Goal: Complete application form: Complete application form

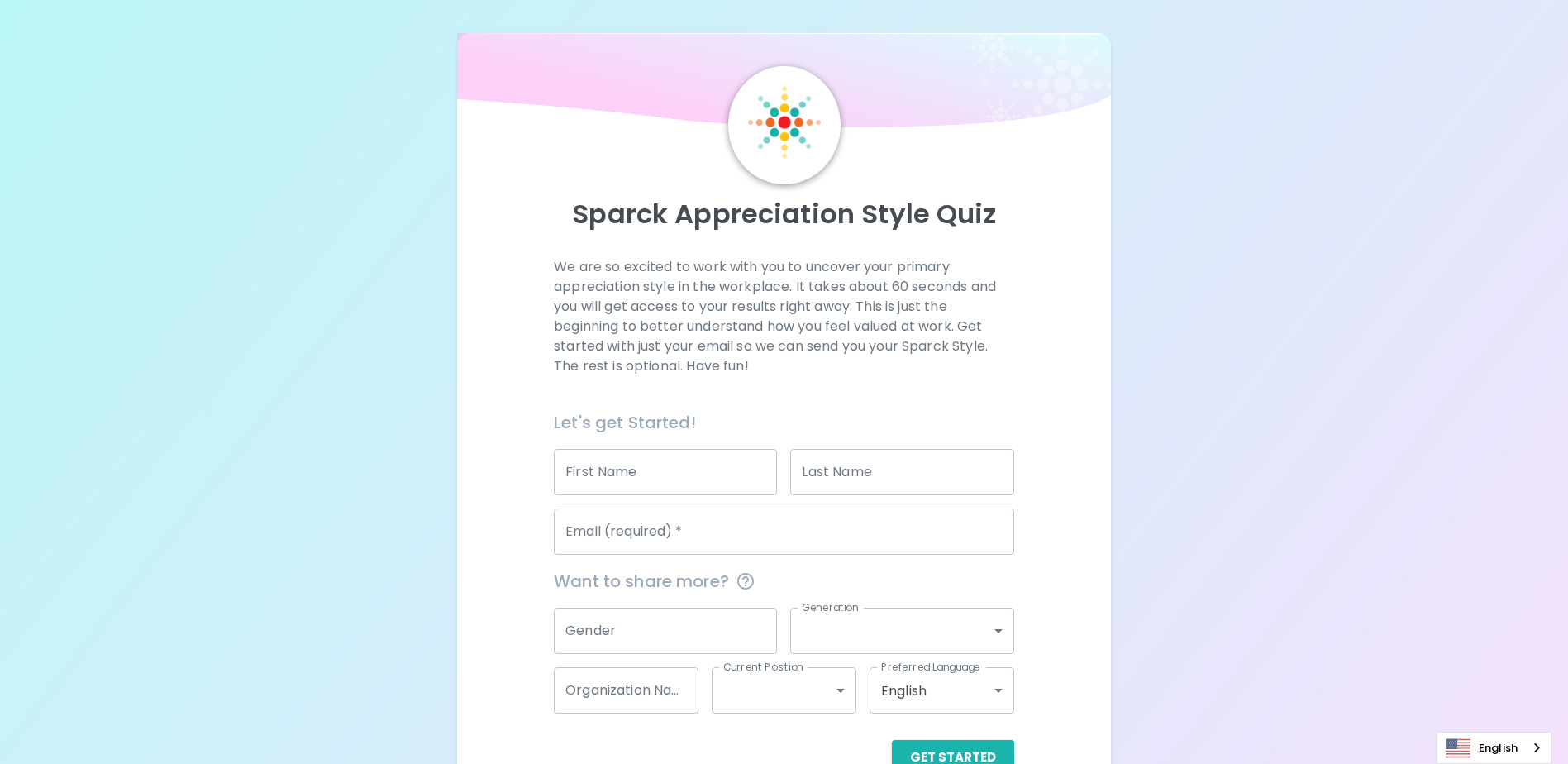
click at [648, 474] on input "First Name" at bounding box center [665, 472] width 223 height 47
type input "[PERSON_NAME]"
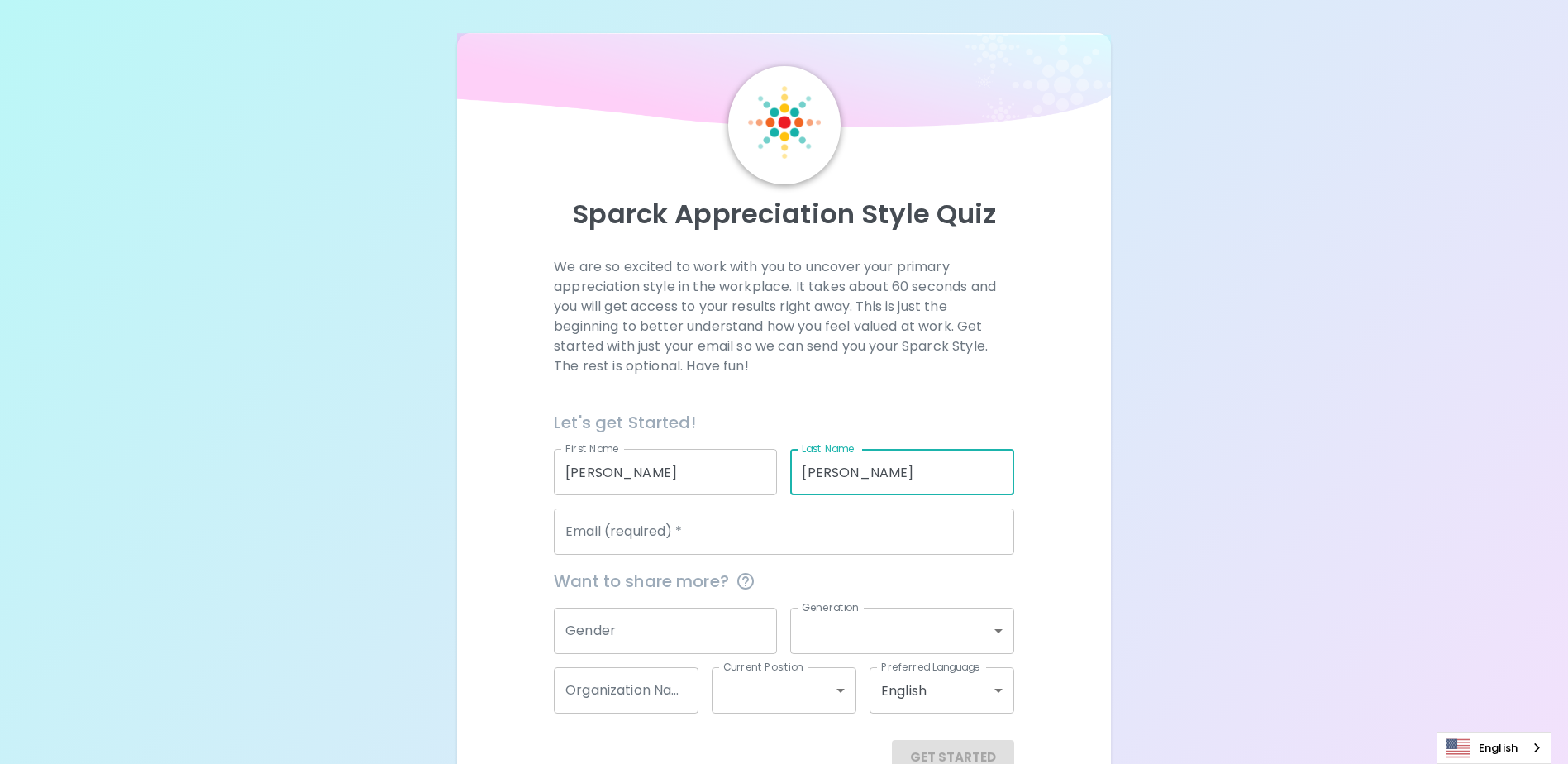
type input "[PERSON_NAME]"
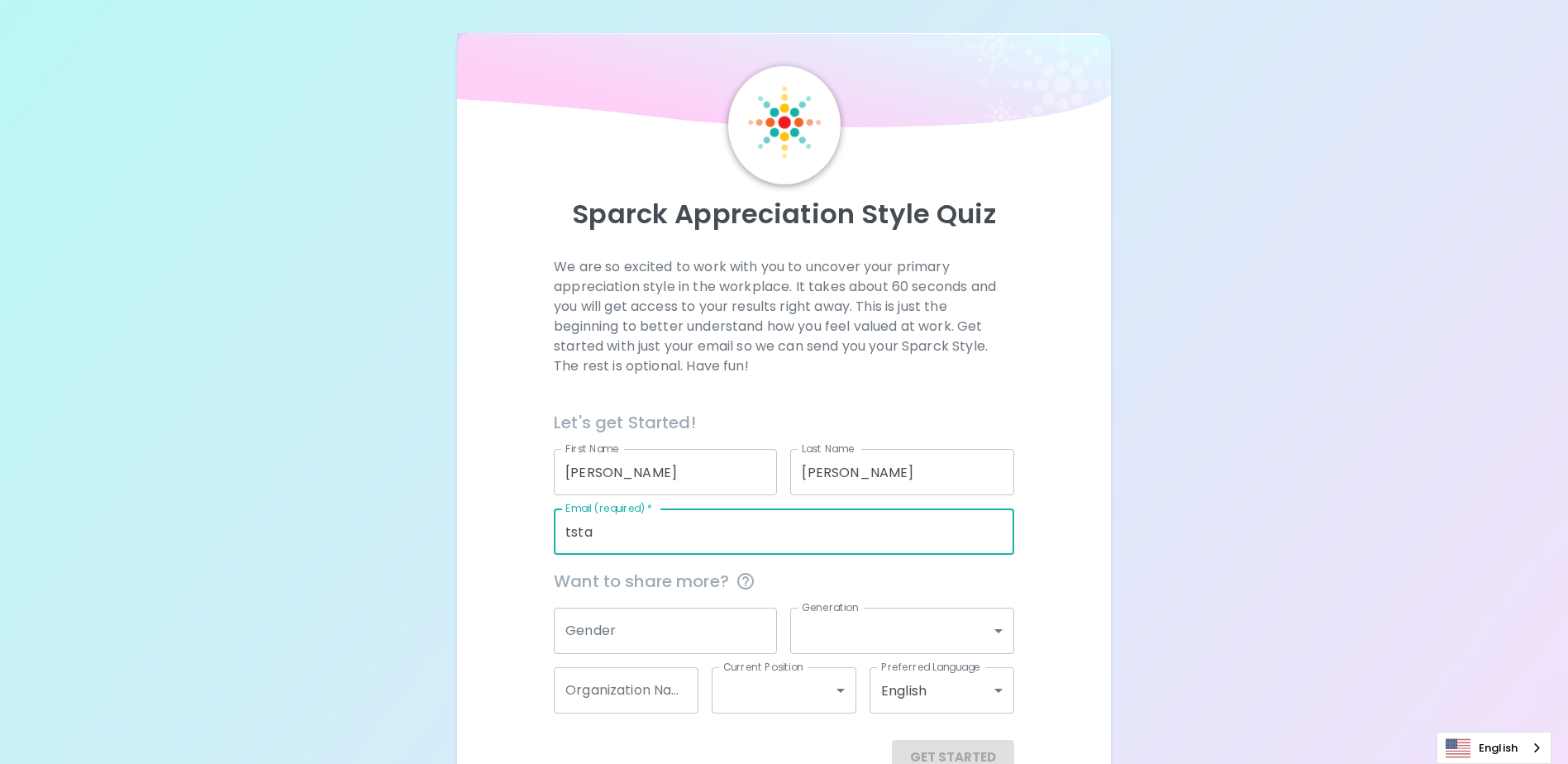
type input "[EMAIL_ADDRESS][DOMAIN_NAME]"
type input "[GEOGRAPHIC_DATA] - iTeach Innovations"
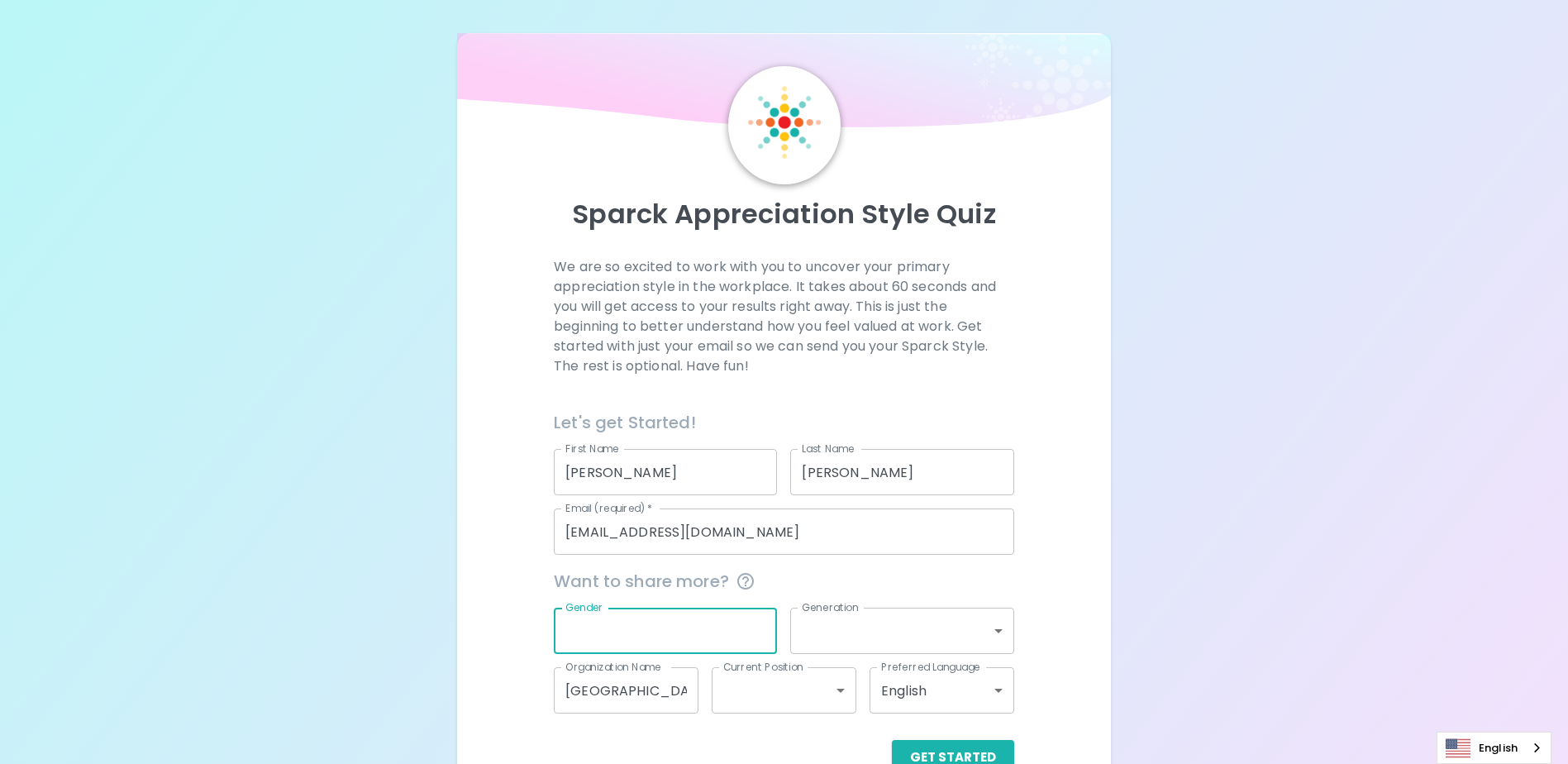
click at [630, 649] on input "Gender" at bounding box center [665, 631] width 223 height 47
type input "[DEMOGRAPHIC_DATA]"
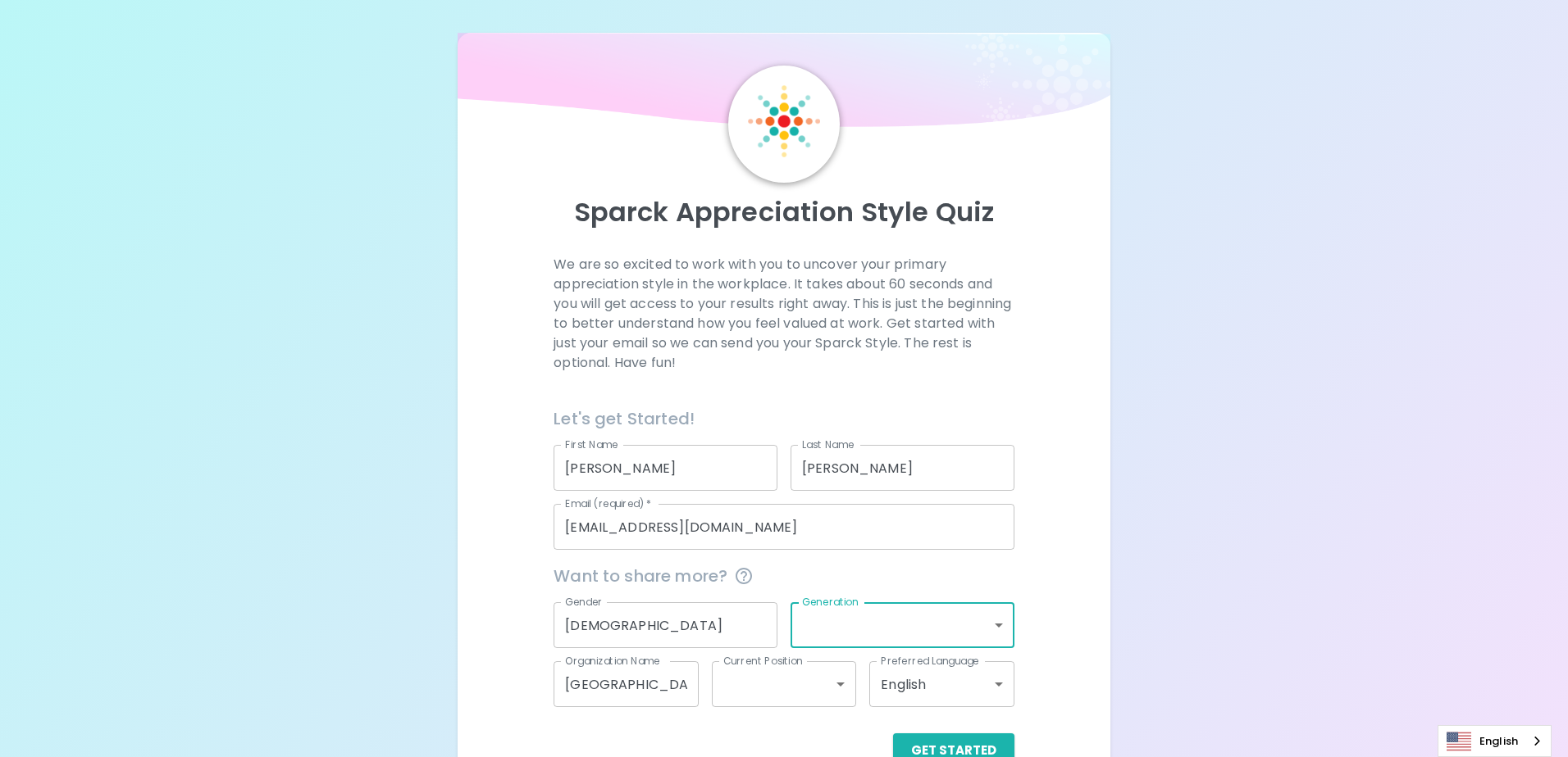
click at [986, 621] on body "Sparck Appreciation Style Quiz We are so excited to work with you to uncover yo…" at bounding box center [784, 400] width 1568 height 801
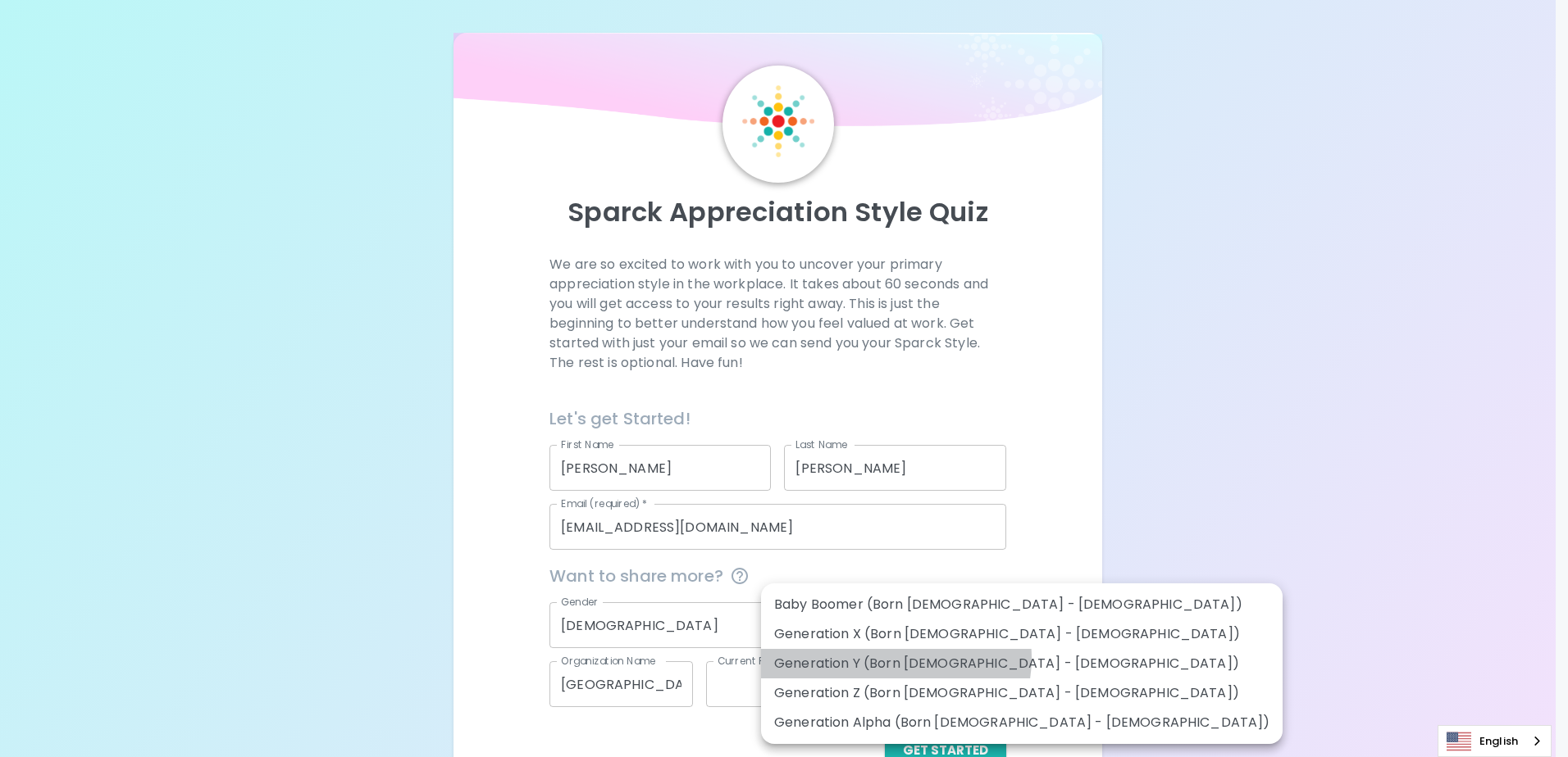
click at [892, 658] on li "Generation Y (Born [DEMOGRAPHIC_DATA] - [DEMOGRAPHIC_DATA])" at bounding box center [1022, 664] width 522 height 29
type input "generation_y"
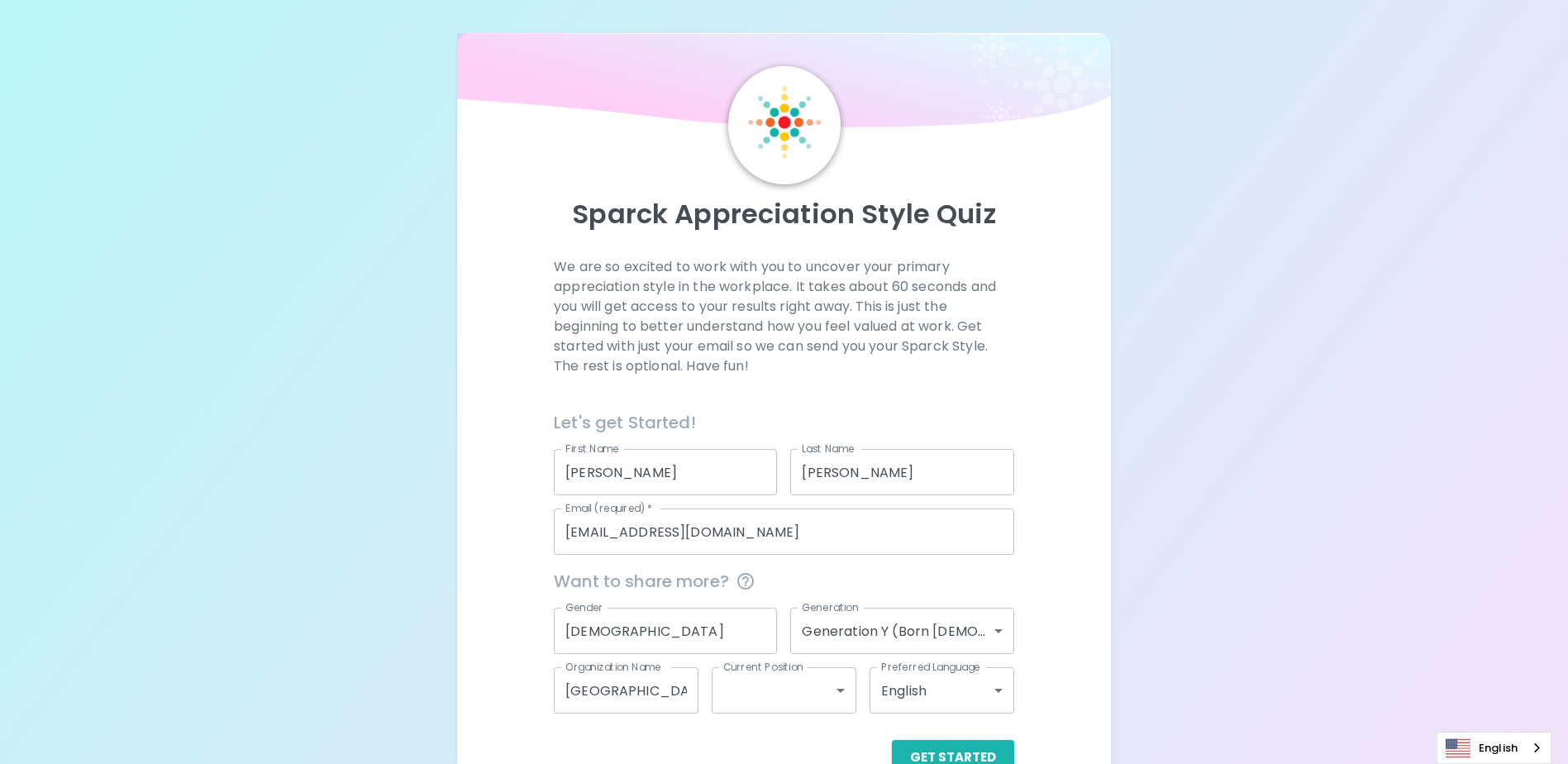
scroll to position [44, 0]
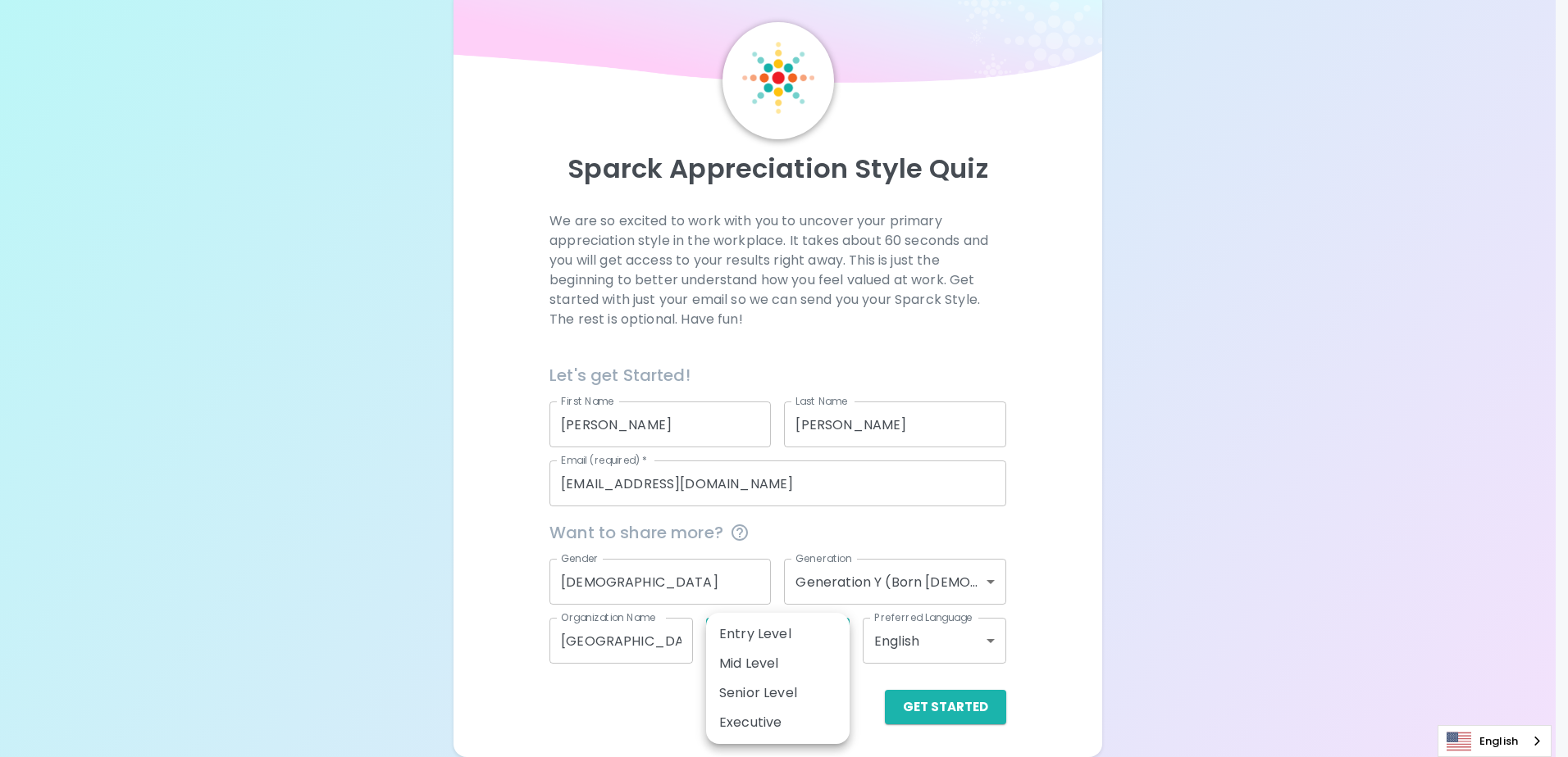
click at [822, 633] on body "Sparck Appreciation Style Quiz We are so excited to work with you to uncover yo…" at bounding box center [784, 357] width 1568 height 801
click at [751, 662] on li "Mid Level" at bounding box center [778, 664] width 144 height 29
type input "mid_level"
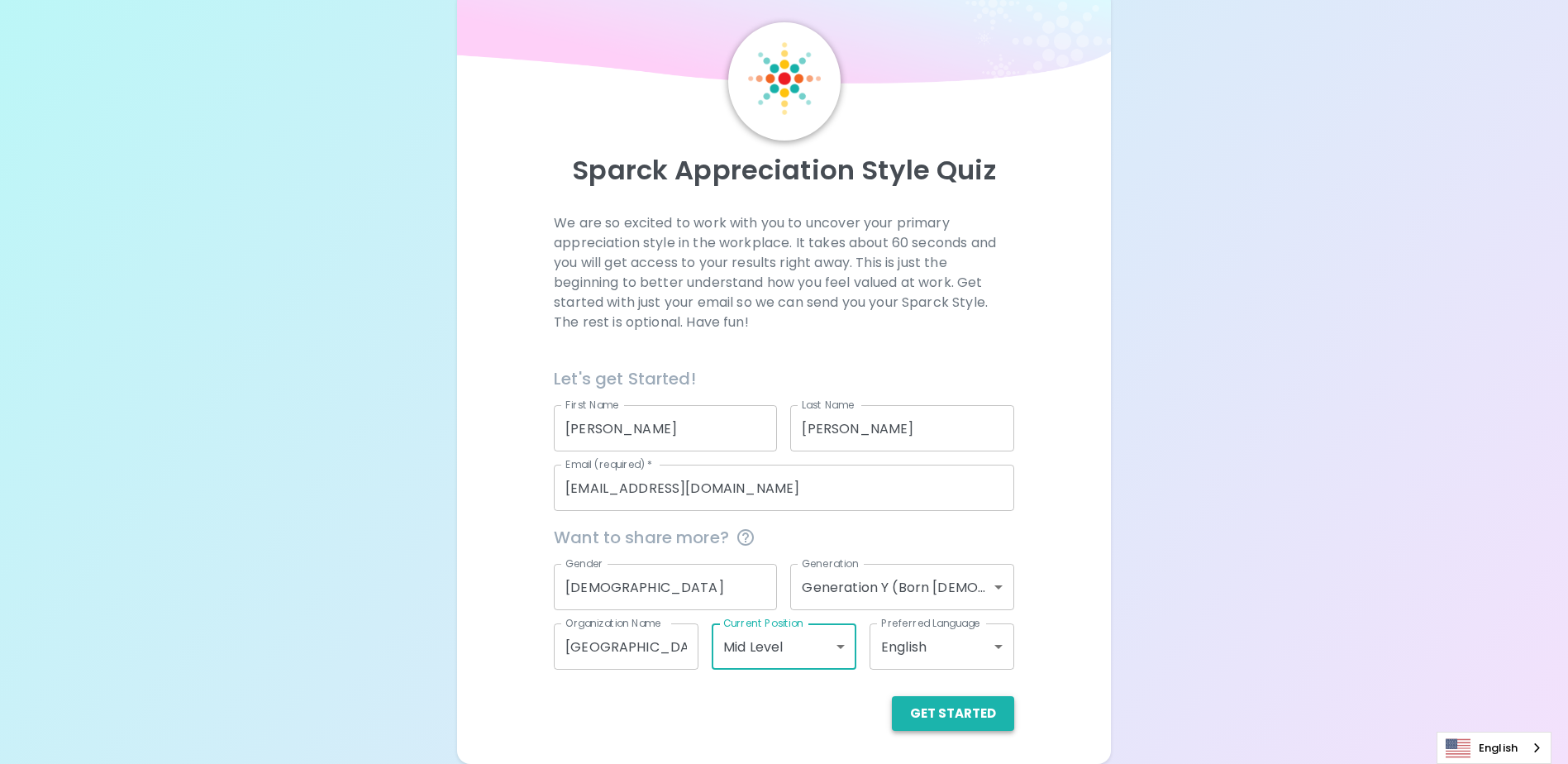
click at [944, 711] on button "Get Started" at bounding box center [953, 713] width 122 height 35
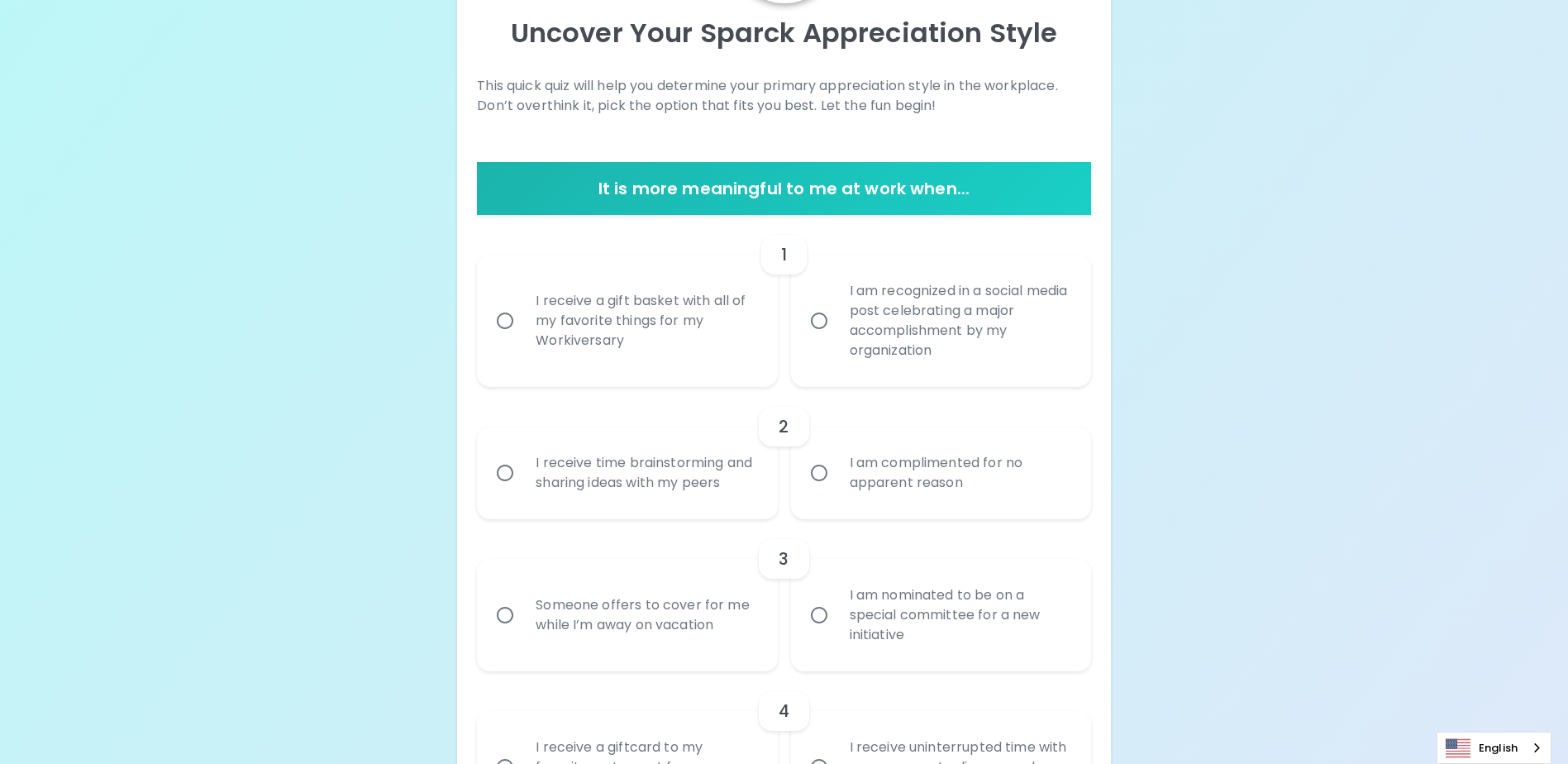
scroll to position [210, 0]
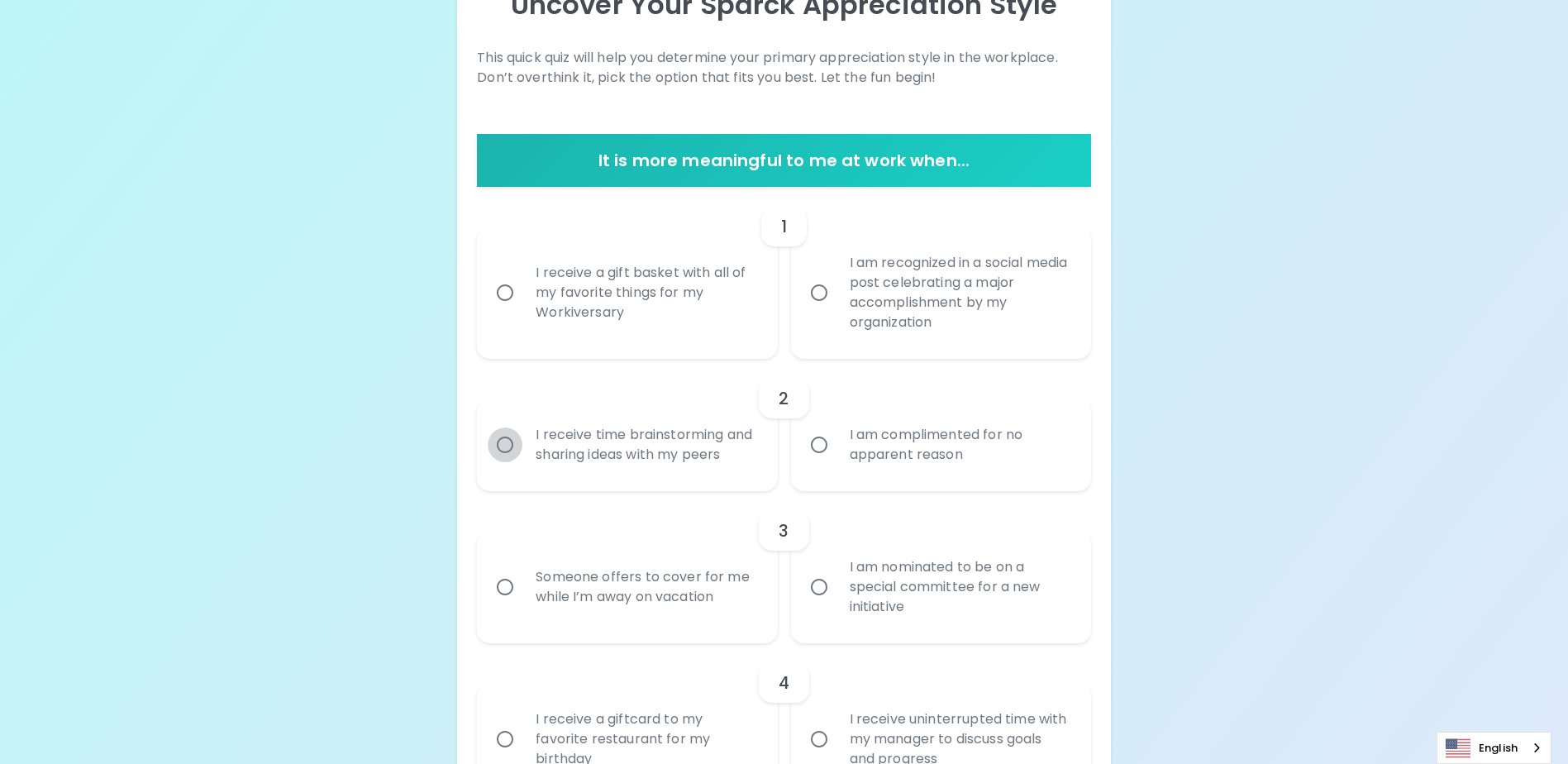
click at [507, 453] on input "I receive time brainstorming and sharing ideas with my peers" at bounding box center [505, 445] width 35 height 35
radio input "true"
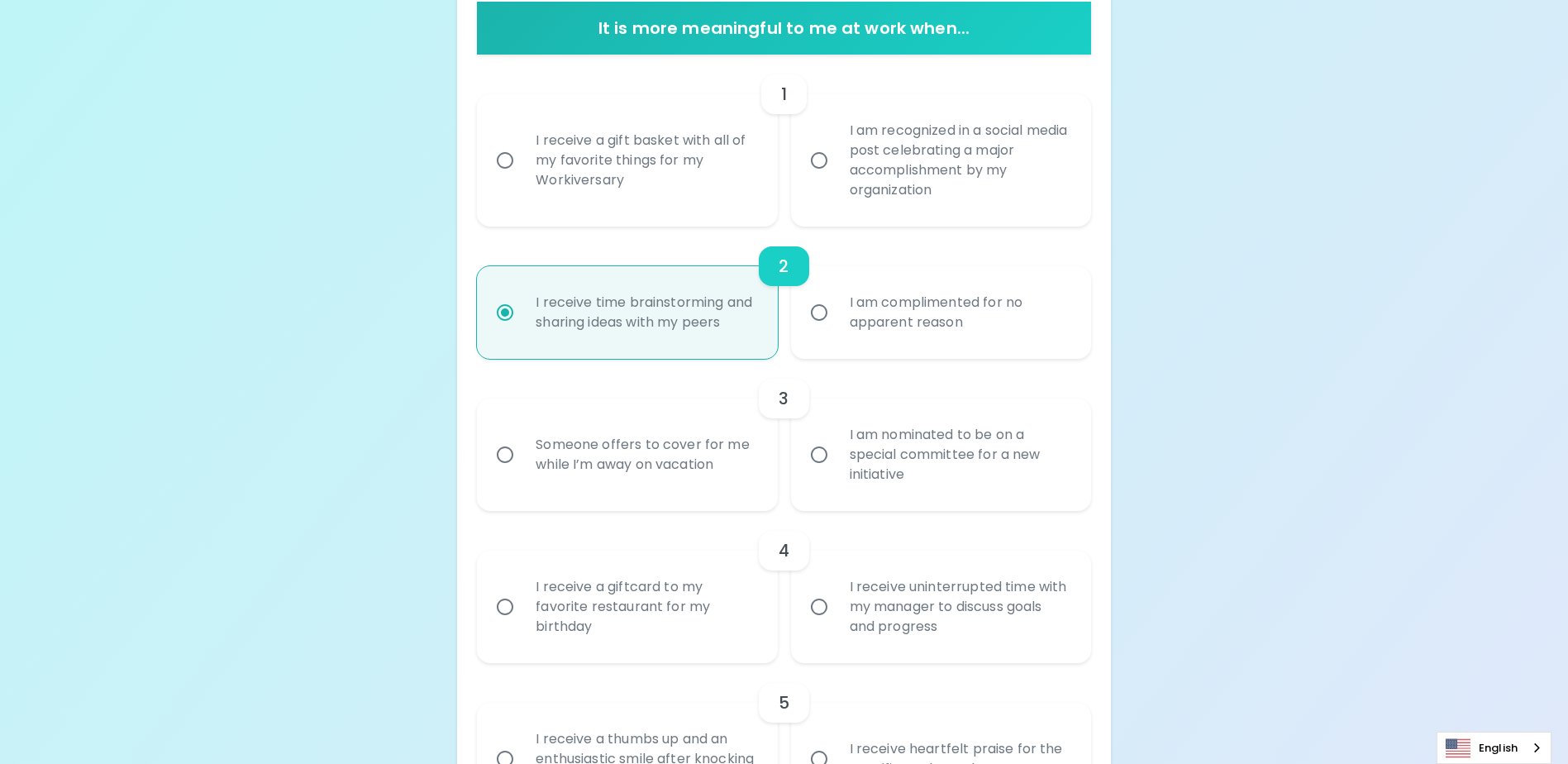
scroll to position [259, 0]
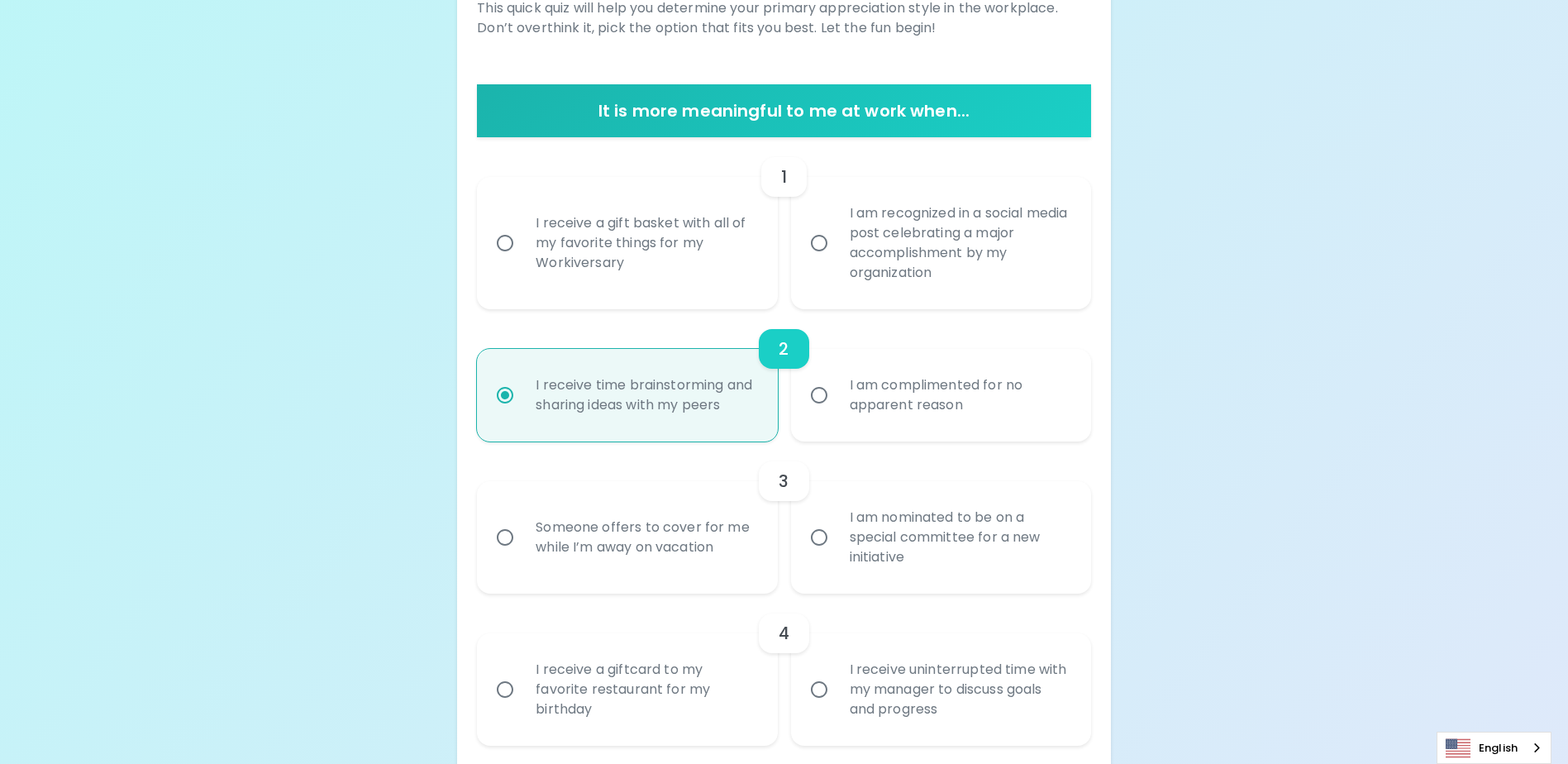
click at [588, 250] on div "I receive a gift basket with all of my favorite things for my Workiversary" at bounding box center [645, 243] width 245 height 99
click at [523, 250] on input "I receive a gift basket with all of my favorite things for my Workiversary" at bounding box center [505, 243] width 35 height 35
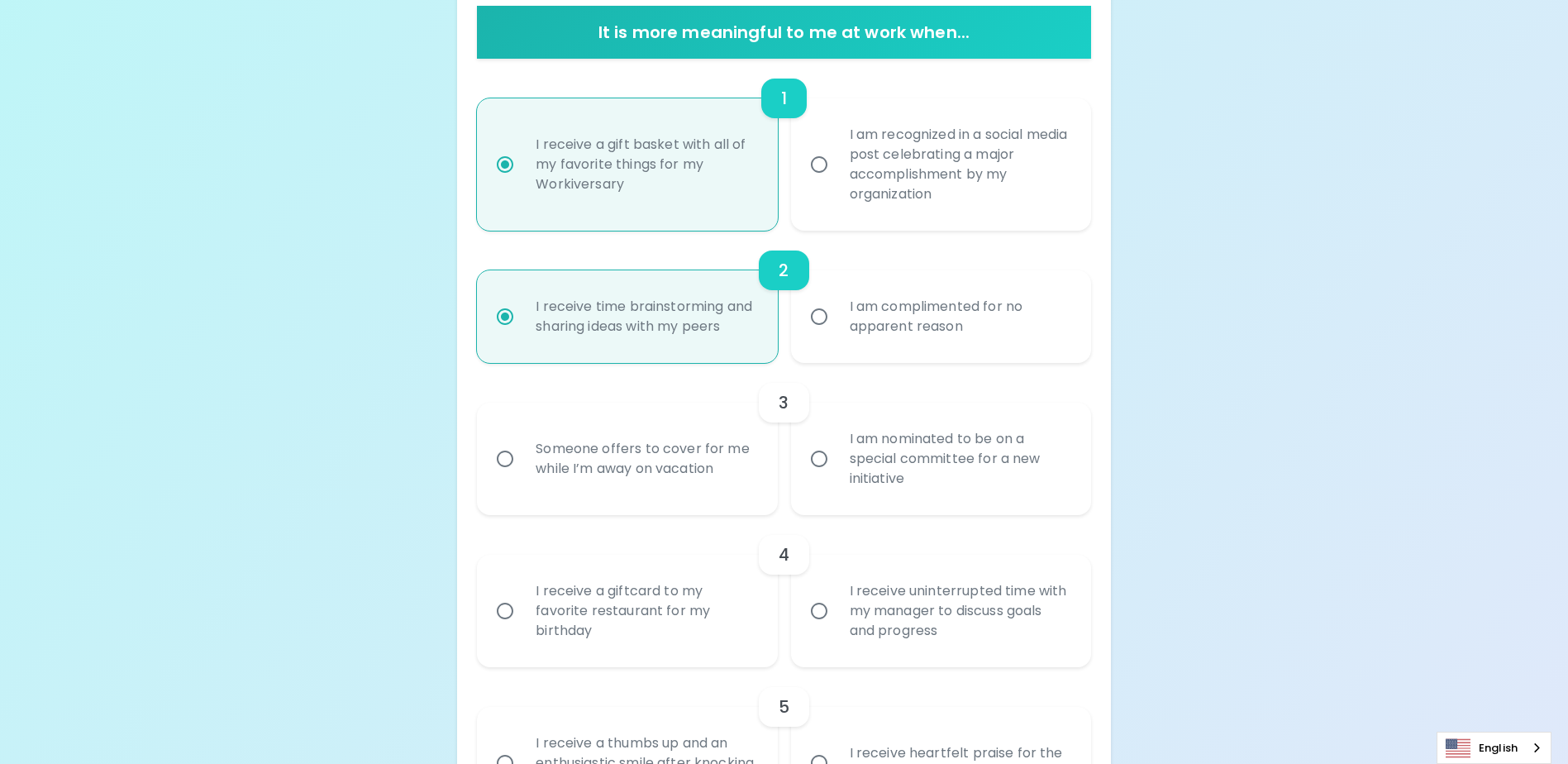
scroll to position [391, 0]
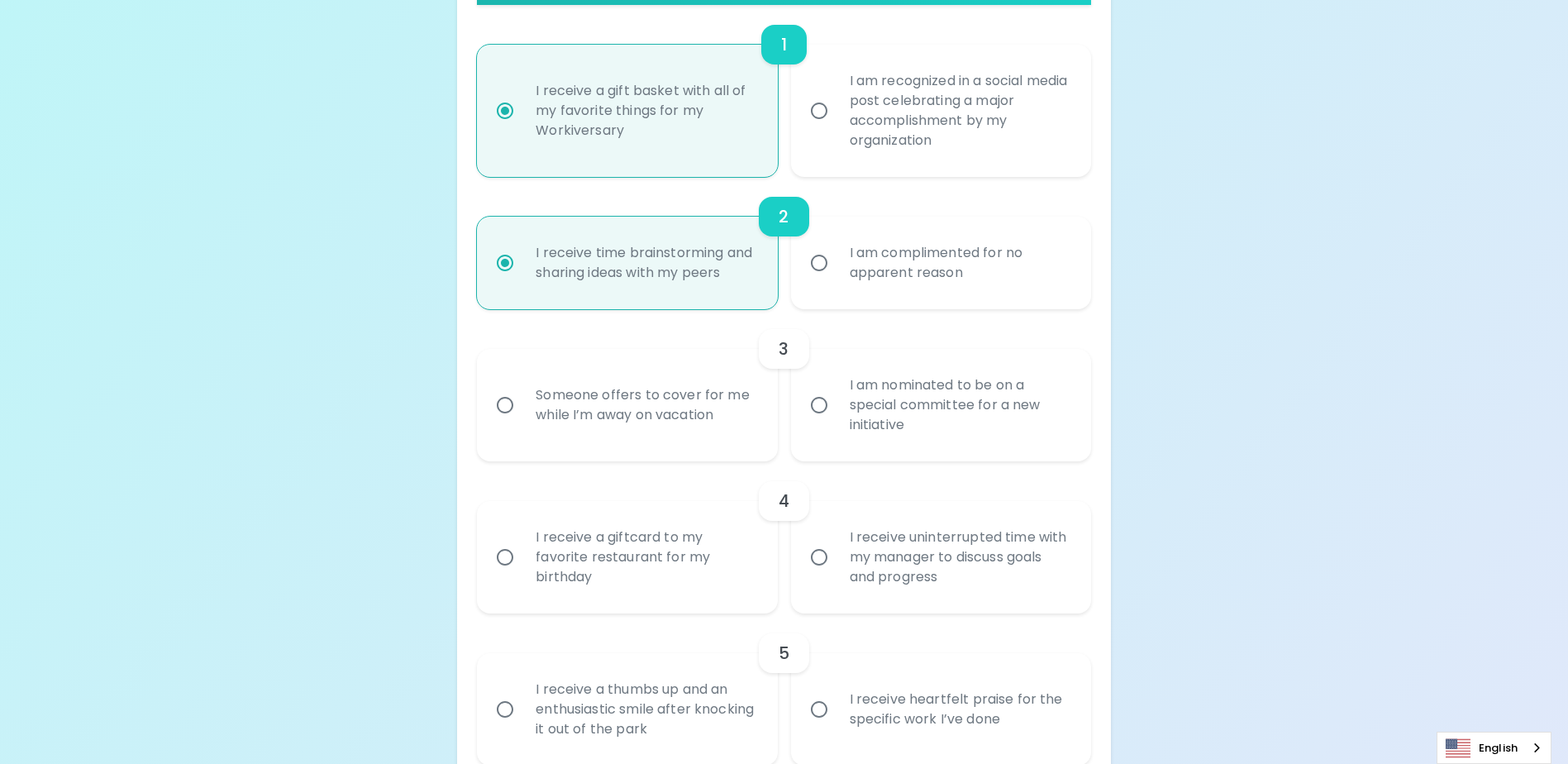
radio input "true"
click at [921, 445] on div "I am nominated to be on a special committee for a new initiative" at bounding box center [959, 405] width 245 height 99
click at [837, 423] on input "I am nominated to be on a special committee for a new initiative" at bounding box center [819, 405] width 35 height 35
radio input "true"
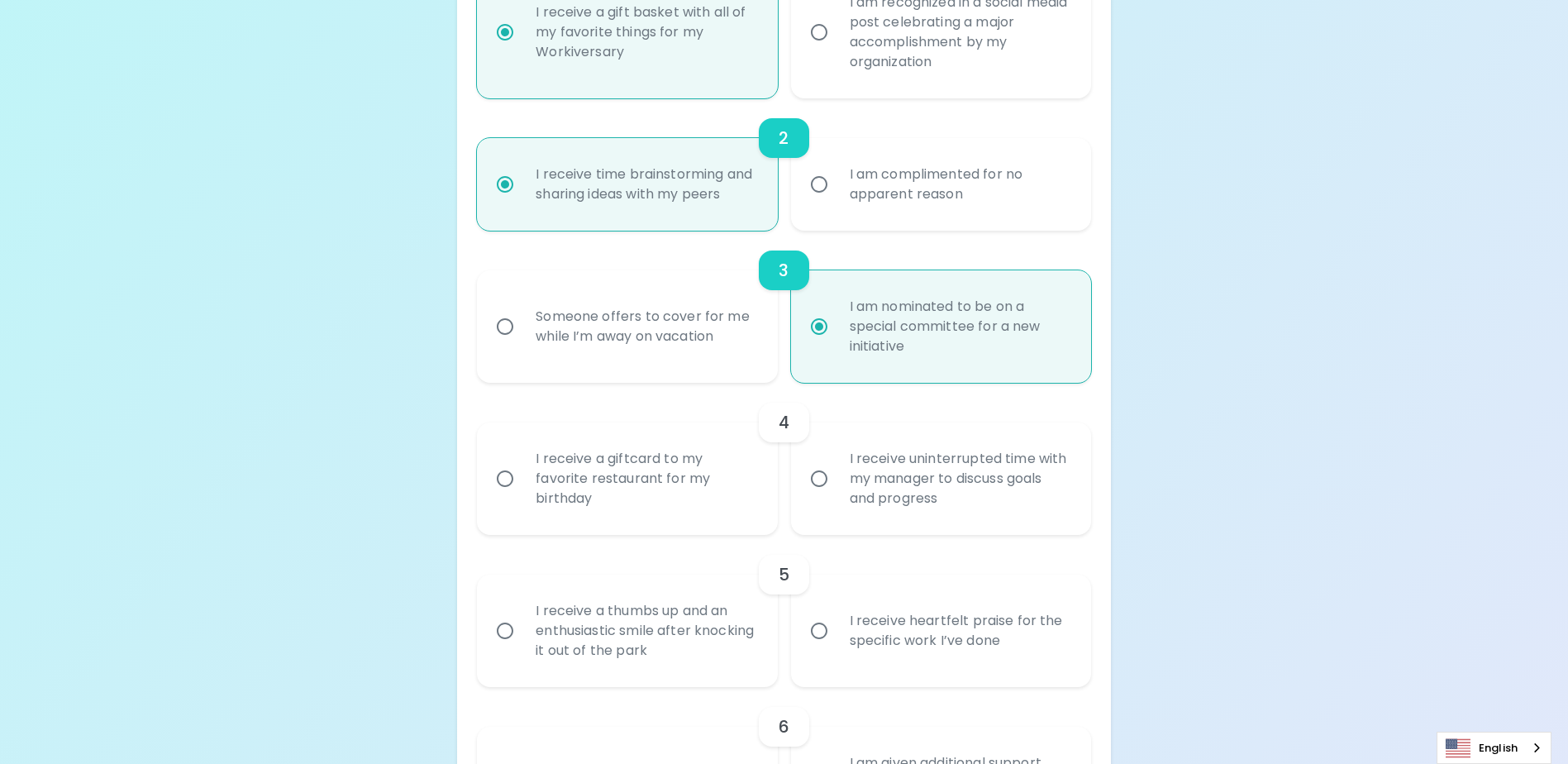
scroll to position [524, 0]
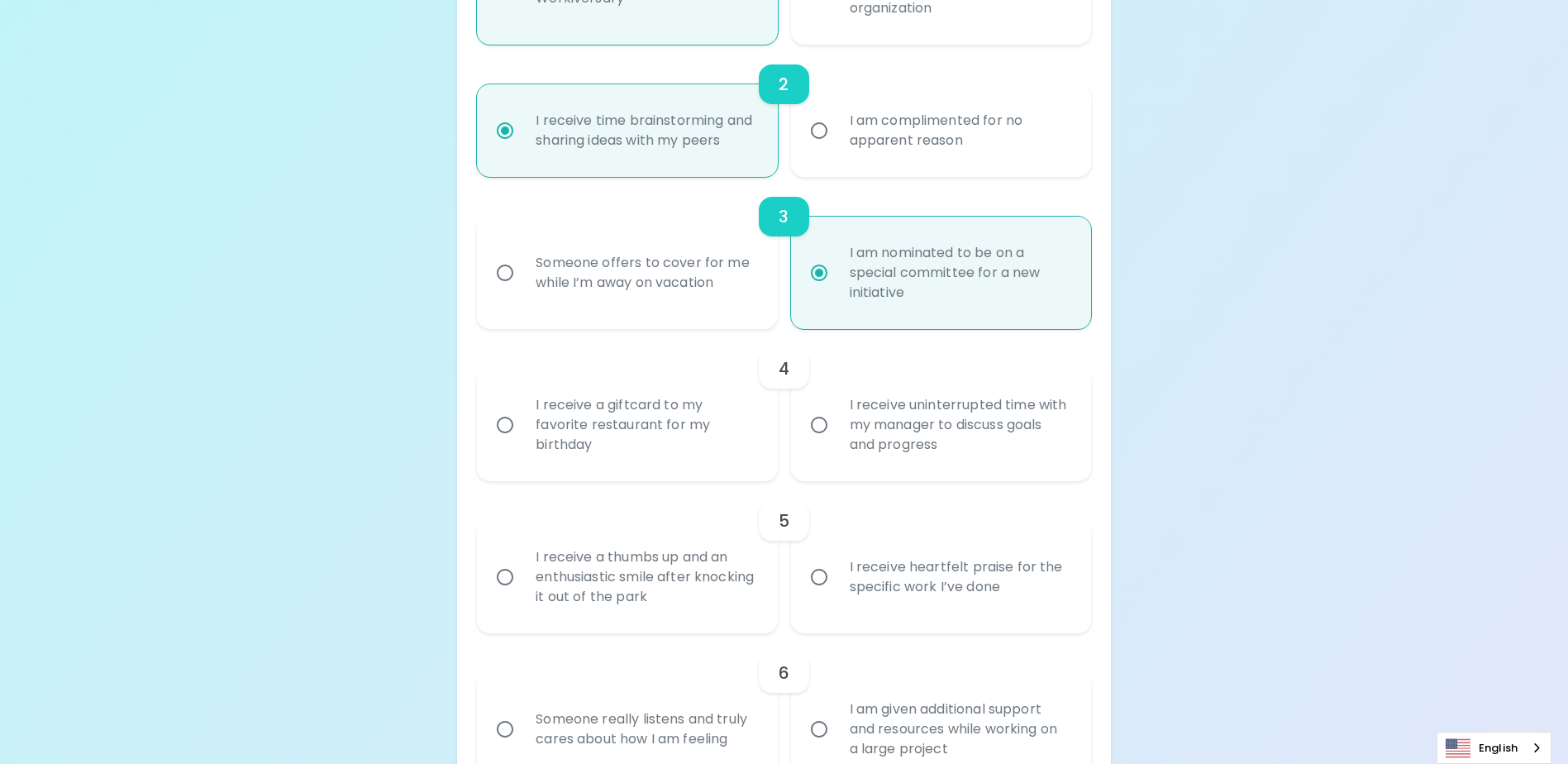
radio input "true"
click at [658, 451] on div "I receive a giftcard to my favorite restaurant for my birthday" at bounding box center [645, 424] width 245 height 99
click at [523, 442] on input "I receive a giftcard to my favorite restaurant for my birthday" at bounding box center [505, 424] width 35 height 35
radio input "false"
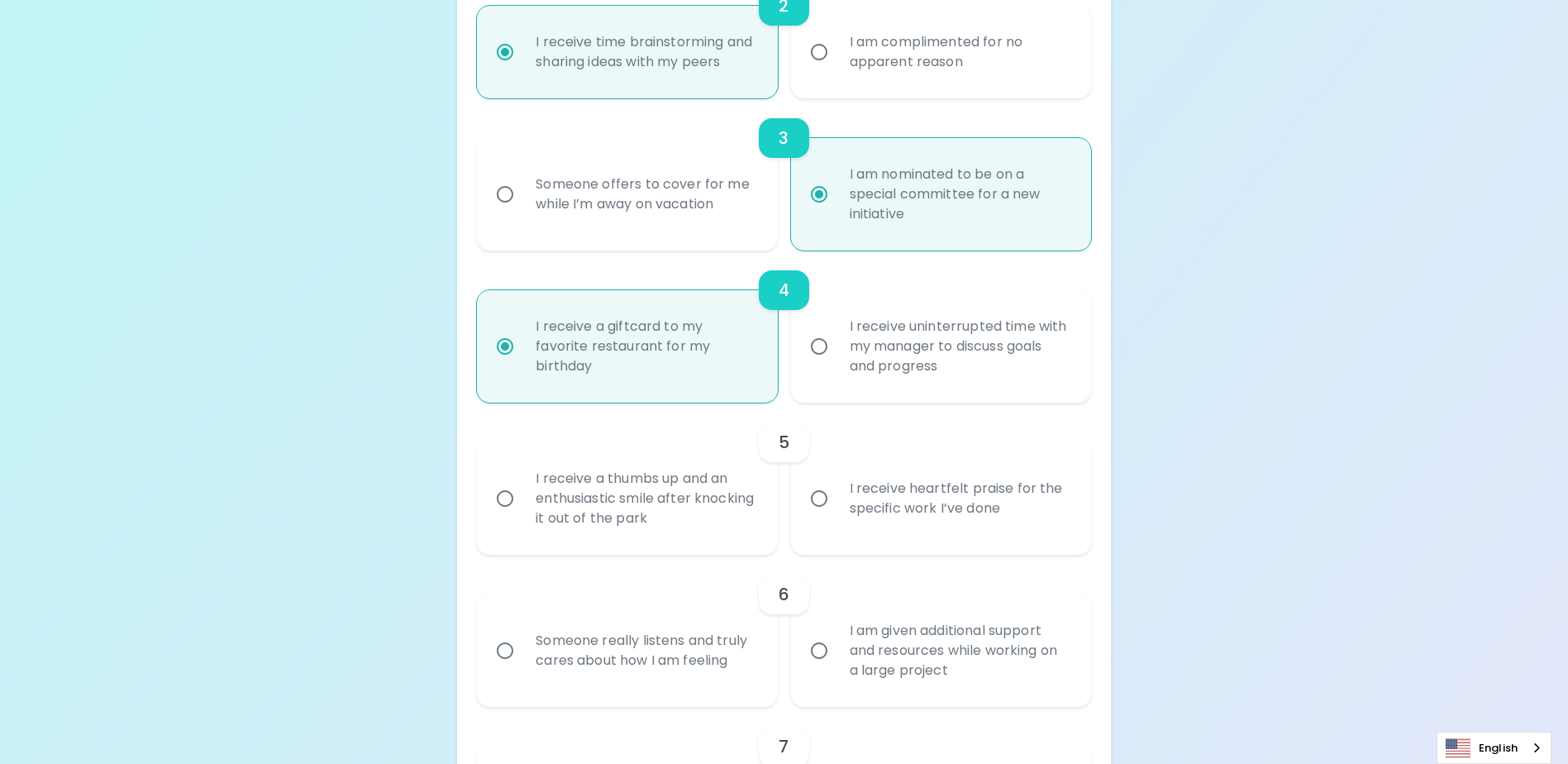
scroll to position [656, 0]
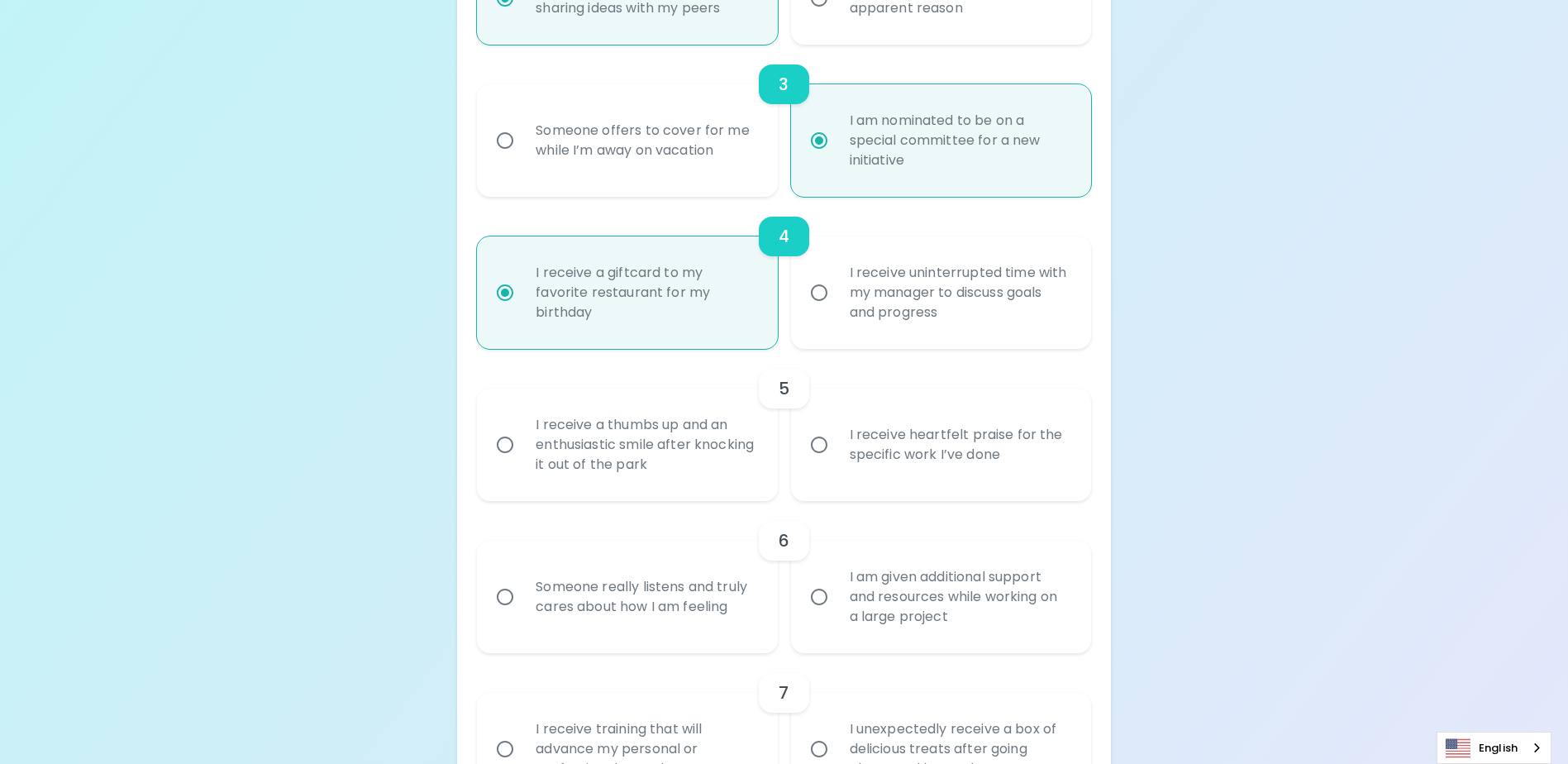
radio input "true"
click at [658, 466] on div "I receive a thumbs up and an enthusiastic smile after knocking it out of the pa…" at bounding box center [645, 445] width 245 height 99
click at [523, 463] on input "I receive a thumbs up and an enthusiastic smile after knocking it out of the pa…" at bounding box center [505, 445] width 35 height 35
radio input "false"
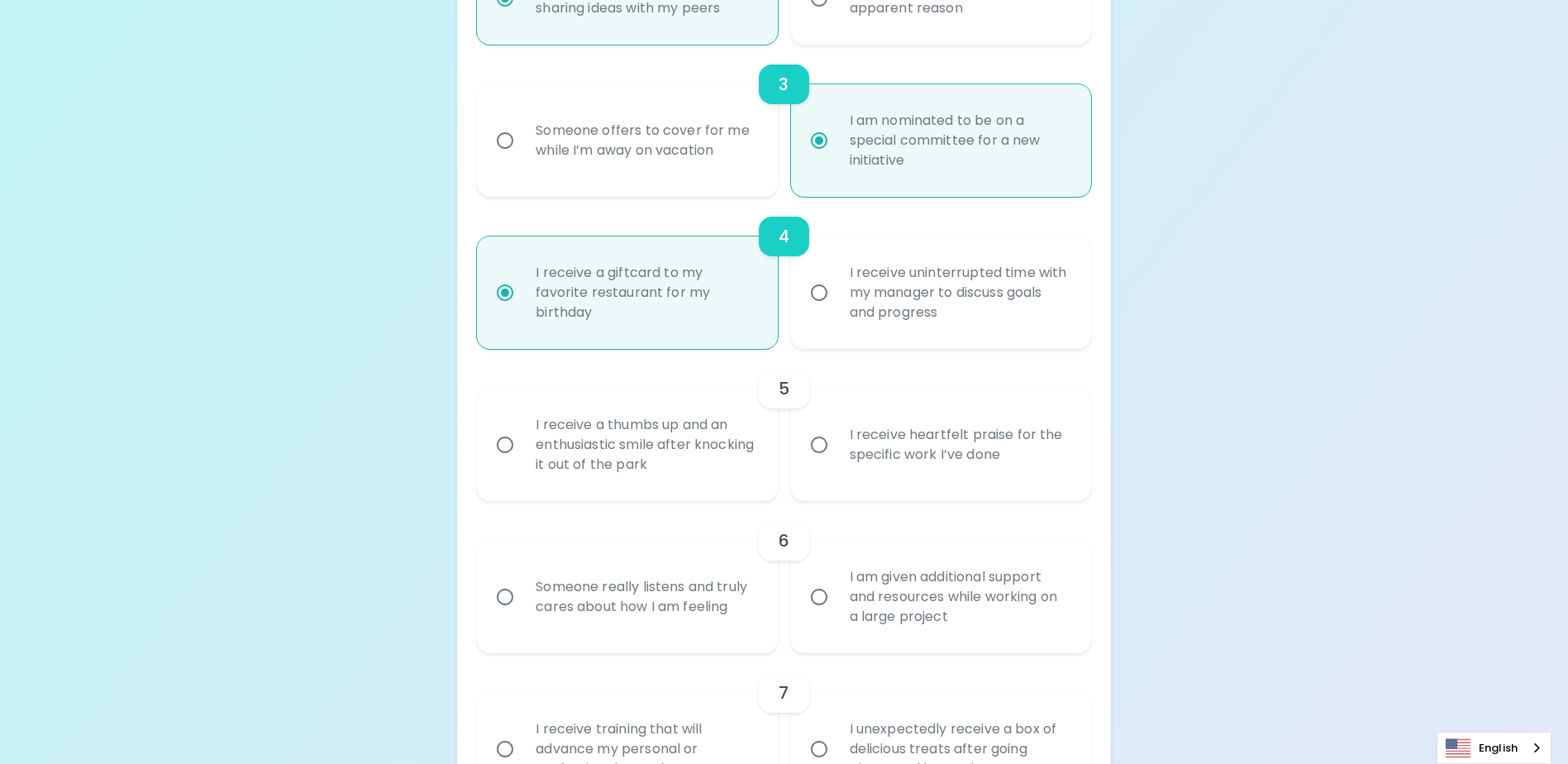
radio input "false"
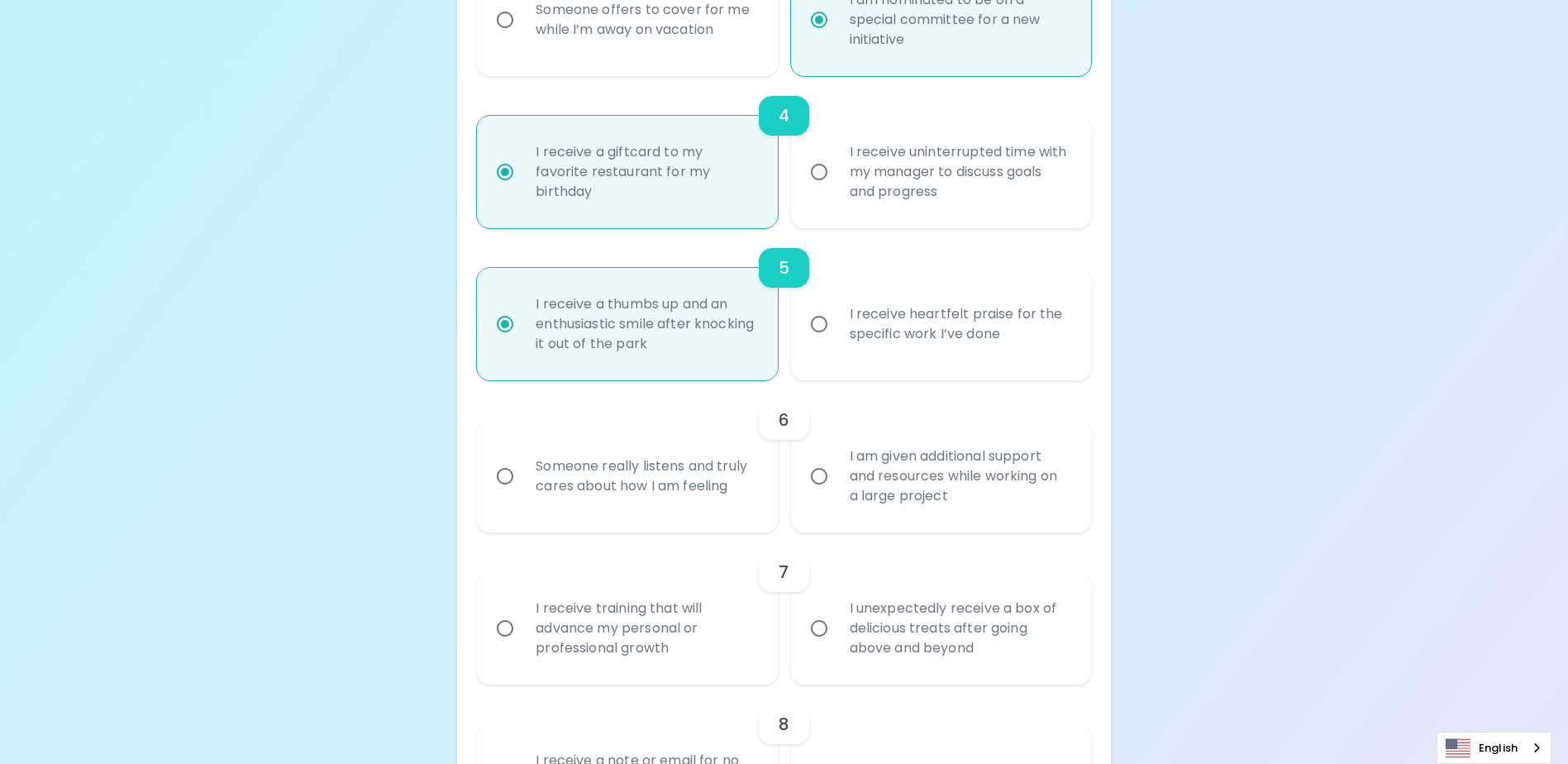
scroll to position [789, 0]
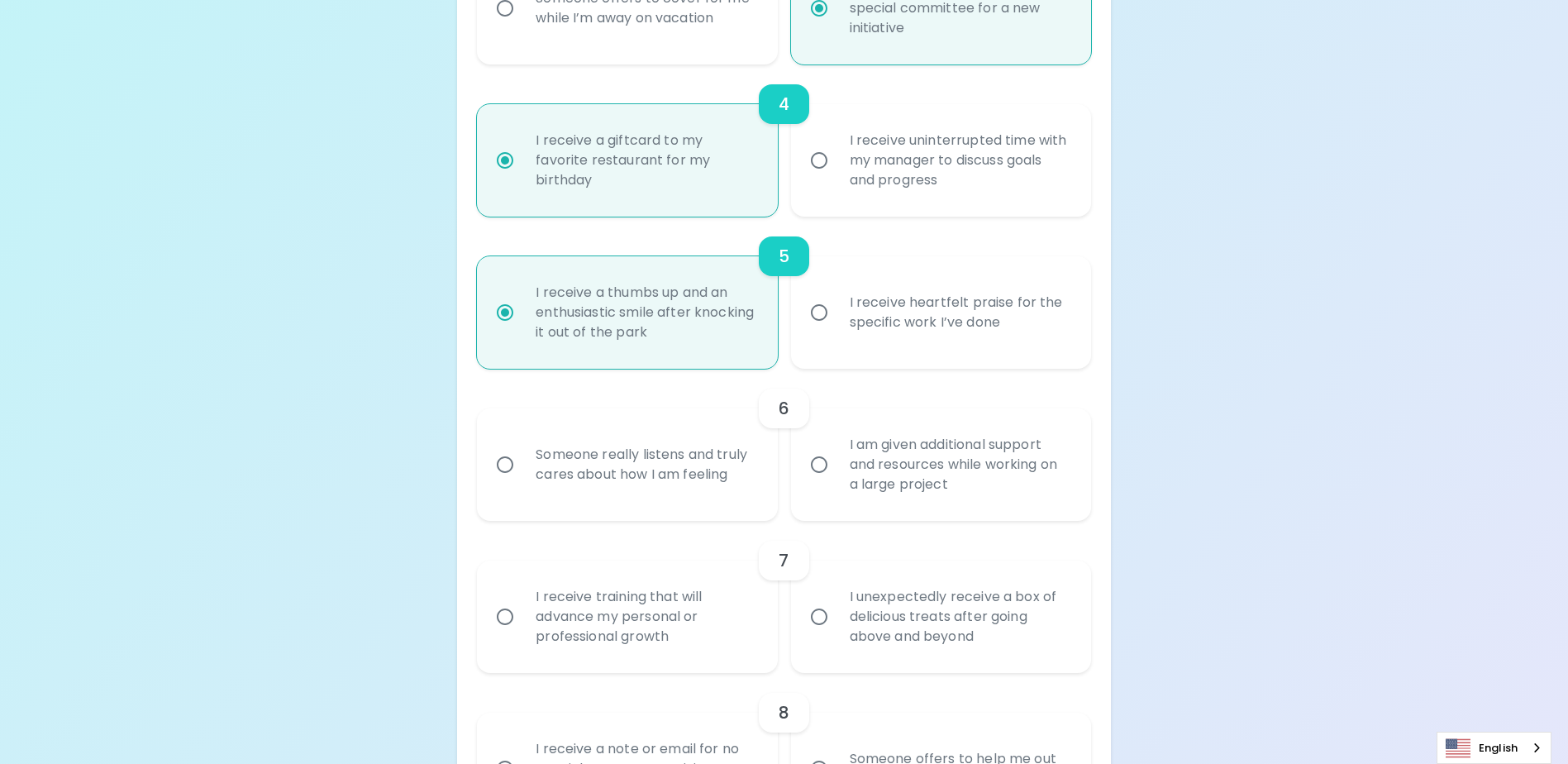
radio input "true"
click at [977, 492] on div "I am given additional support and resources while working on a large project" at bounding box center [959, 464] width 245 height 99
click at [837, 482] on input "I am given additional support and resources while working on a large project" at bounding box center [819, 464] width 35 height 35
radio input "false"
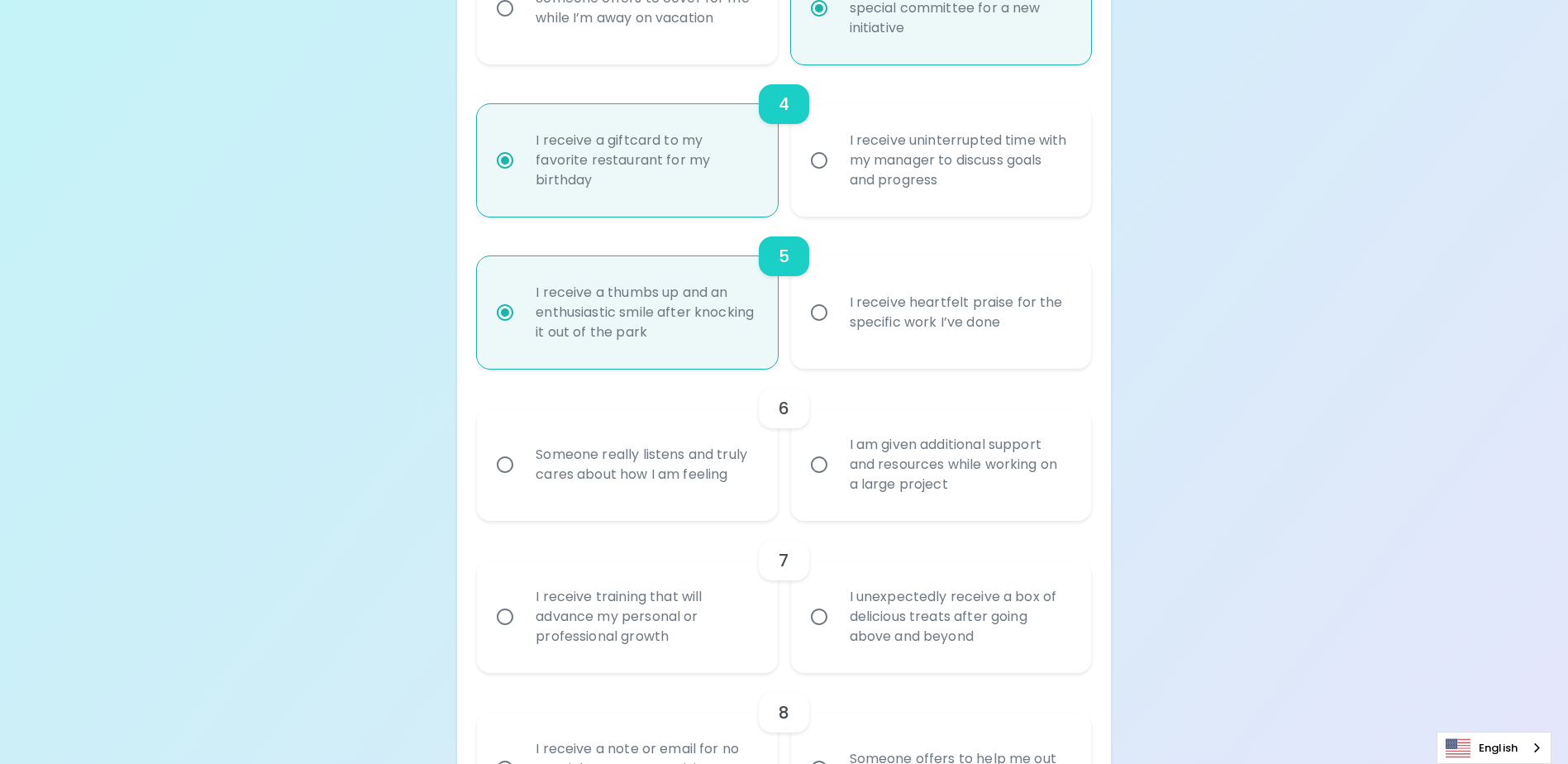
radio input "false"
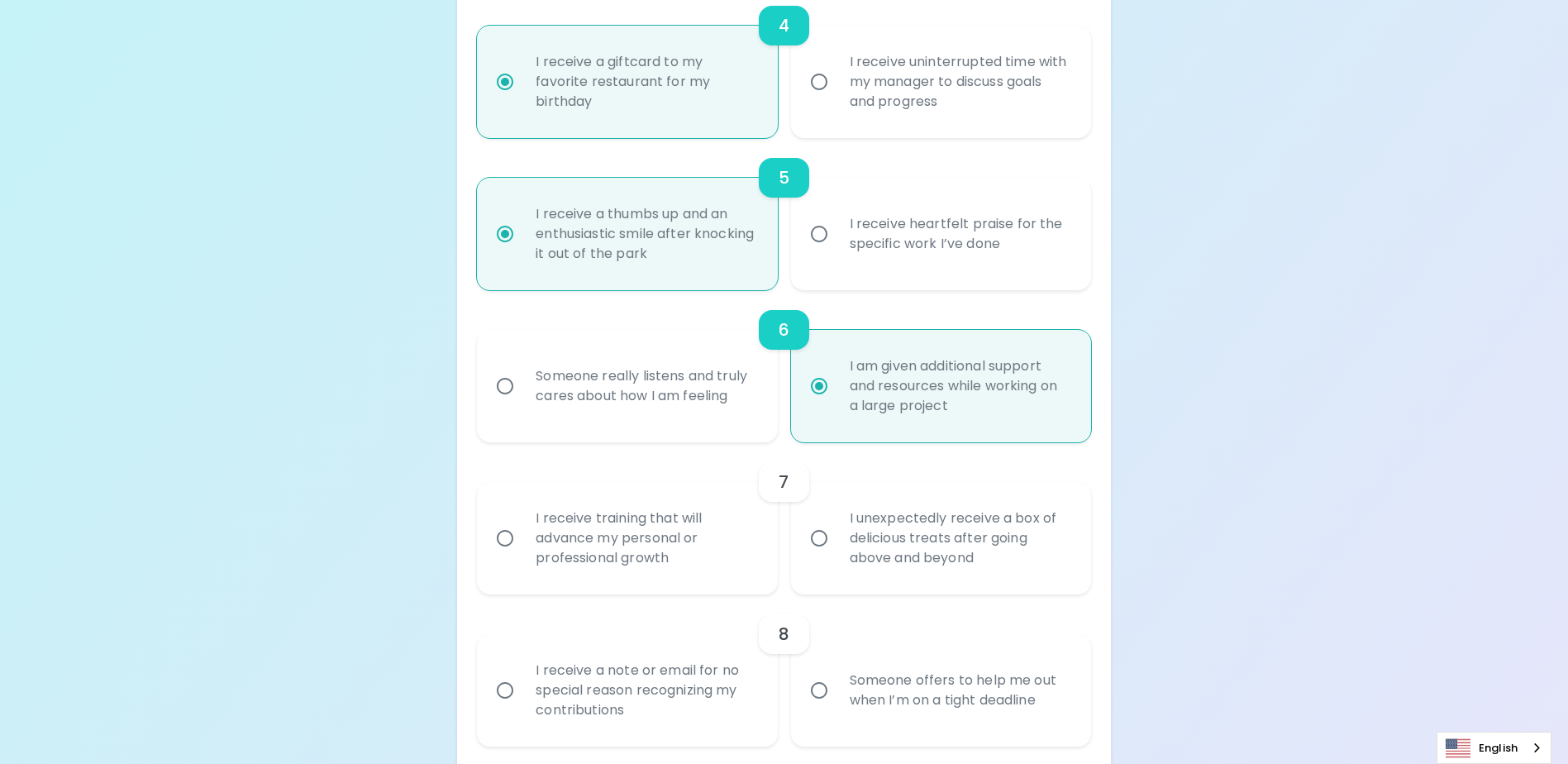
scroll to position [920, 0]
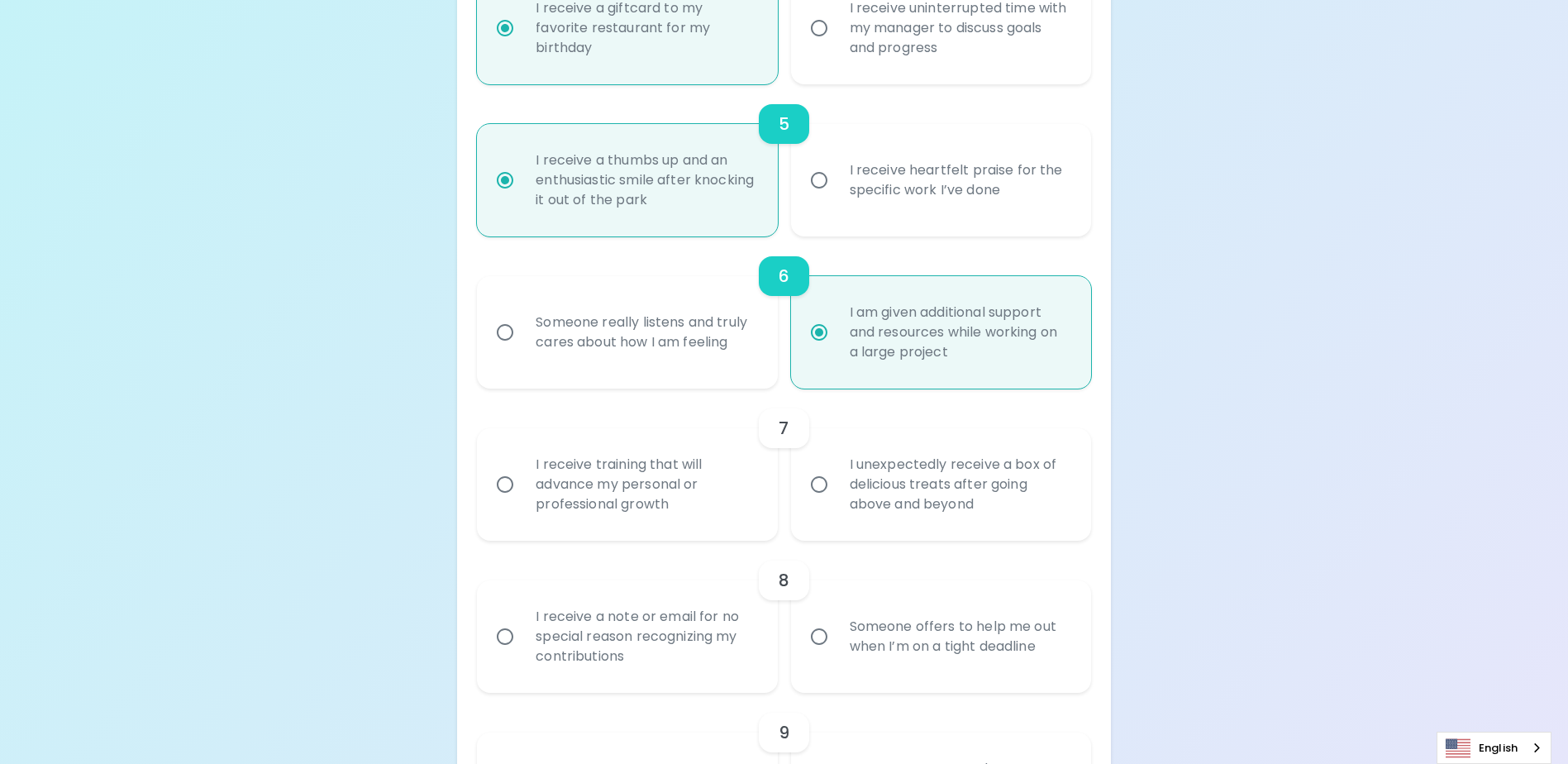
radio input "true"
click at [869, 518] on div "I unexpectedly receive a box of delicious treats after going above and beyond" at bounding box center [959, 484] width 245 height 99
click at [837, 502] on input "I unexpectedly receive a box of delicious treats after going above and beyond" at bounding box center [819, 484] width 35 height 35
radio input "false"
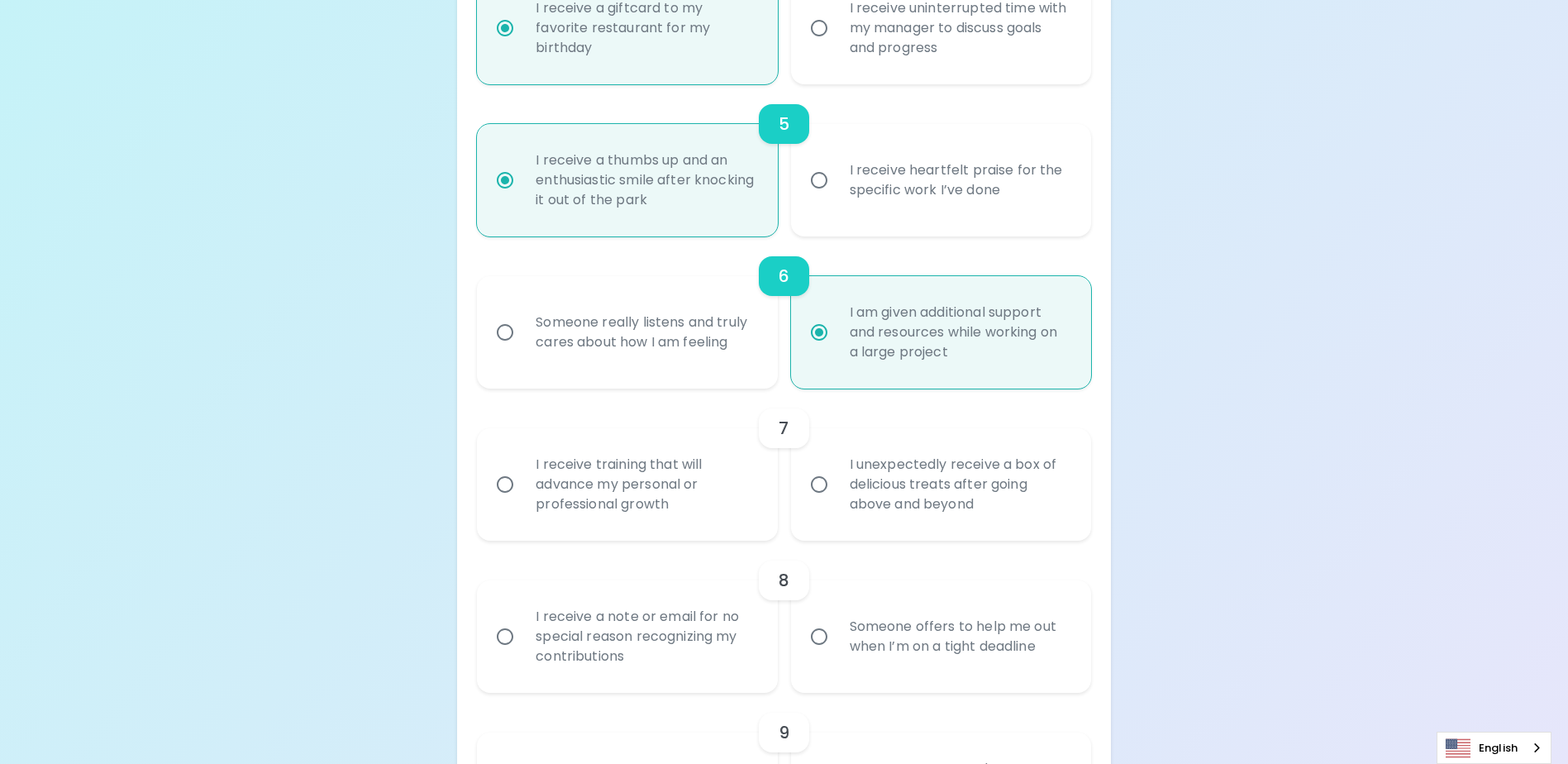
radio input "false"
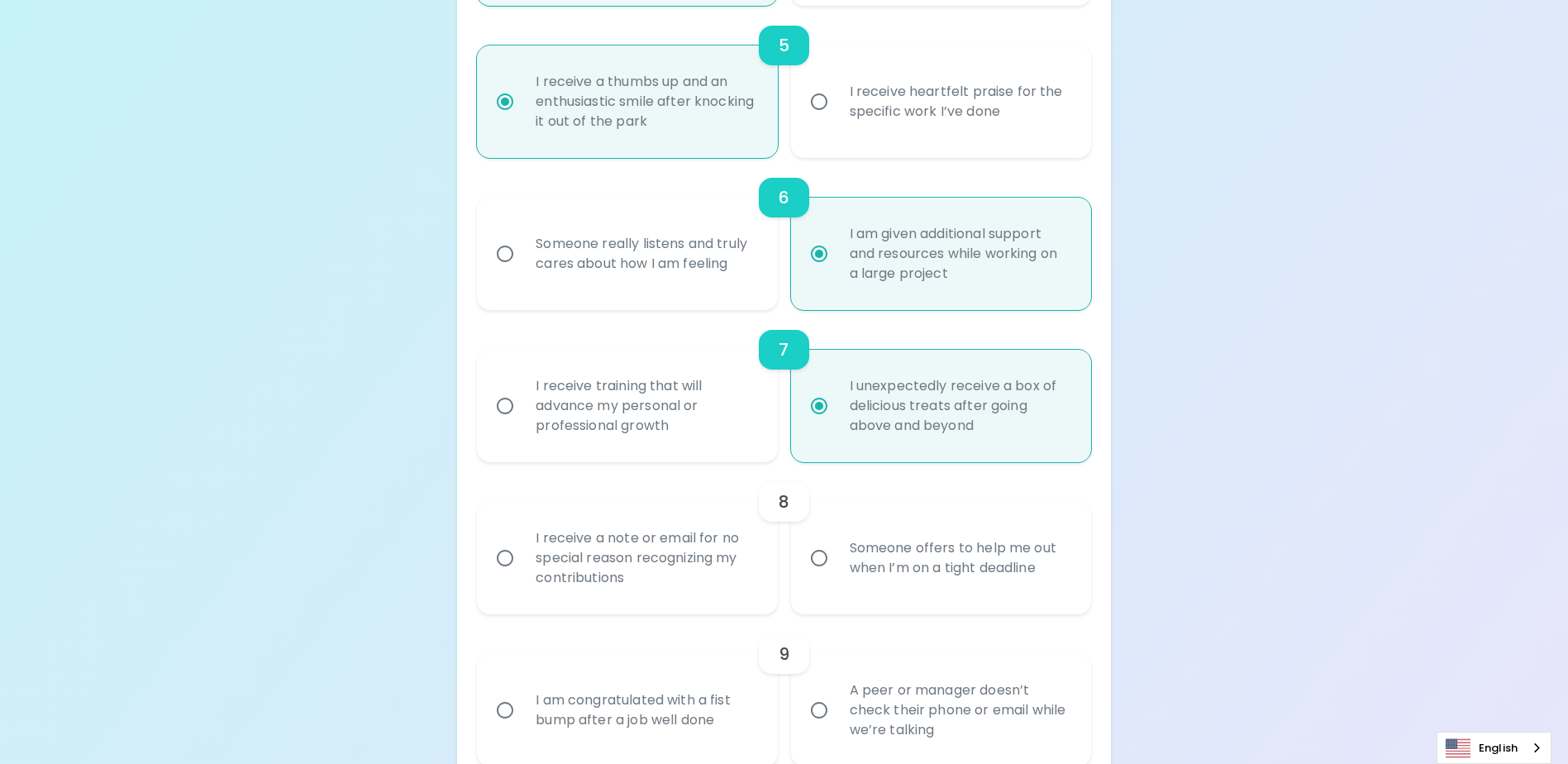
scroll to position [1053, 0]
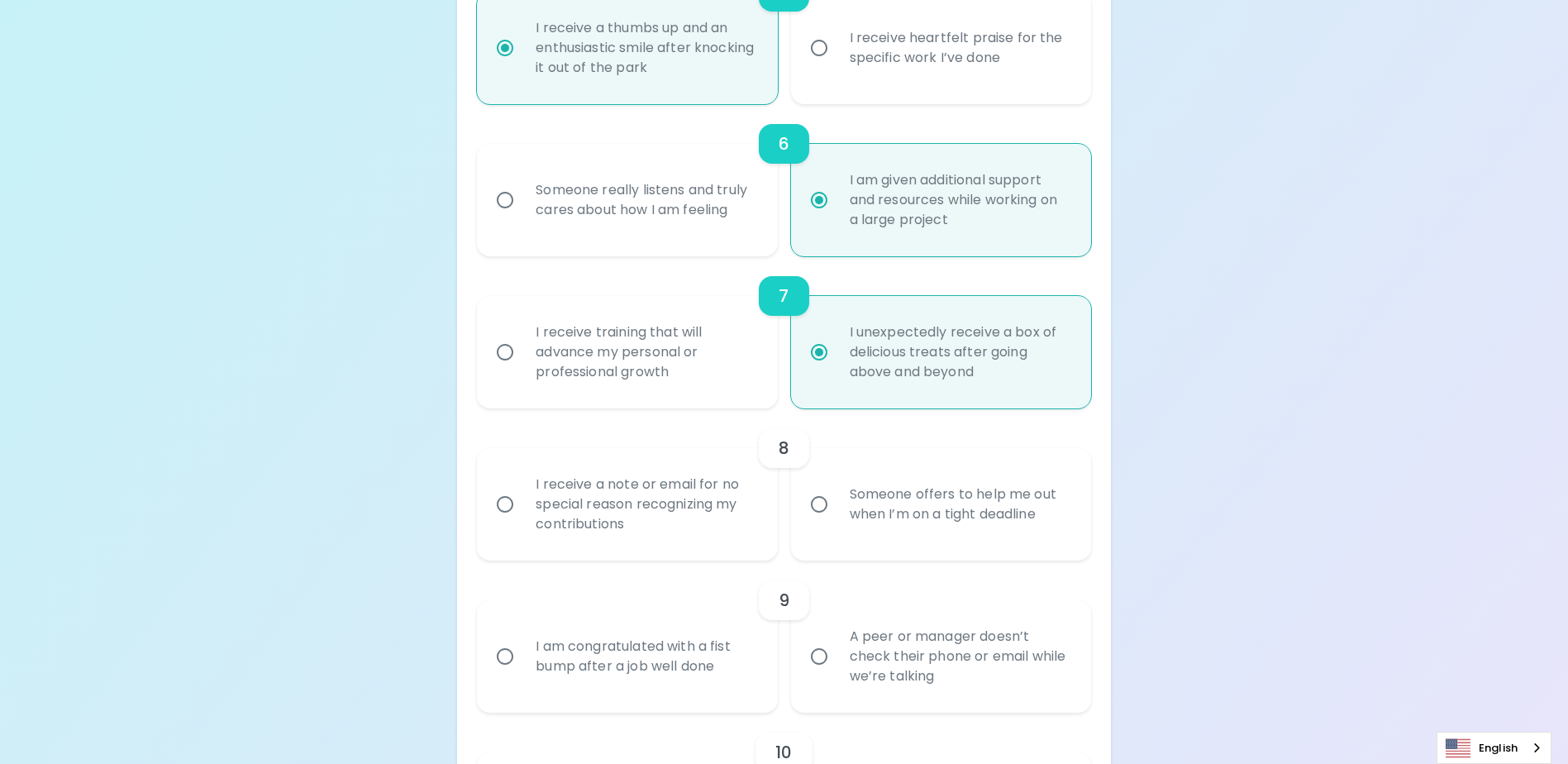
radio input "true"
click at [703, 523] on div "I receive a note or email for no special reason recognizing my contributions" at bounding box center [645, 504] width 245 height 99
click at [523, 522] on input "I receive a note or email for no special reason recognizing my contributions" at bounding box center [505, 504] width 35 height 35
radio input "false"
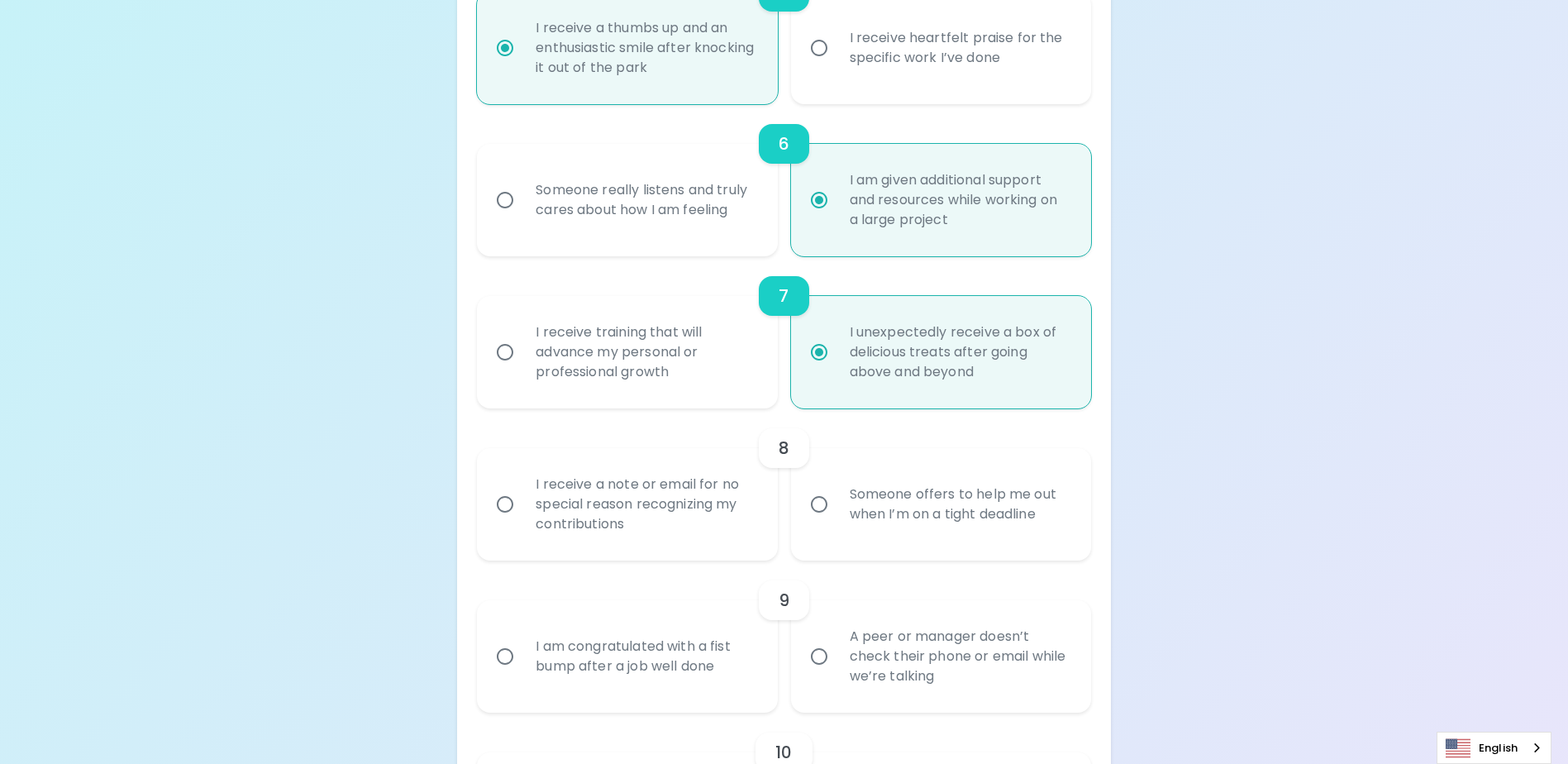
radio input "false"
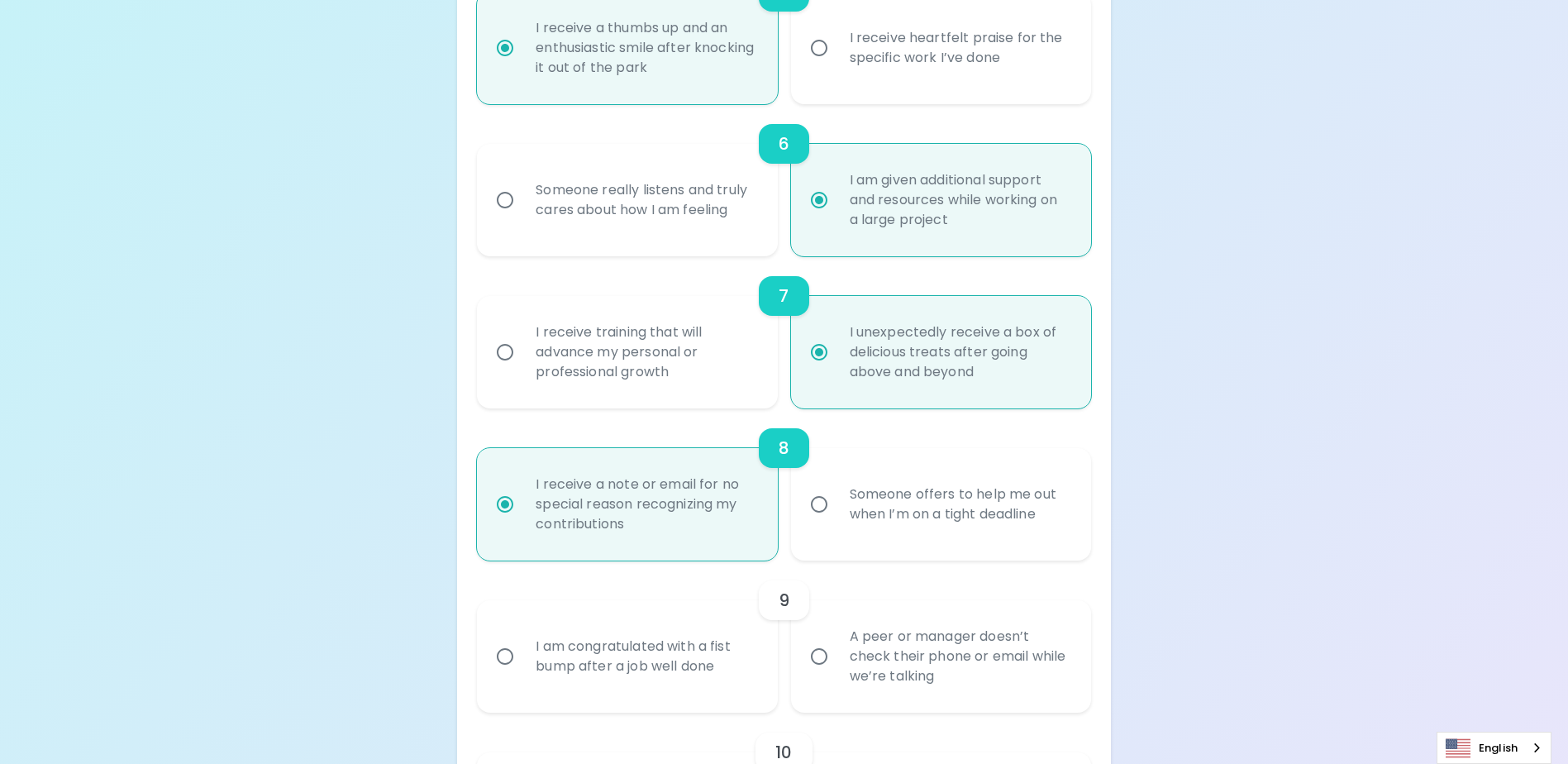
scroll to position [1185, 0]
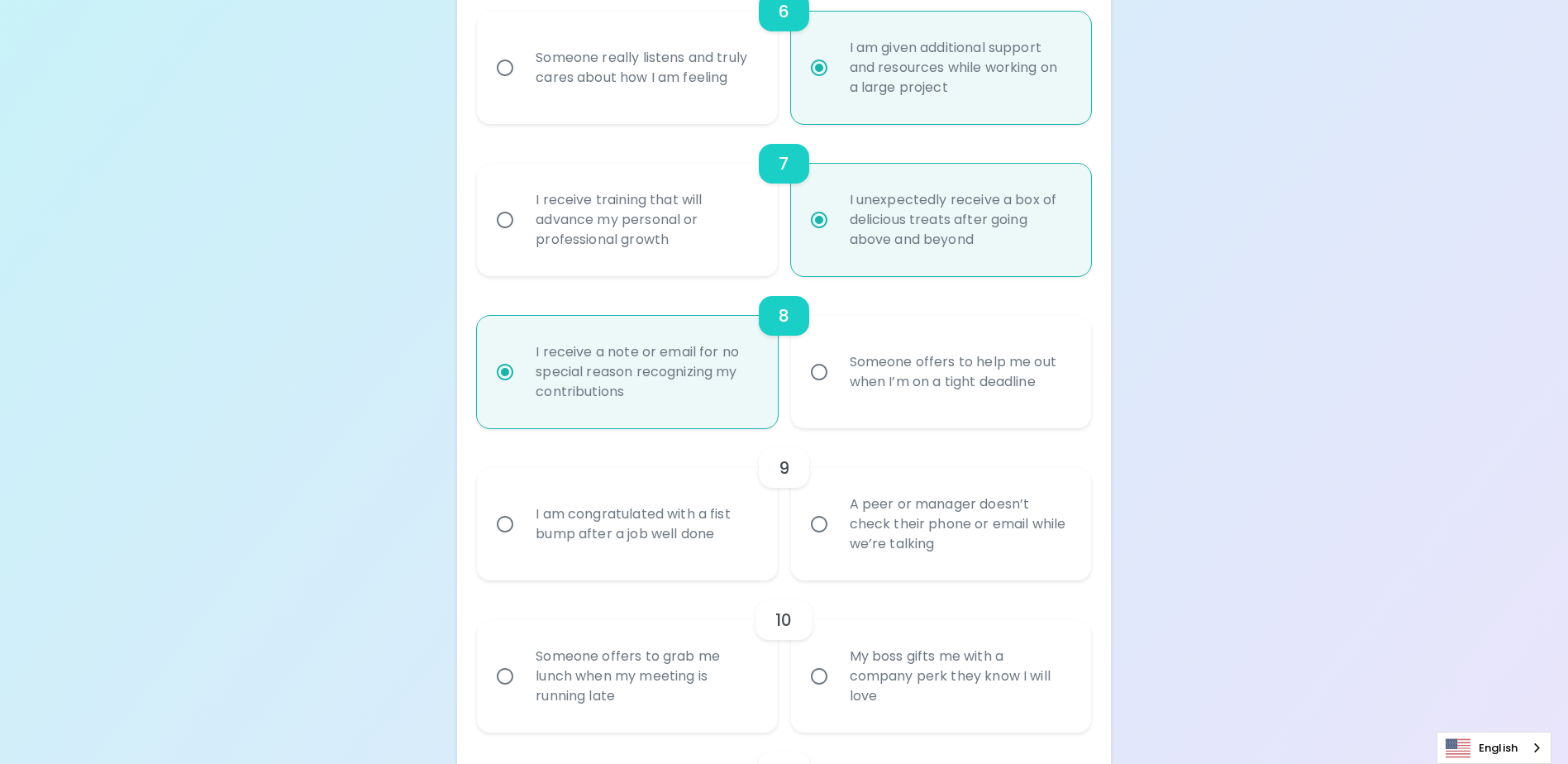
radio input "true"
click at [628, 547] on div "I am congratulated with a fist bump after a job well done" at bounding box center [645, 525] width 245 height 80
click at [523, 542] on input "I am congratulated with a fist bump after a job well done" at bounding box center [505, 524] width 35 height 35
radio input "false"
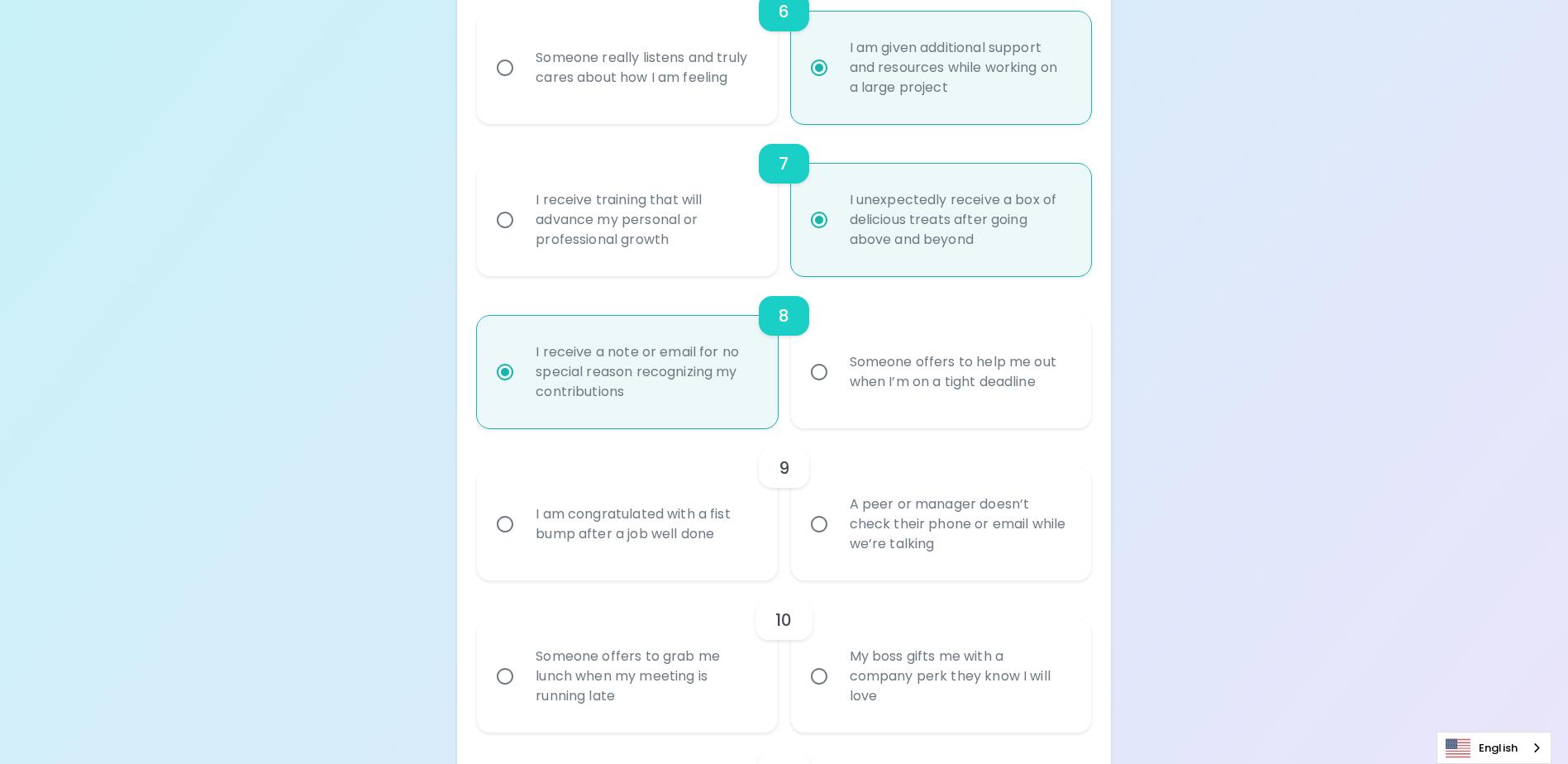
radio input "false"
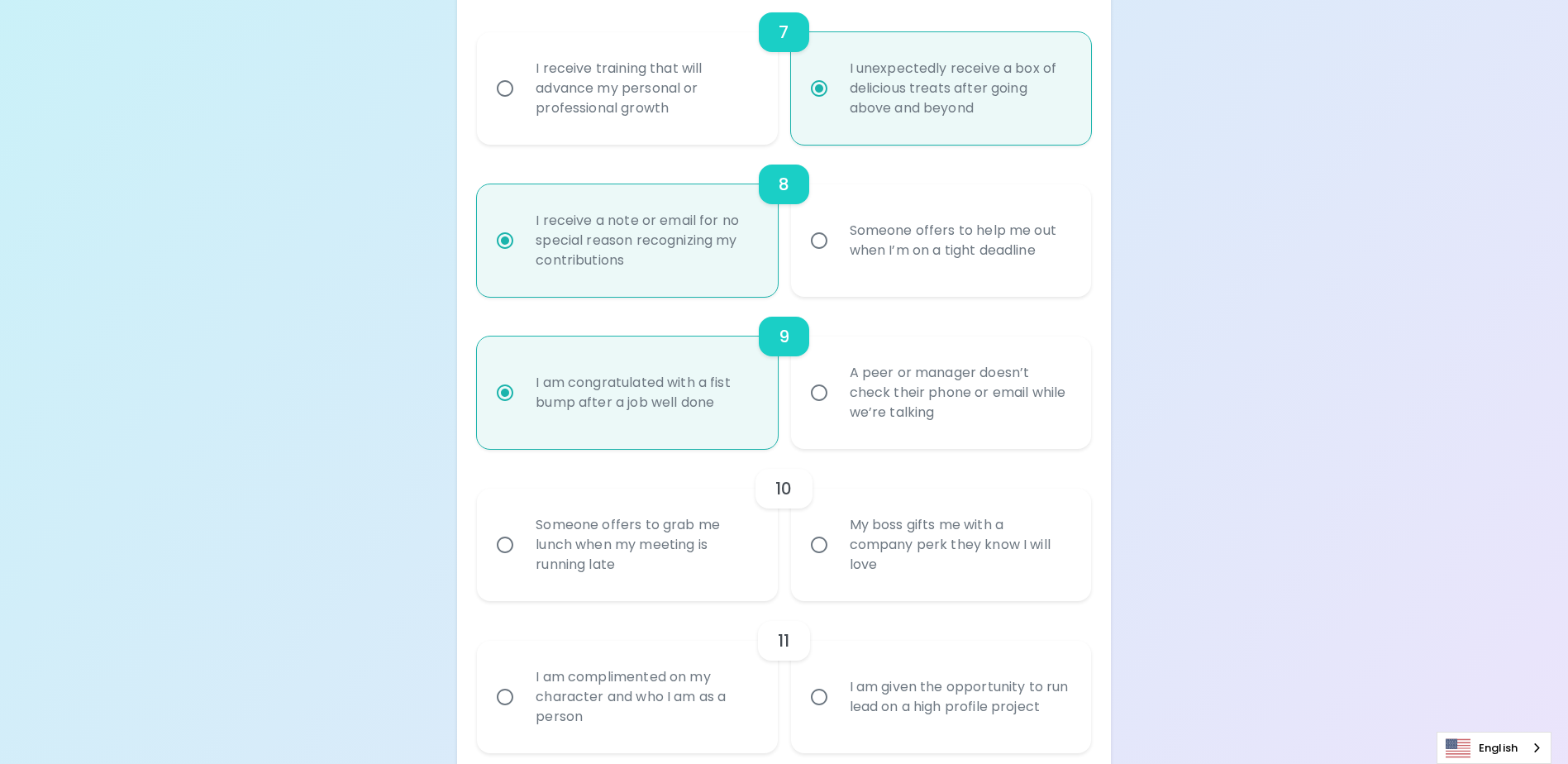
scroll to position [1317, 0]
radio input "true"
click at [959, 587] on div "My boss gifts me with a company perk they know I will love" at bounding box center [959, 544] width 245 height 99
click at [837, 562] on input "My boss gifts me with a company perk they know I will love" at bounding box center [819, 544] width 35 height 35
radio input "false"
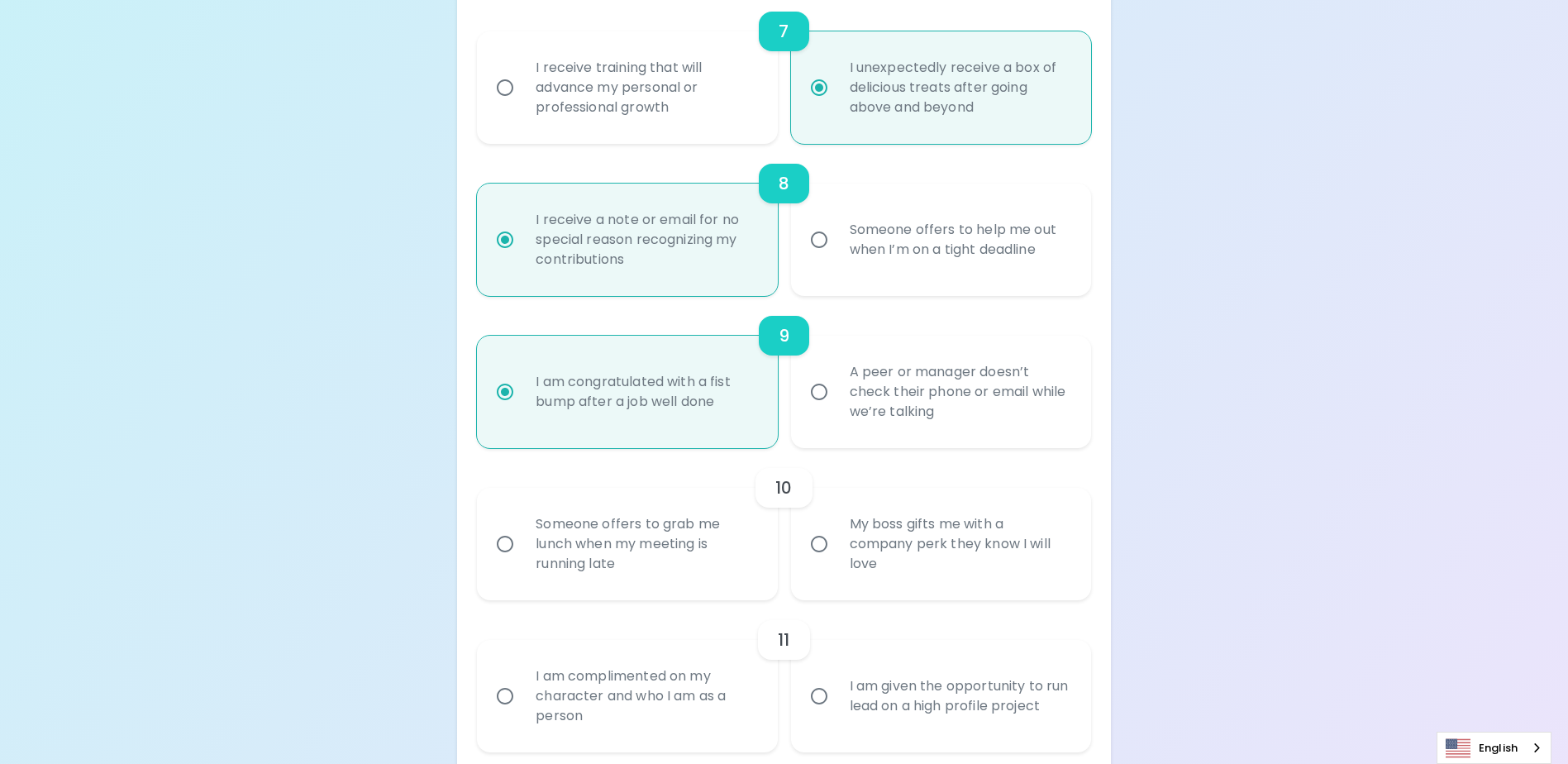
radio input "false"
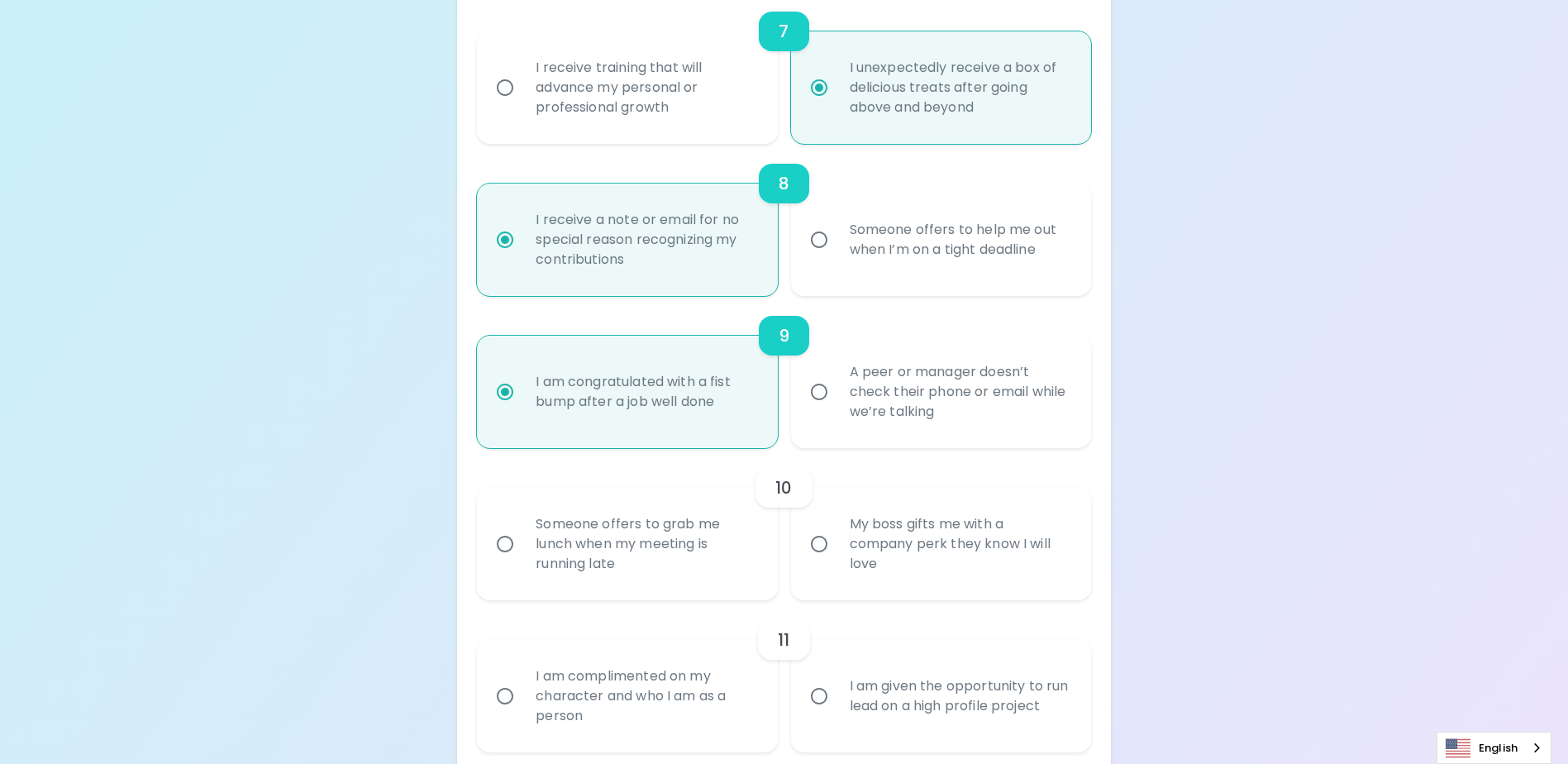
radio input "false"
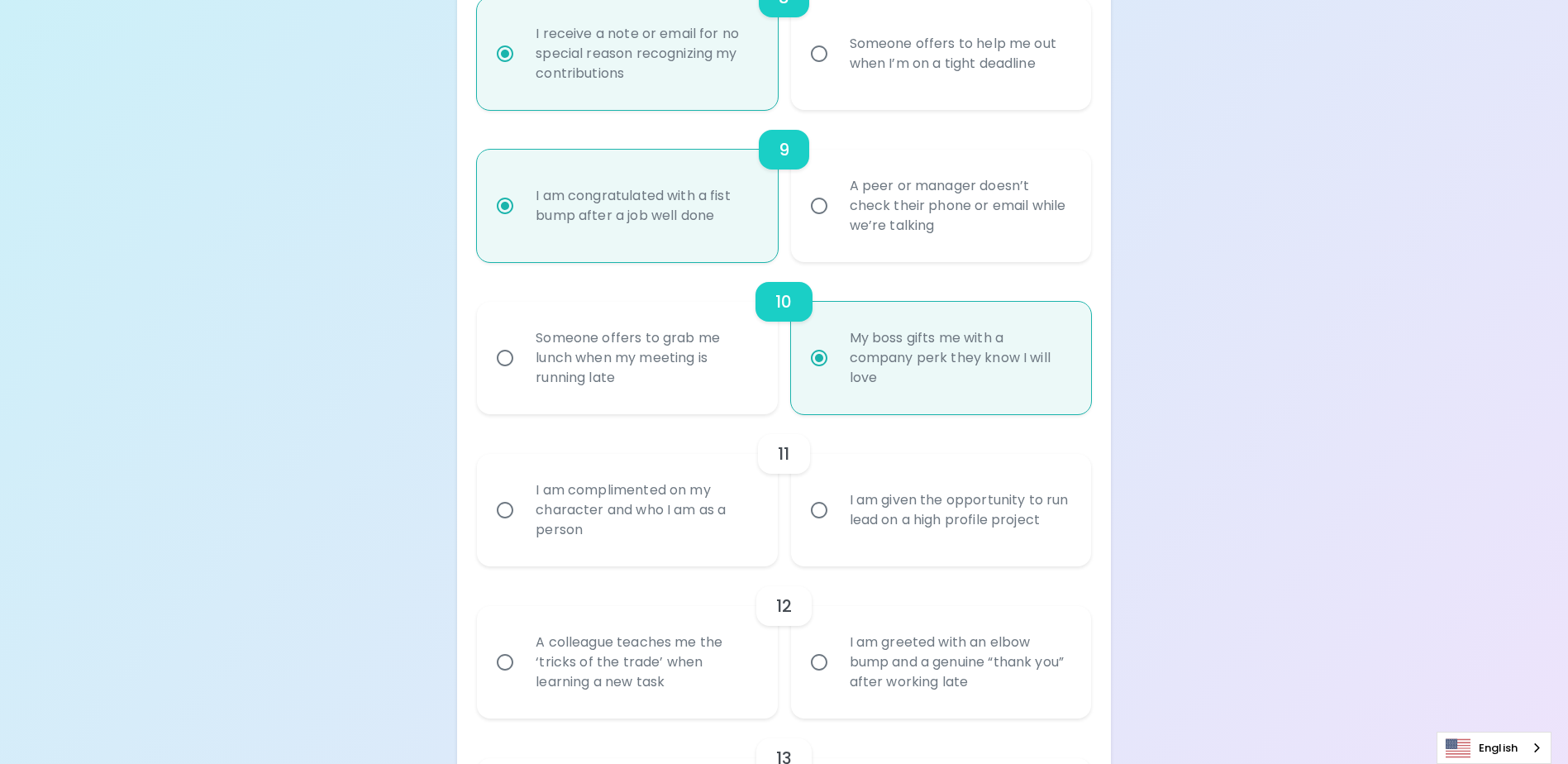
scroll to position [1615, 0]
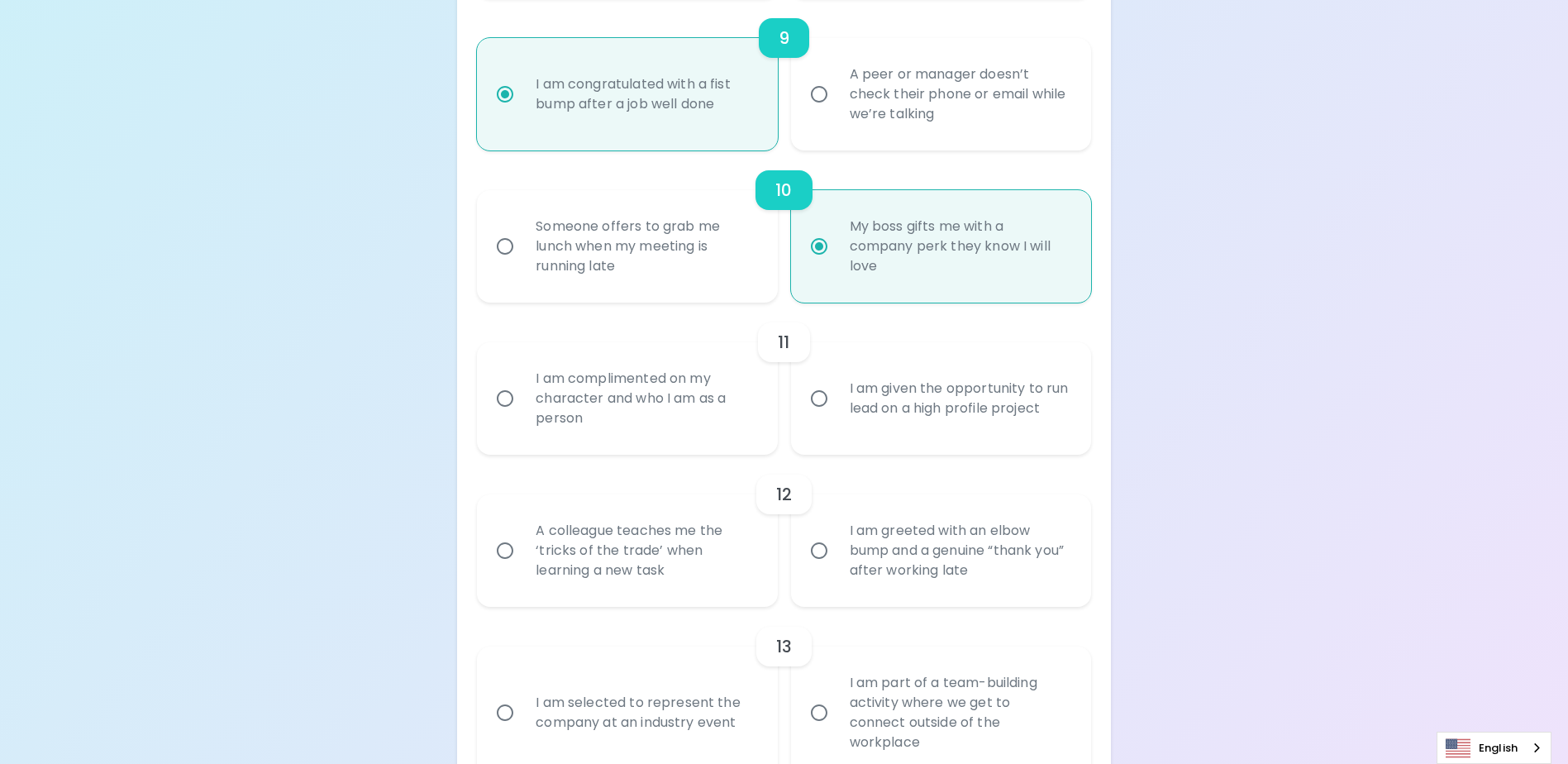
radio input "true"
click at [648, 447] on div "I am complimented on my character and who I am as a person" at bounding box center [645, 398] width 245 height 99
click at [523, 416] on input "I am complimented on my character and who I am as a person" at bounding box center [505, 398] width 35 height 35
radio input "false"
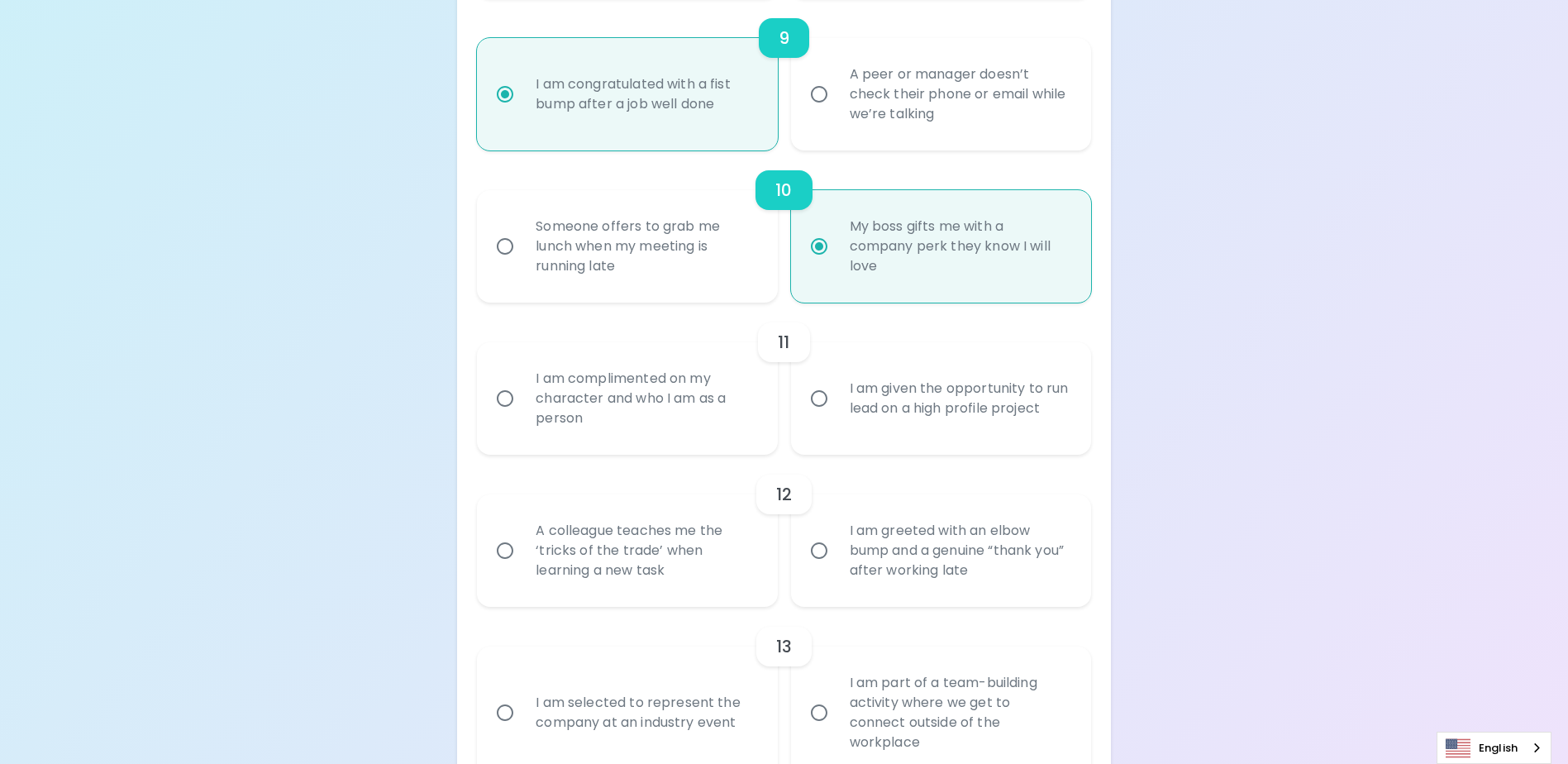
radio input "false"
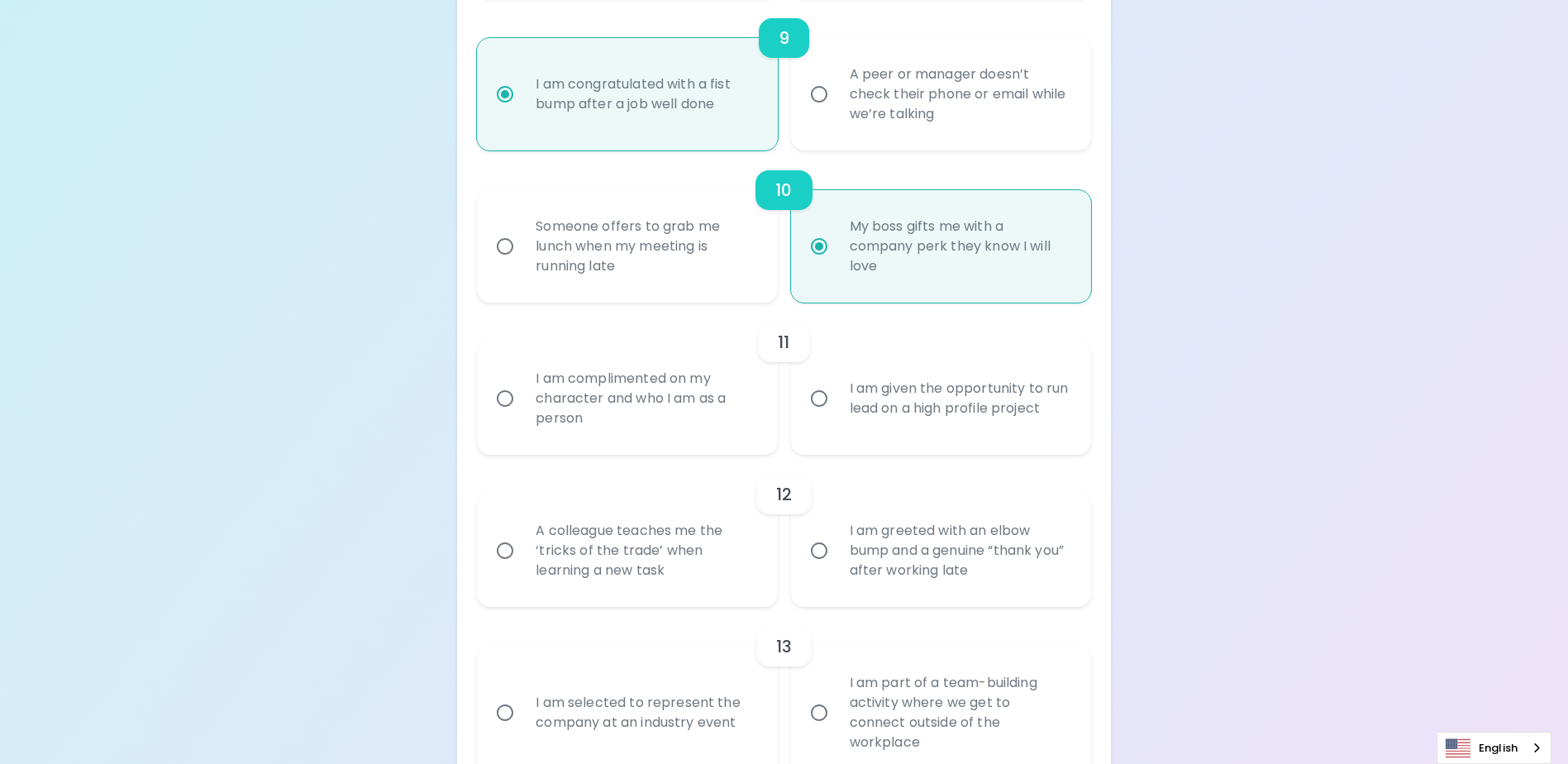
radio input "false"
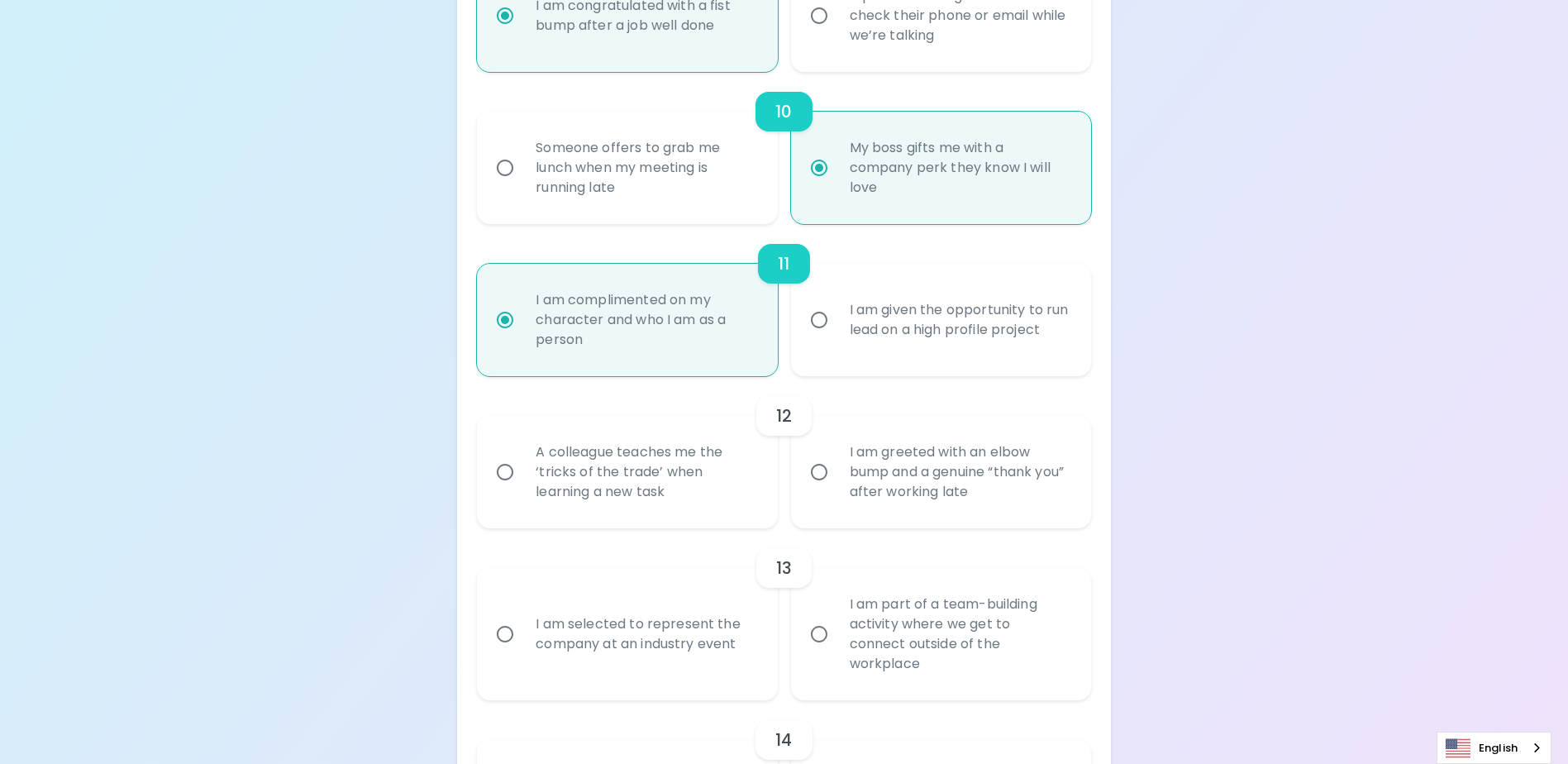
scroll to position [1748, 0]
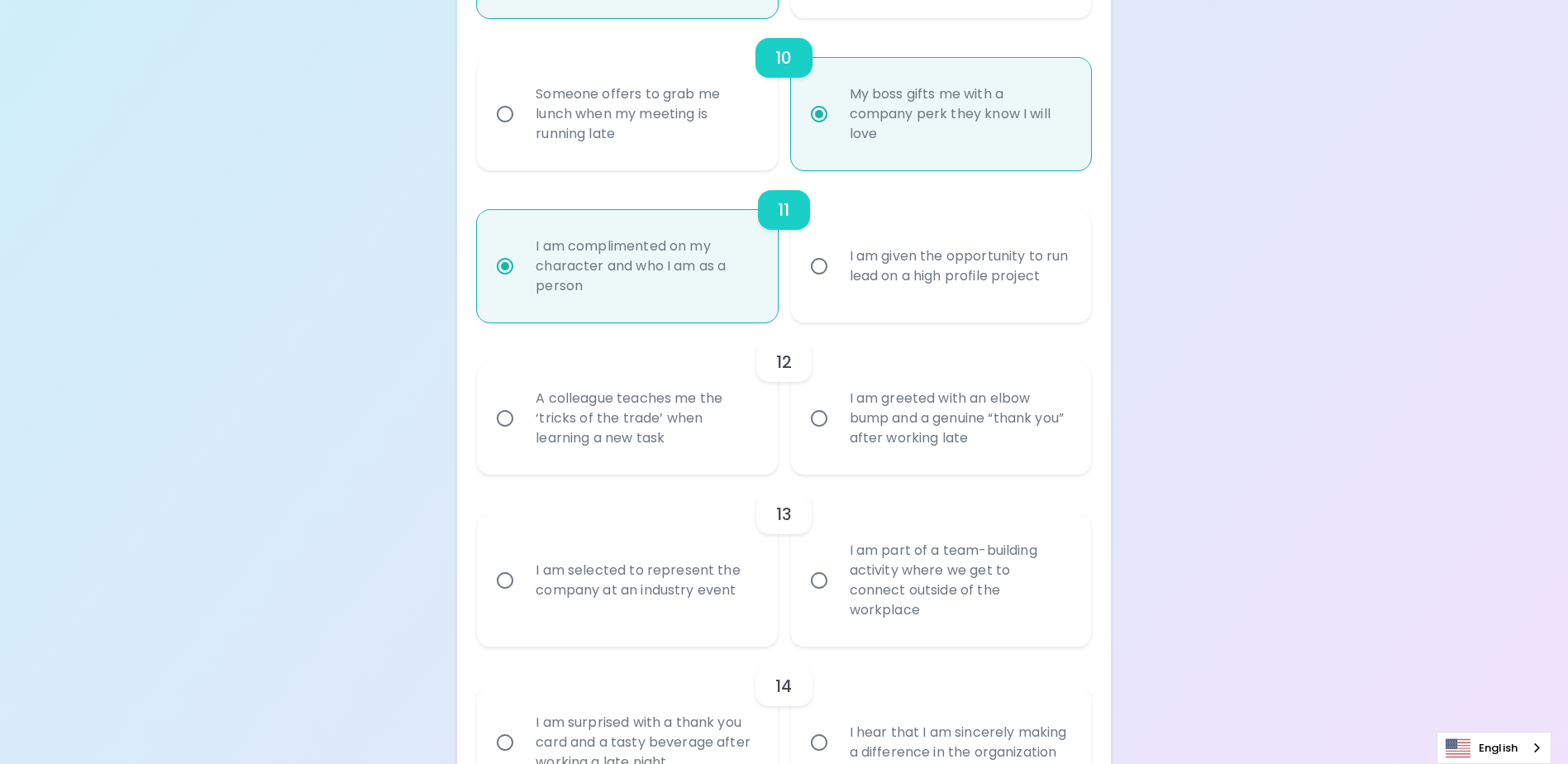
radio input "true"
click at [876, 460] on div "I am greeted with an elbow bump and a genuine “thank you” after working late" at bounding box center [959, 419] width 245 height 99
click at [837, 435] on input "I am greeted with an elbow bump and a genuine “thank you” after working late" at bounding box center [819, 419] width 35 height 35
radio input "false"
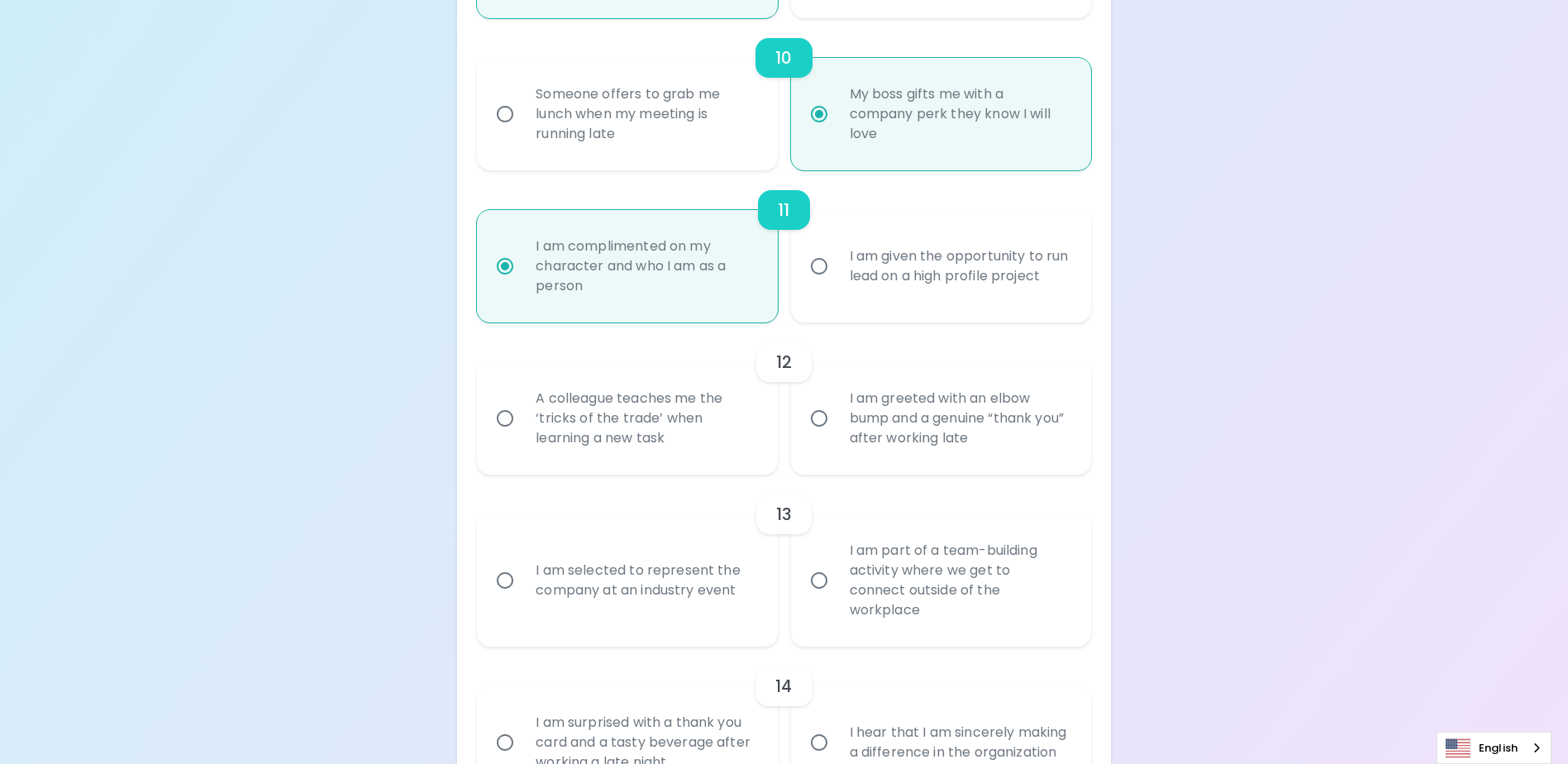
radio input "false"
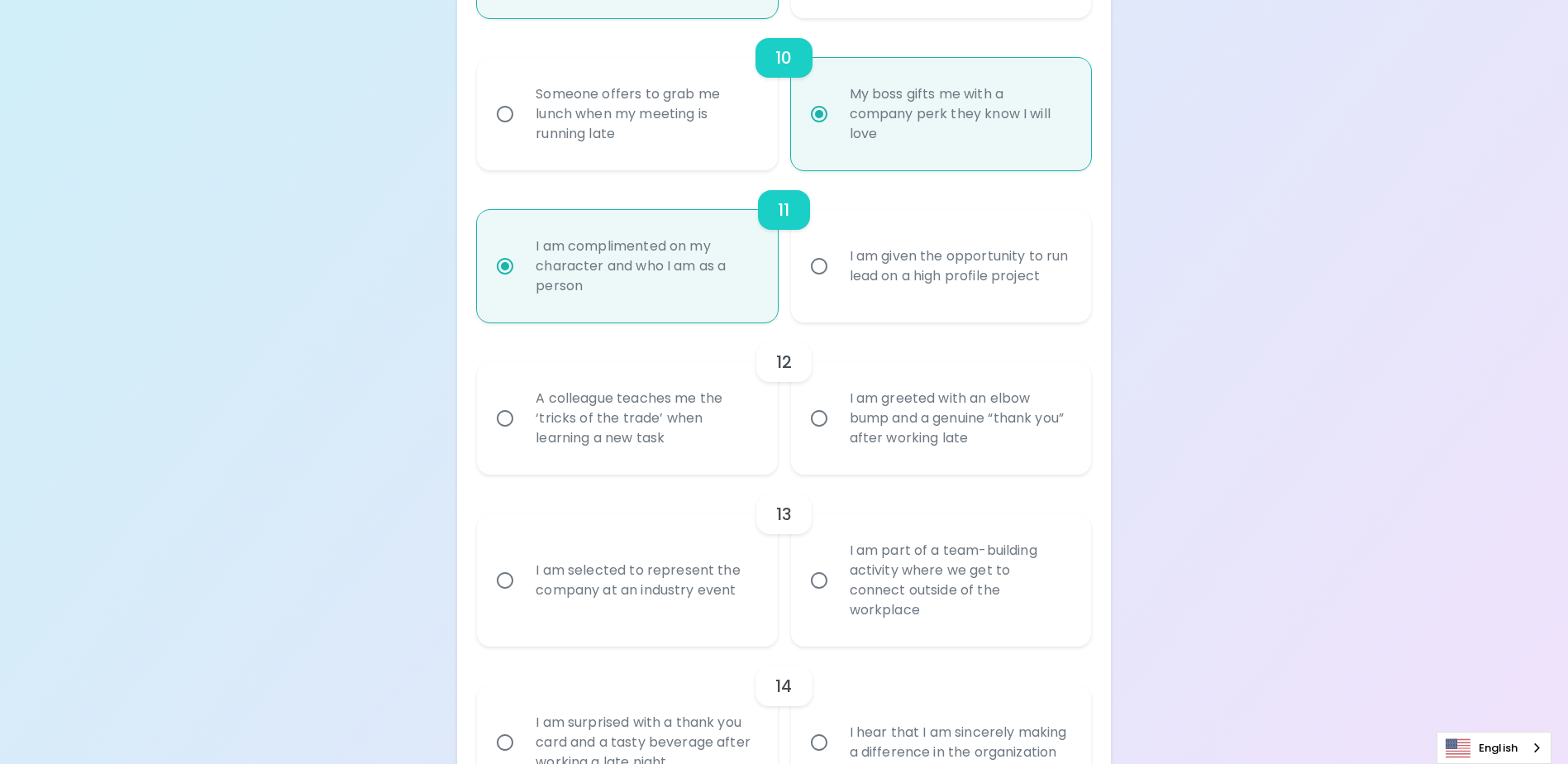
radio input "false"
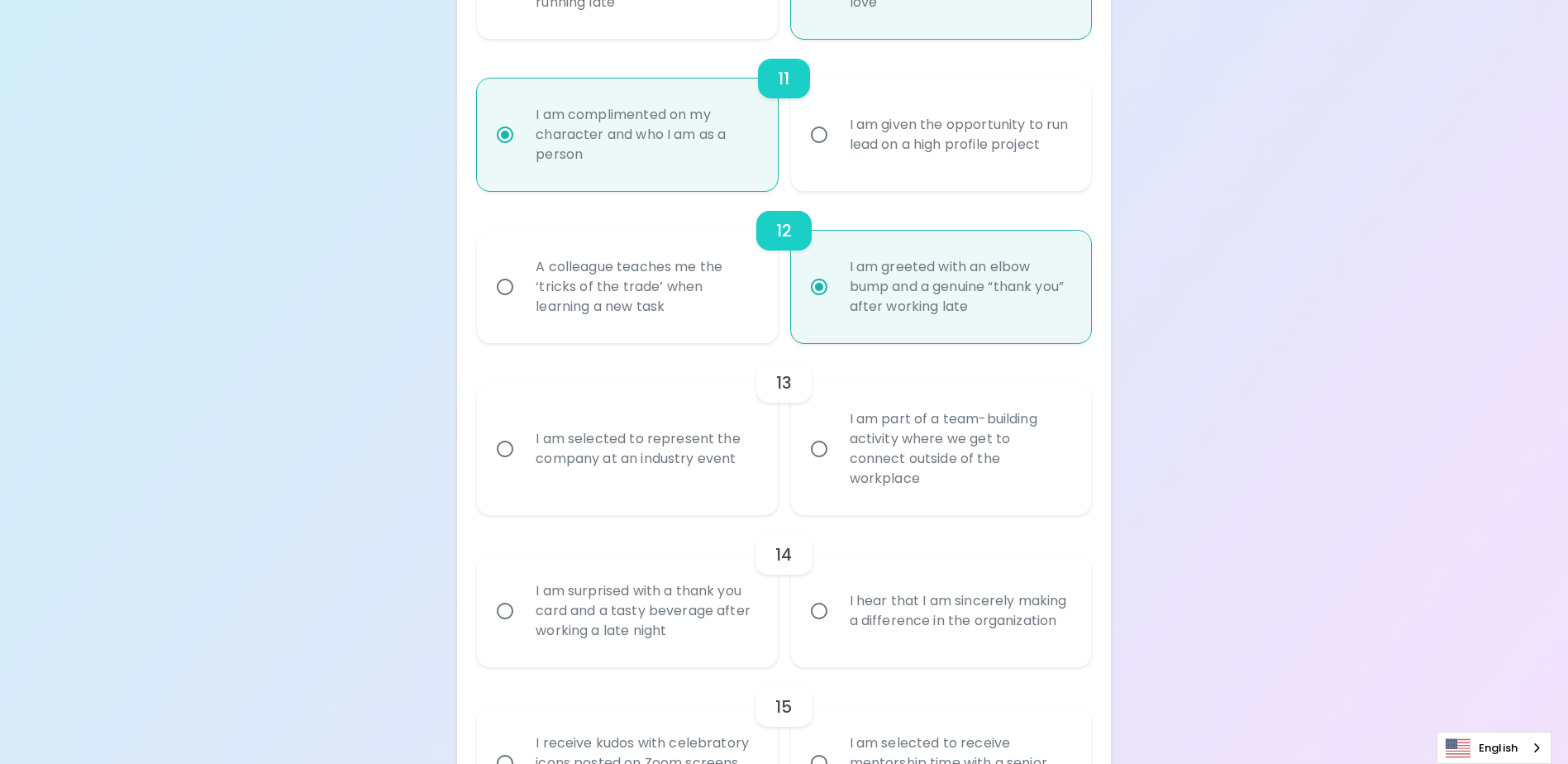
scroll to position [1880, 0]
radio input "true"
click at [581, 471] on div "I am selected to represent the company at an industry event" at bounding box center [645, 448] width 245 height 80
click at [523, 466] on input "I am selected to represent the company at an industry event" at bounding box center [505, 448] width 35 height 35
radio input "false"
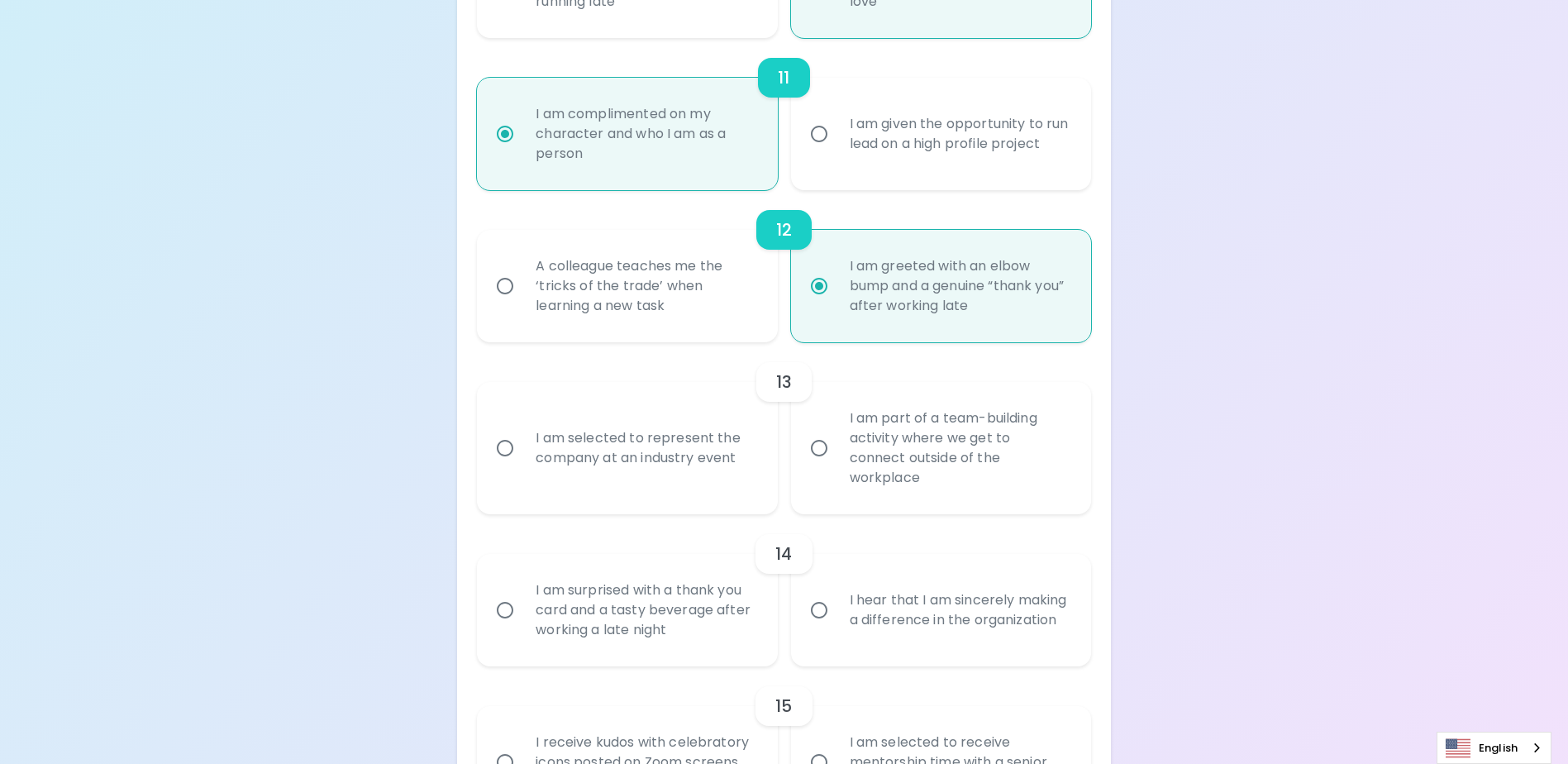
radio input "false"
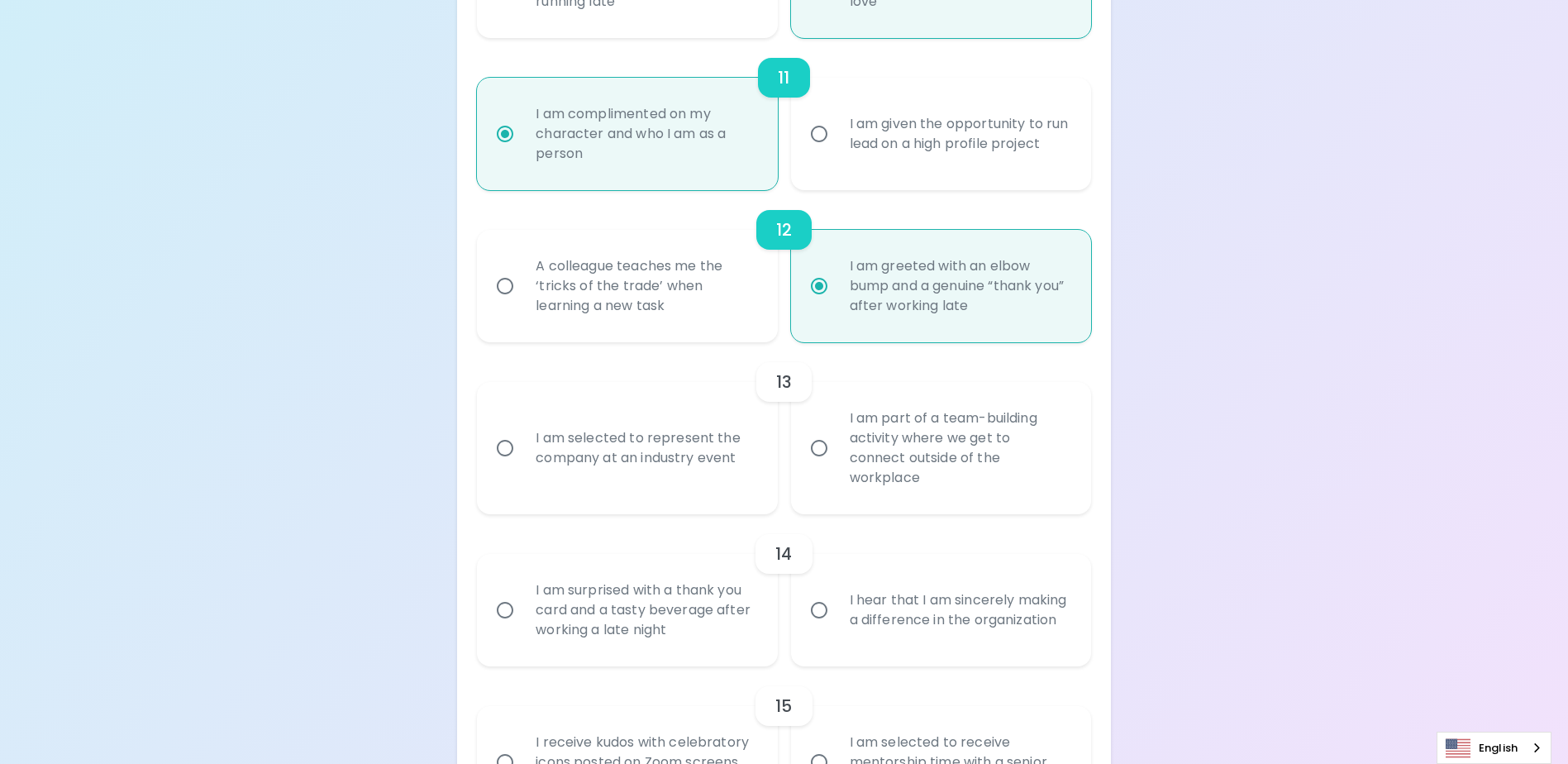
radio input "false"
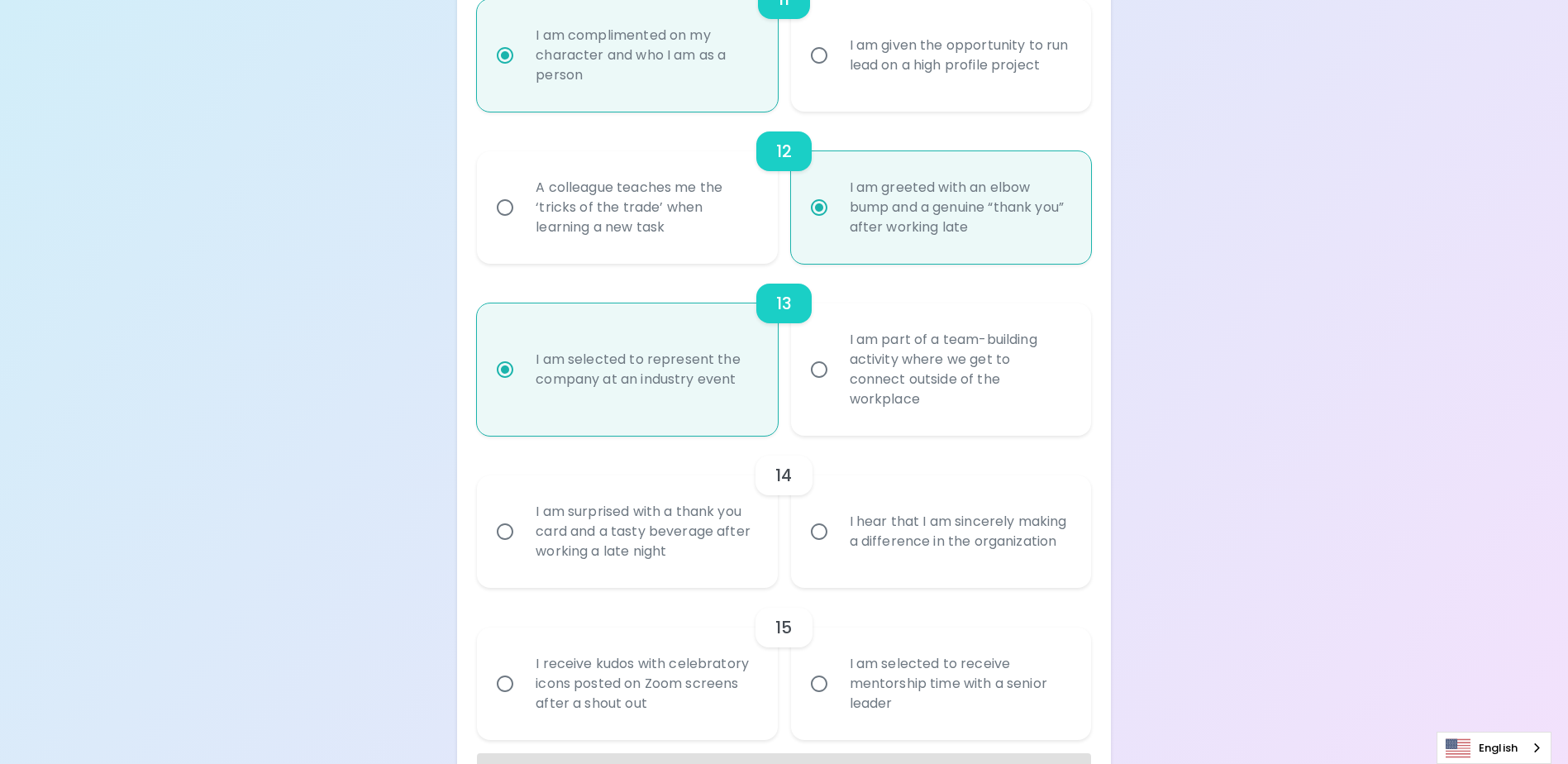
scroll to position [2013, 0]
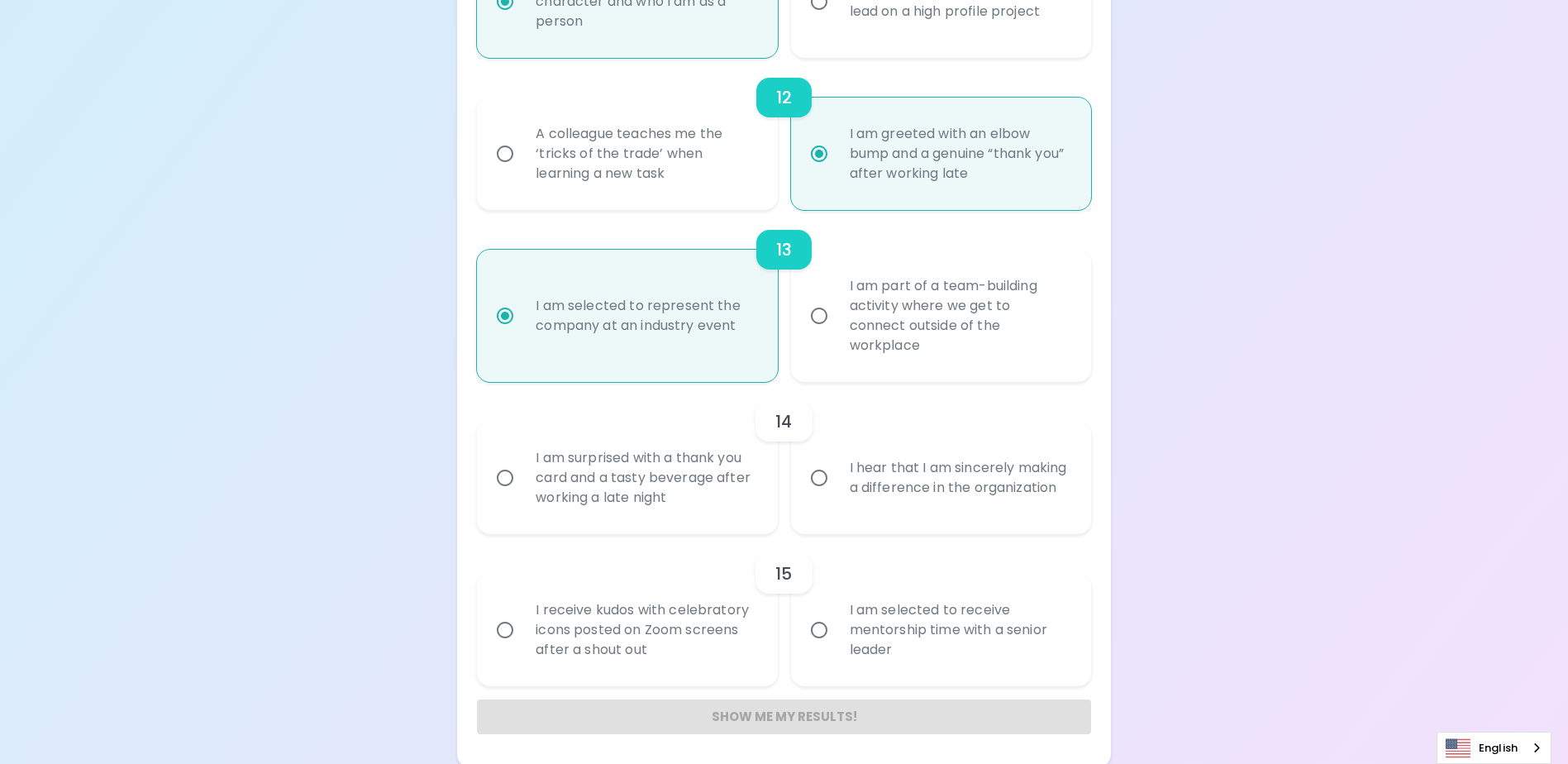
radio input "true"
click at [886, 495] on div "I hear that I am sincerely making a difference in the organization" at bounding box center [959, 478] width 245 height 80
click at [837, 495] on input "I hear that I am sincerely making a difference in the organization" at bounding box center [819, 478] width 35 height 35
radio input "false"
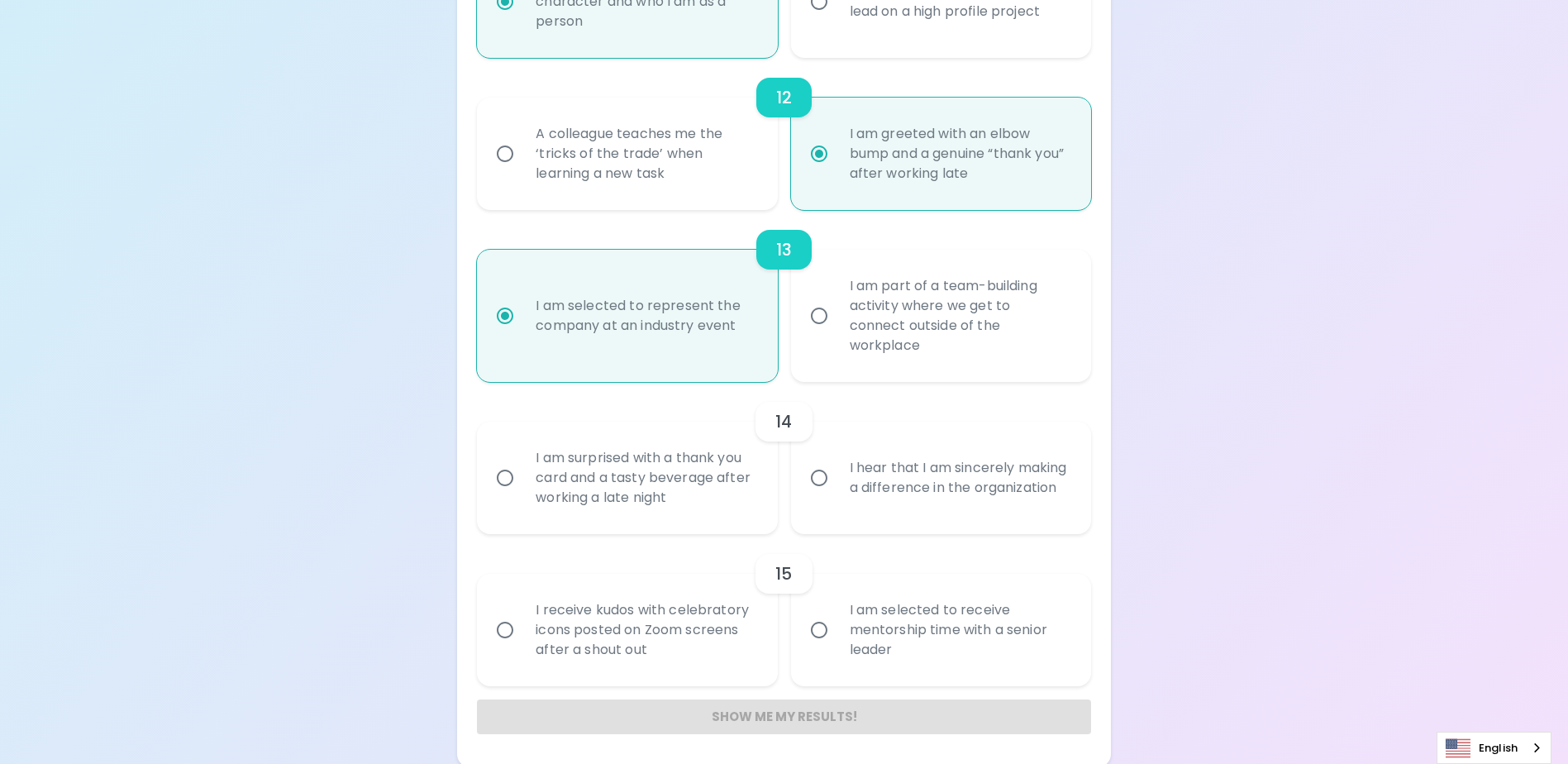
radio input "false"
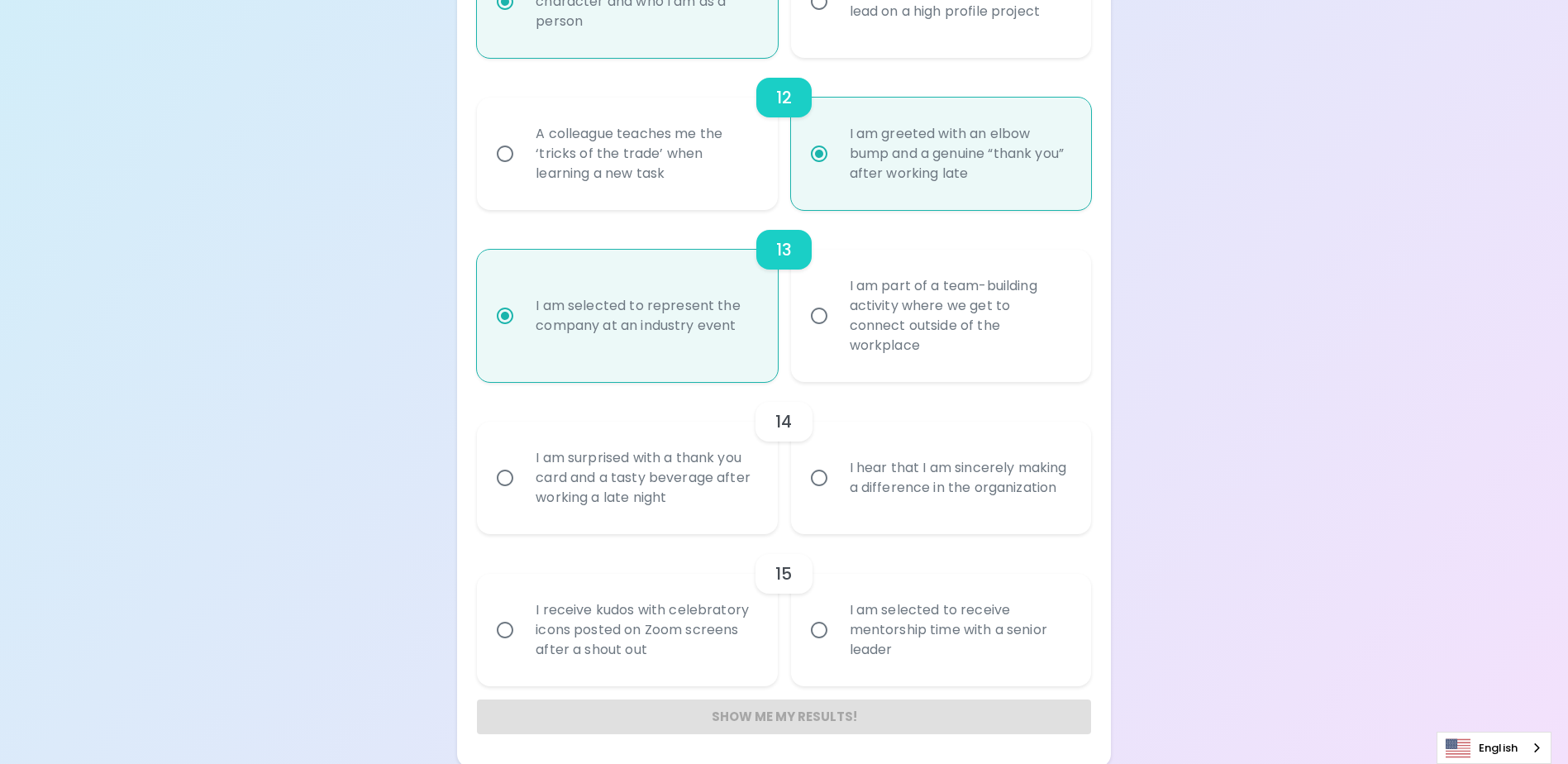
radio input "false"
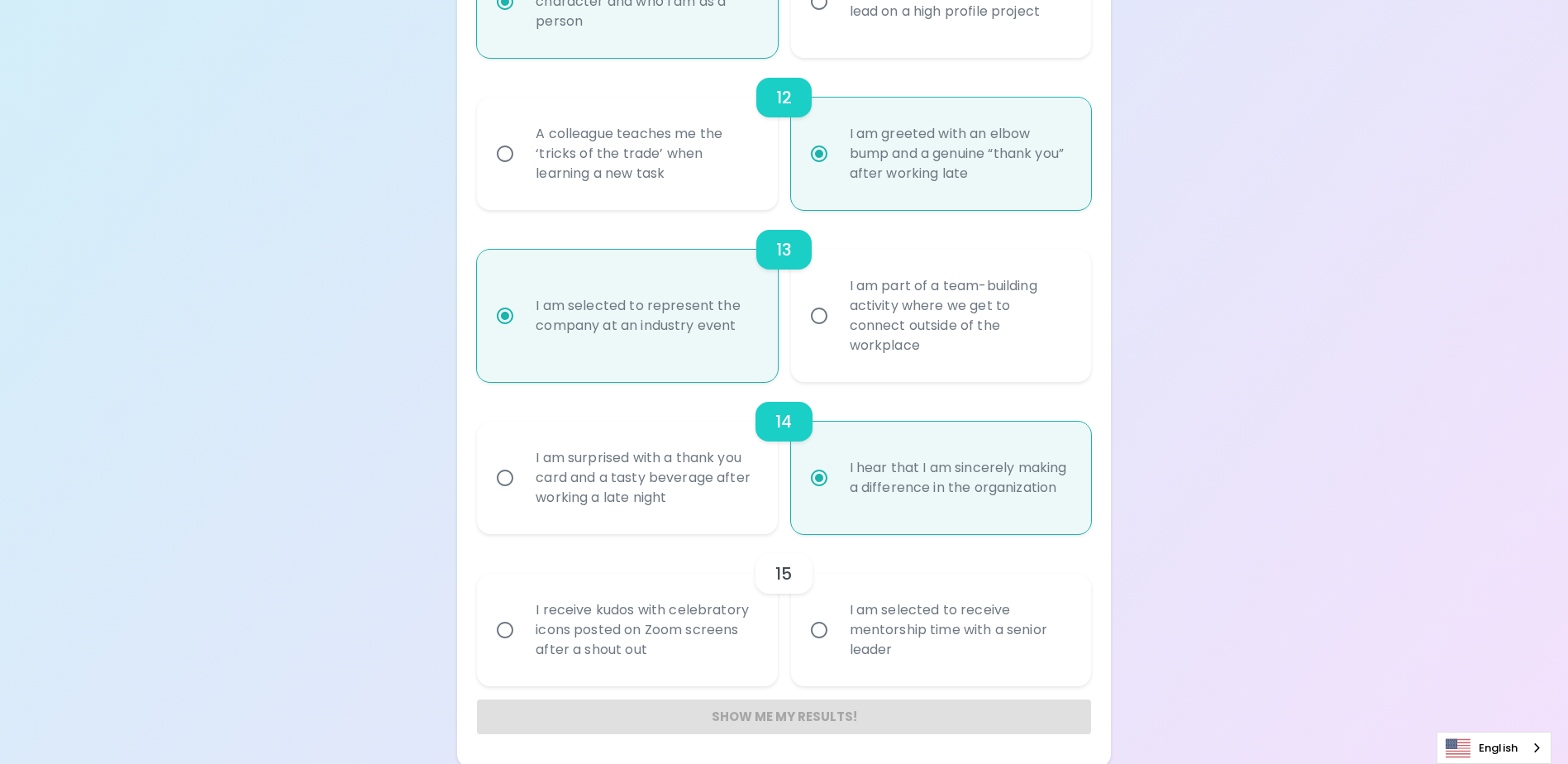
scroll to position [2015, 0]
radio input "true"
click at [692, 642] on div "I receive kudos with celebratory icons posted on Zoom screens after a shout out" at bounding box center [645, 626] width 245 height 99
click at [523, 642] on input "I receive kudos with celebratory icons posted on Zoom screens after a shout out" at bounding box center [505, 626] width 35 height 35
radio input "false"
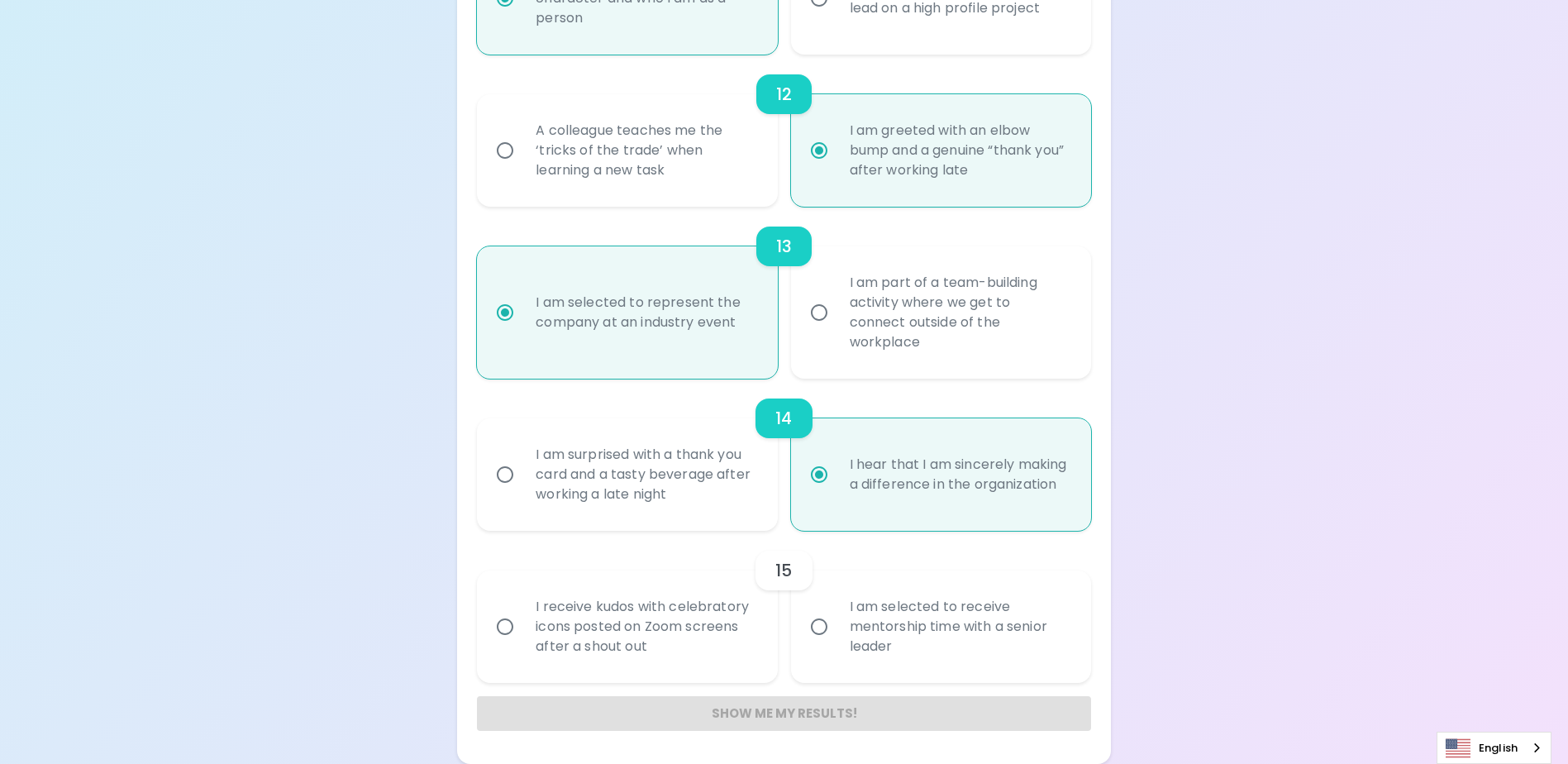
radio input "false"
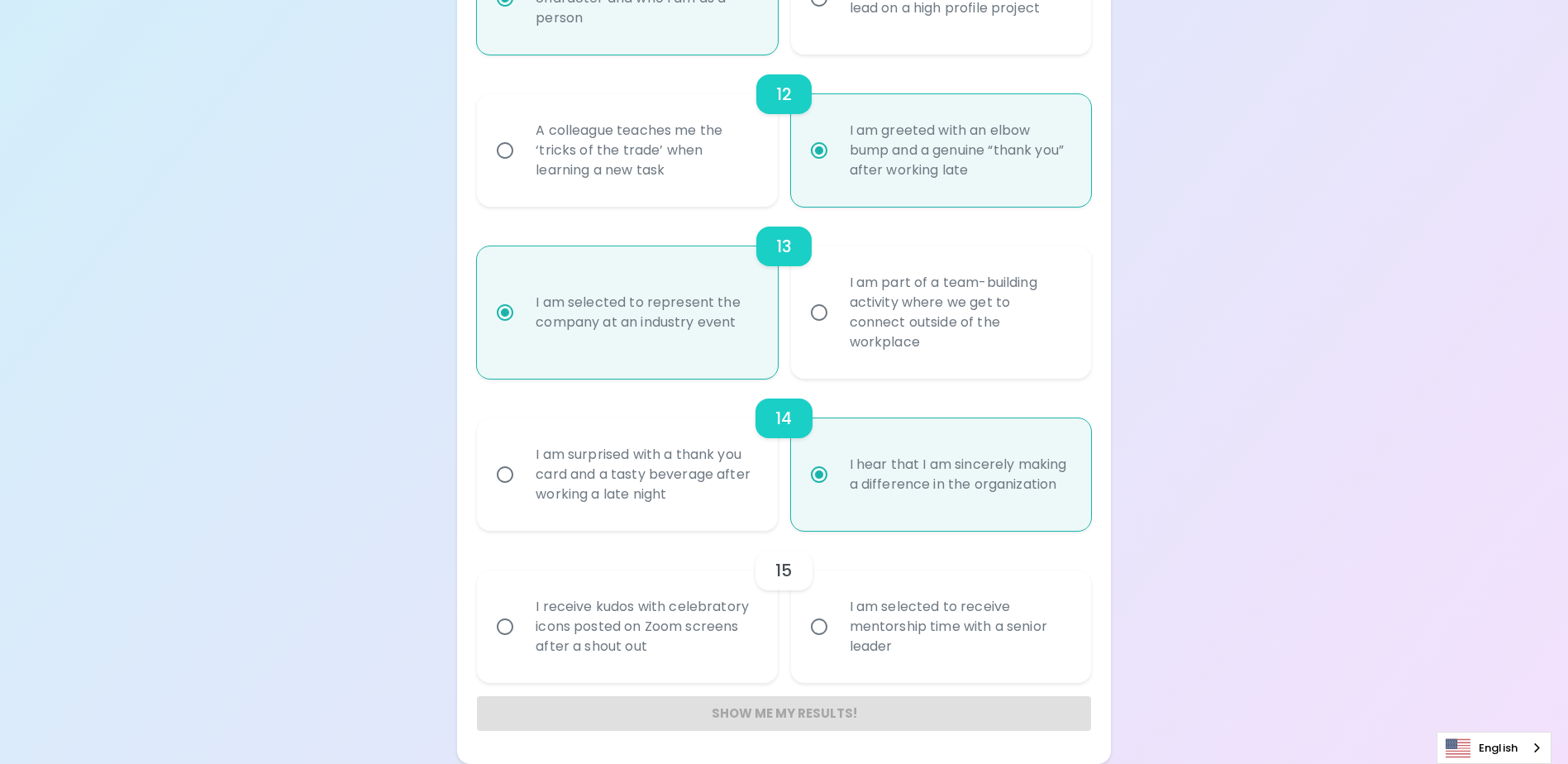
radio input "false"
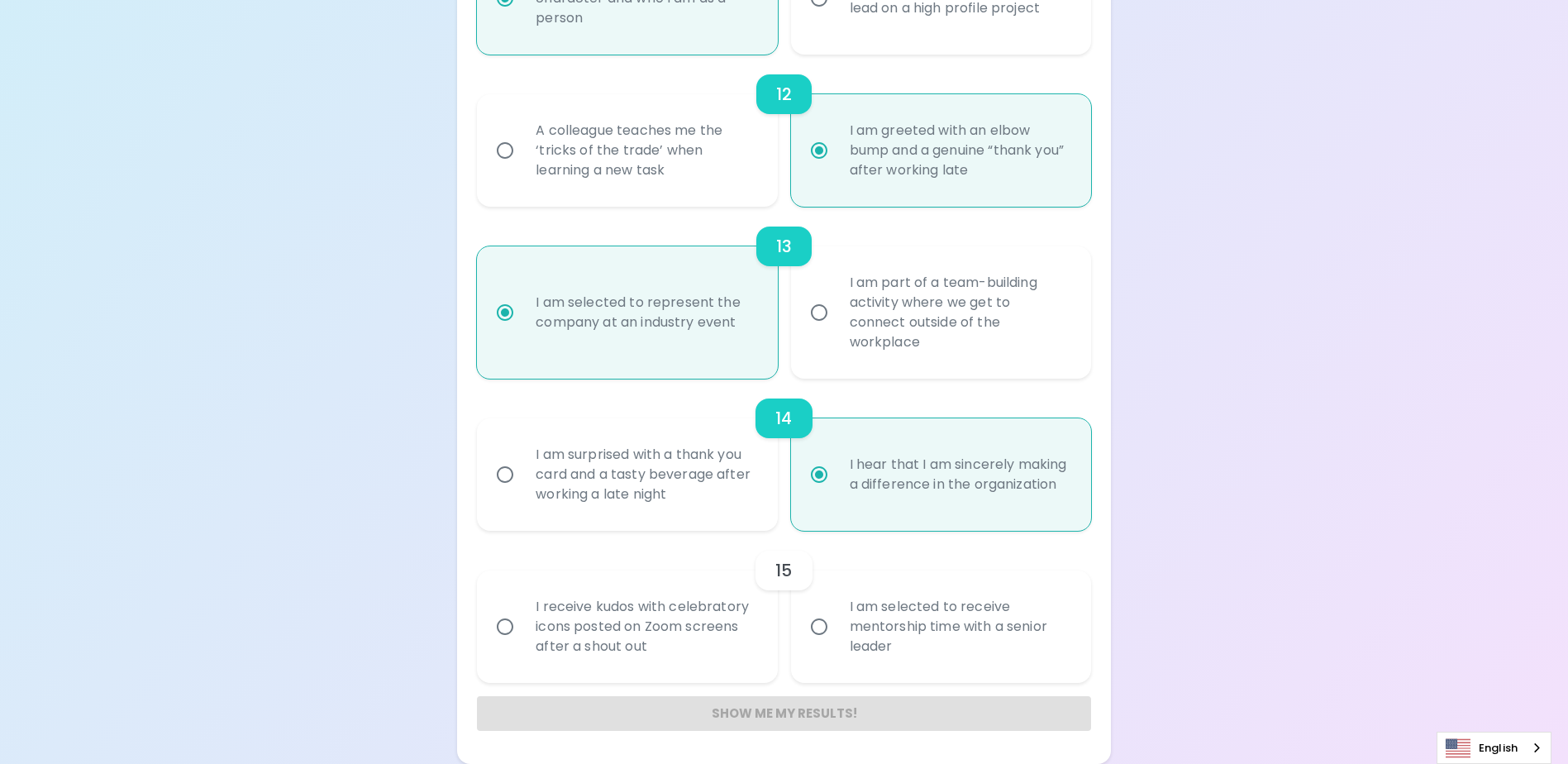
radio input "false"
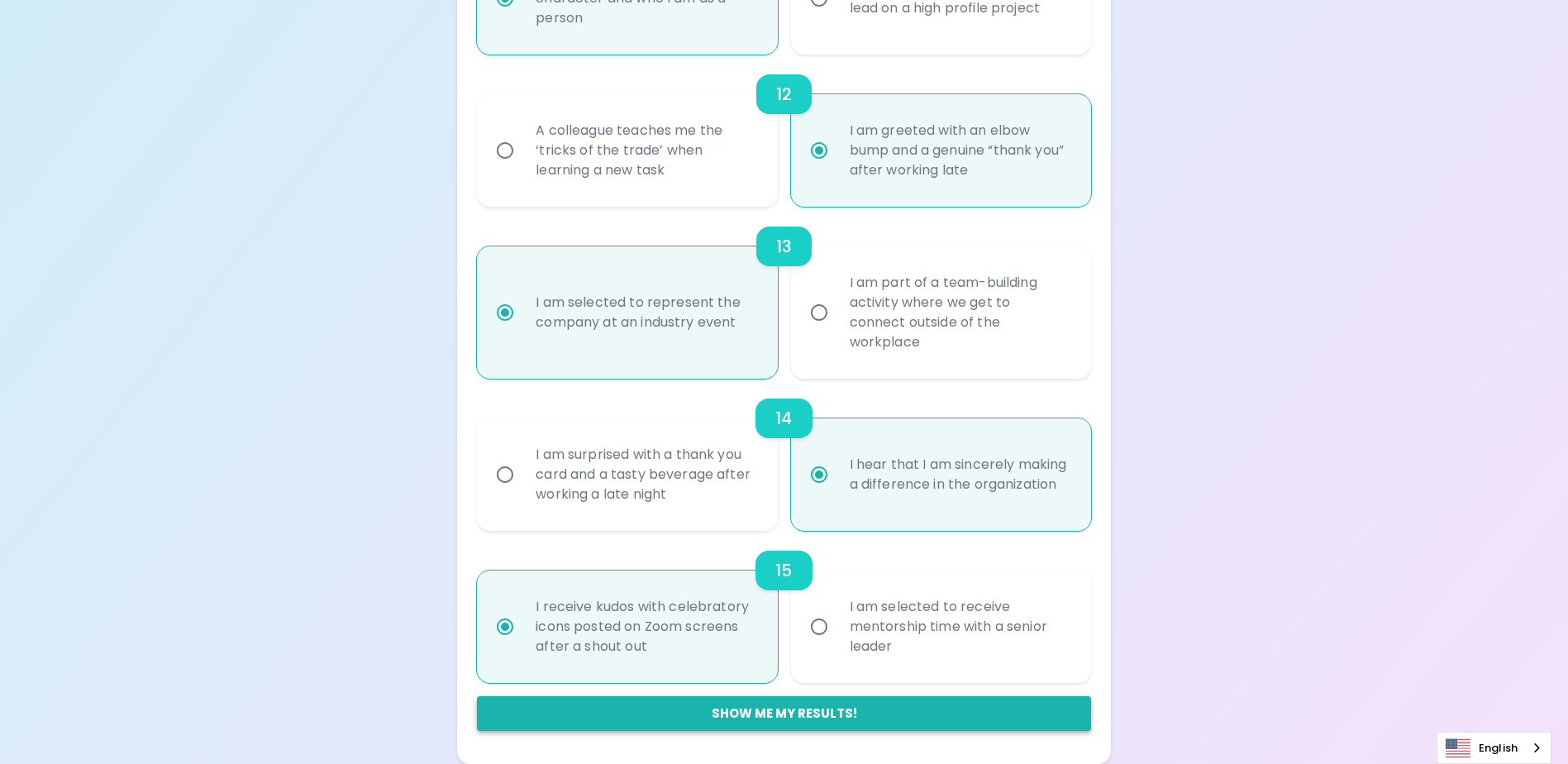
radio input "true"
click at [783, 711] on button "Show me my results!" at bounding box center [783, 713] width 613 height 35
radio input "false"
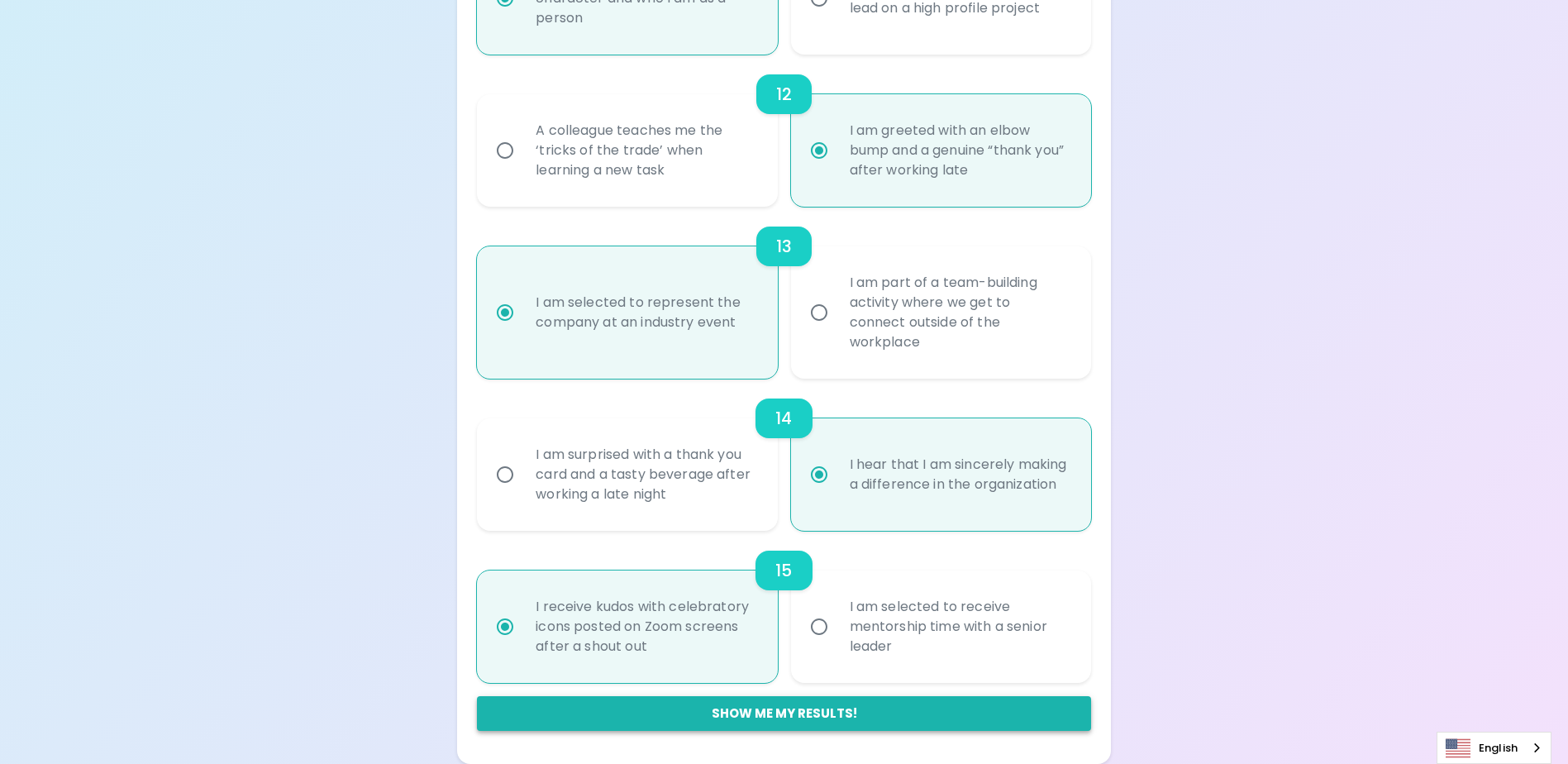
radio input "false"
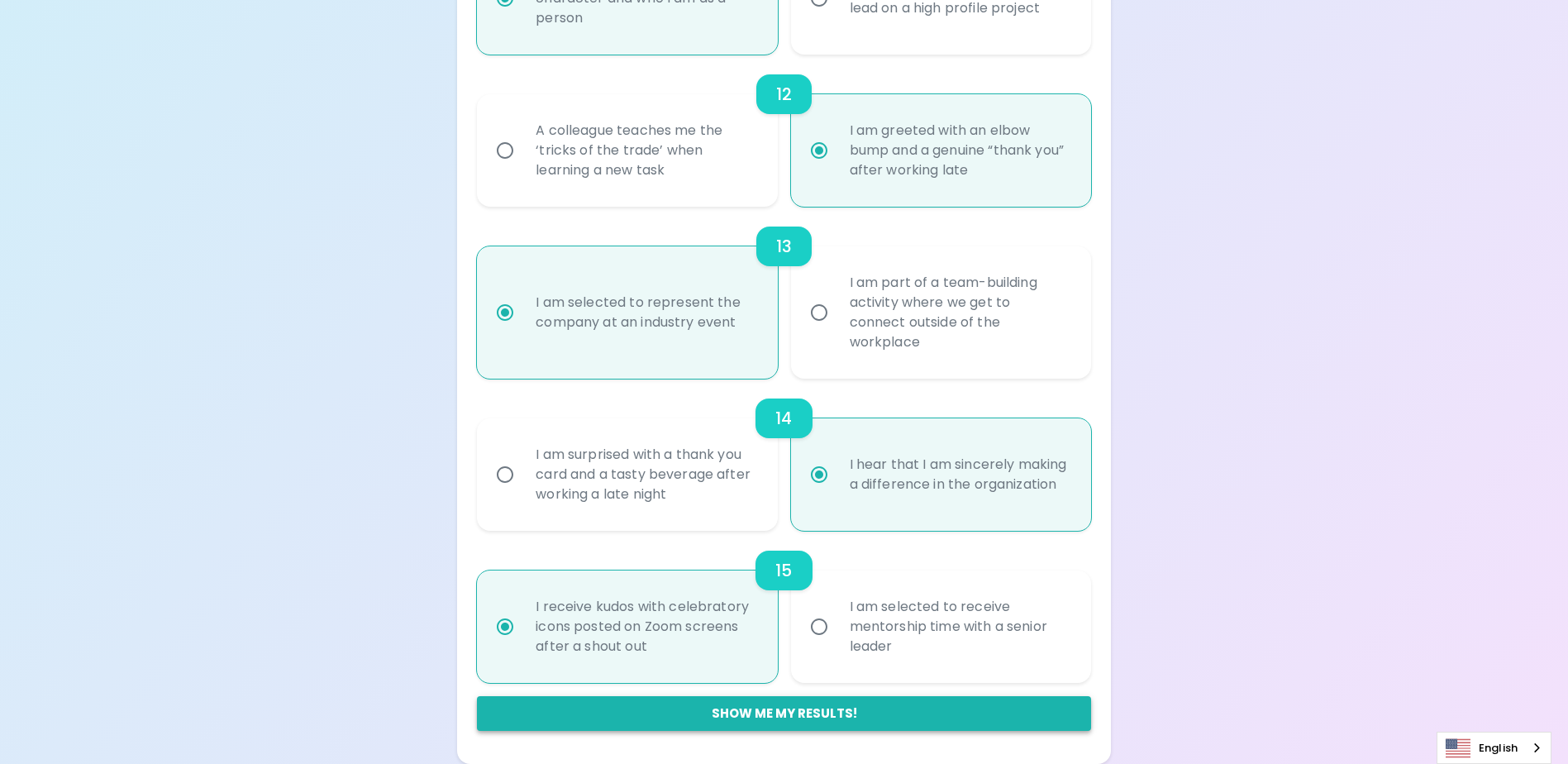
radio input "false"
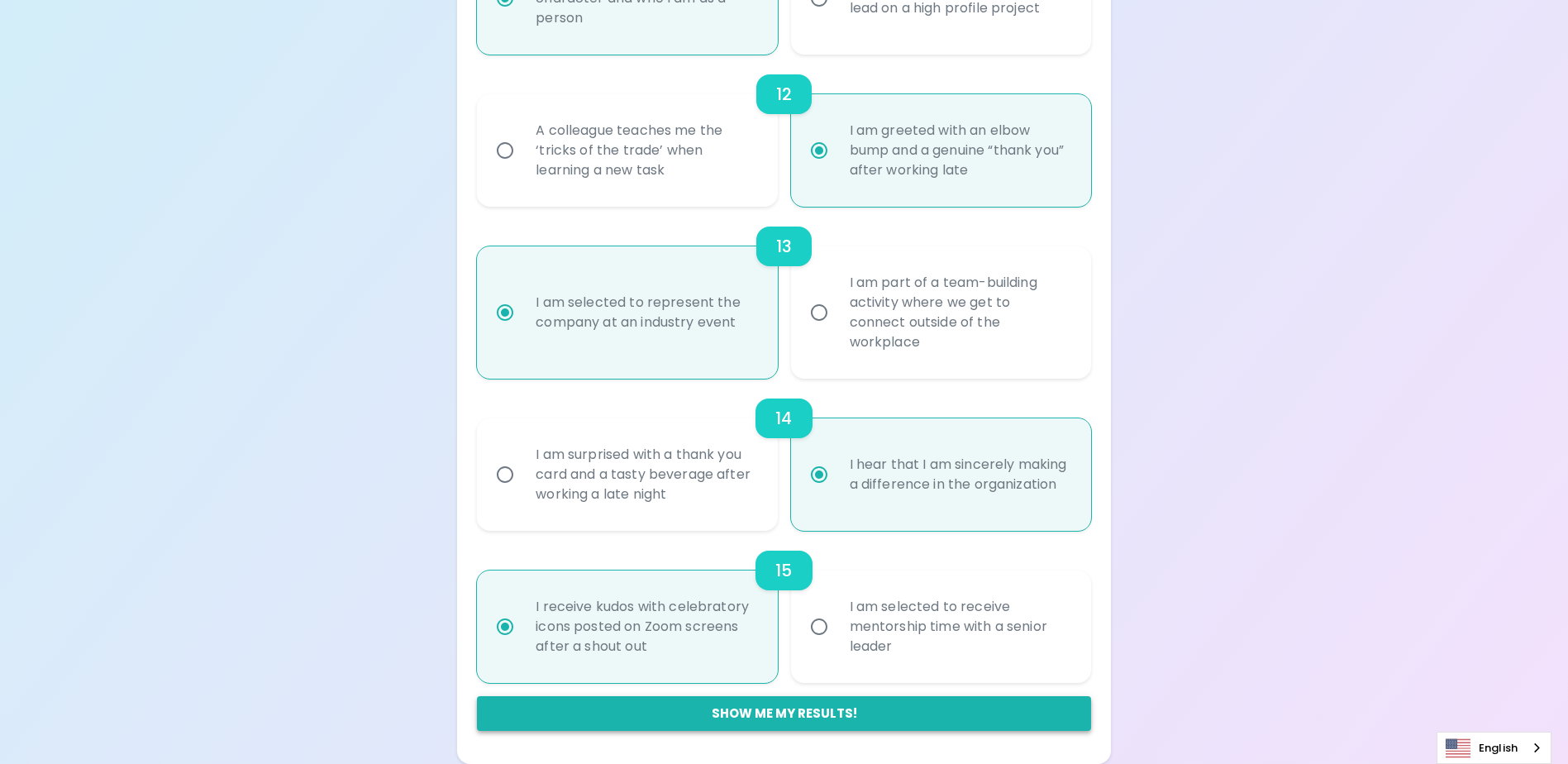
radio input "false"
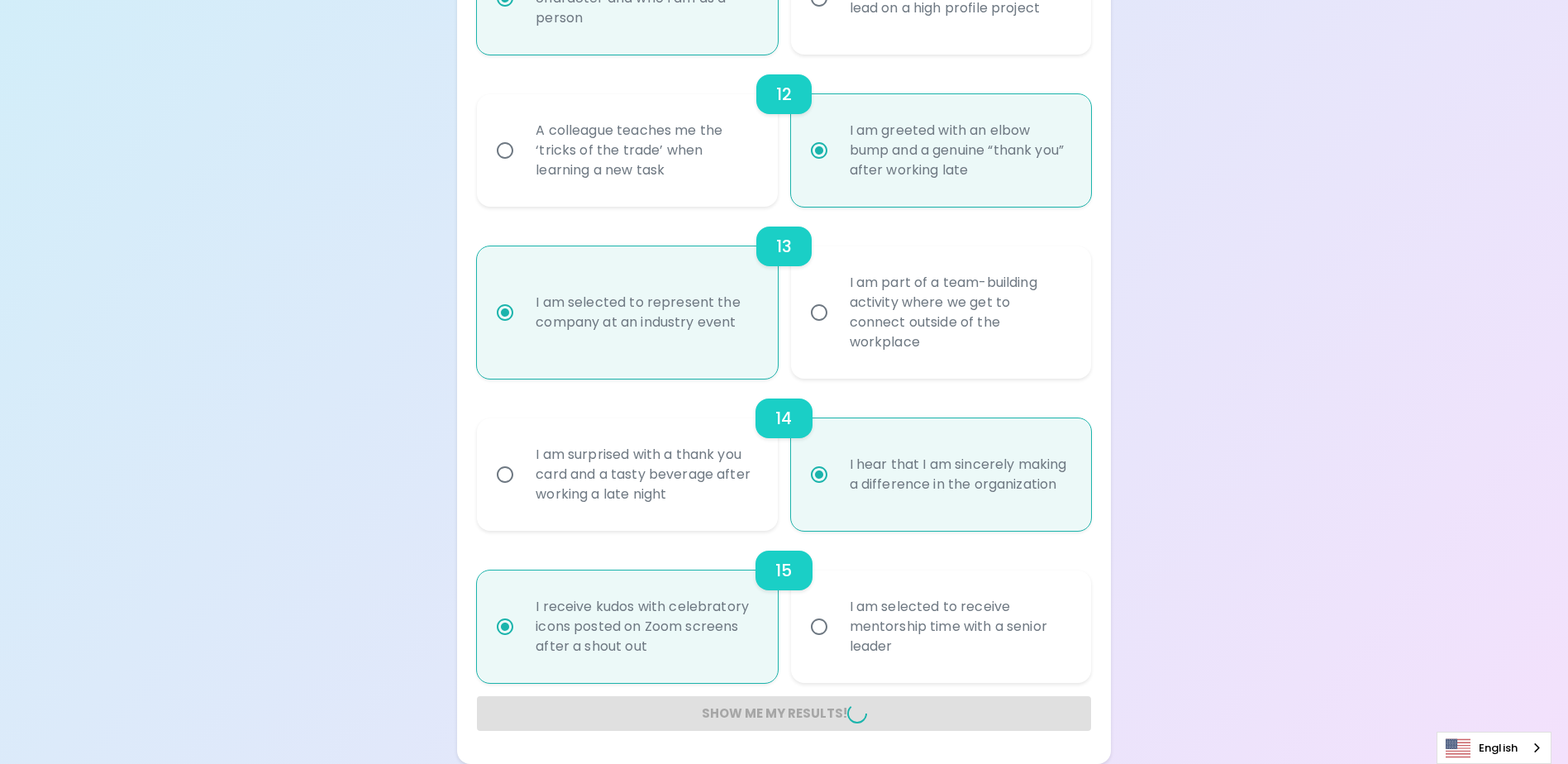
radio input "false"
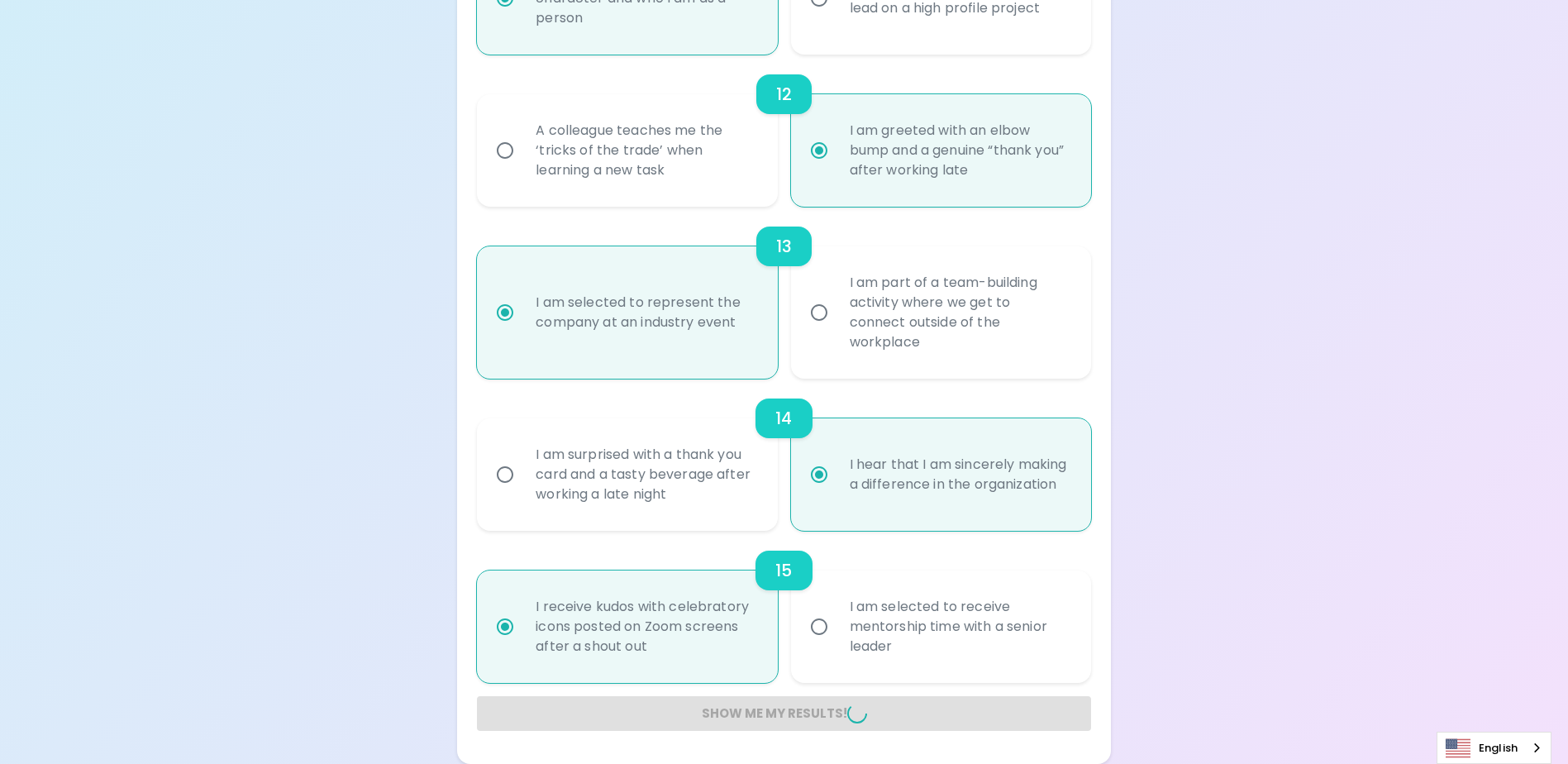
radio input "false"
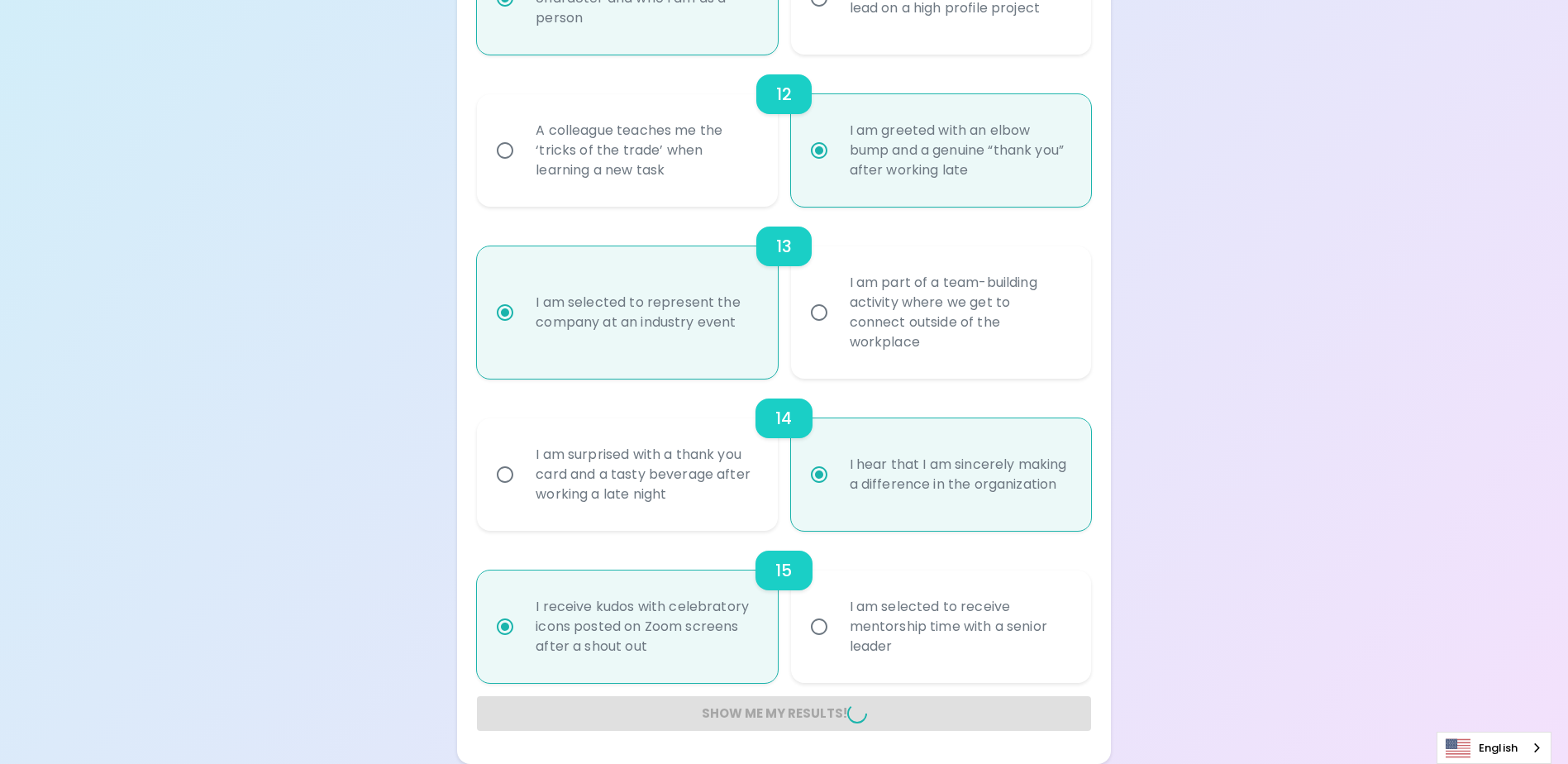
radio input "false"
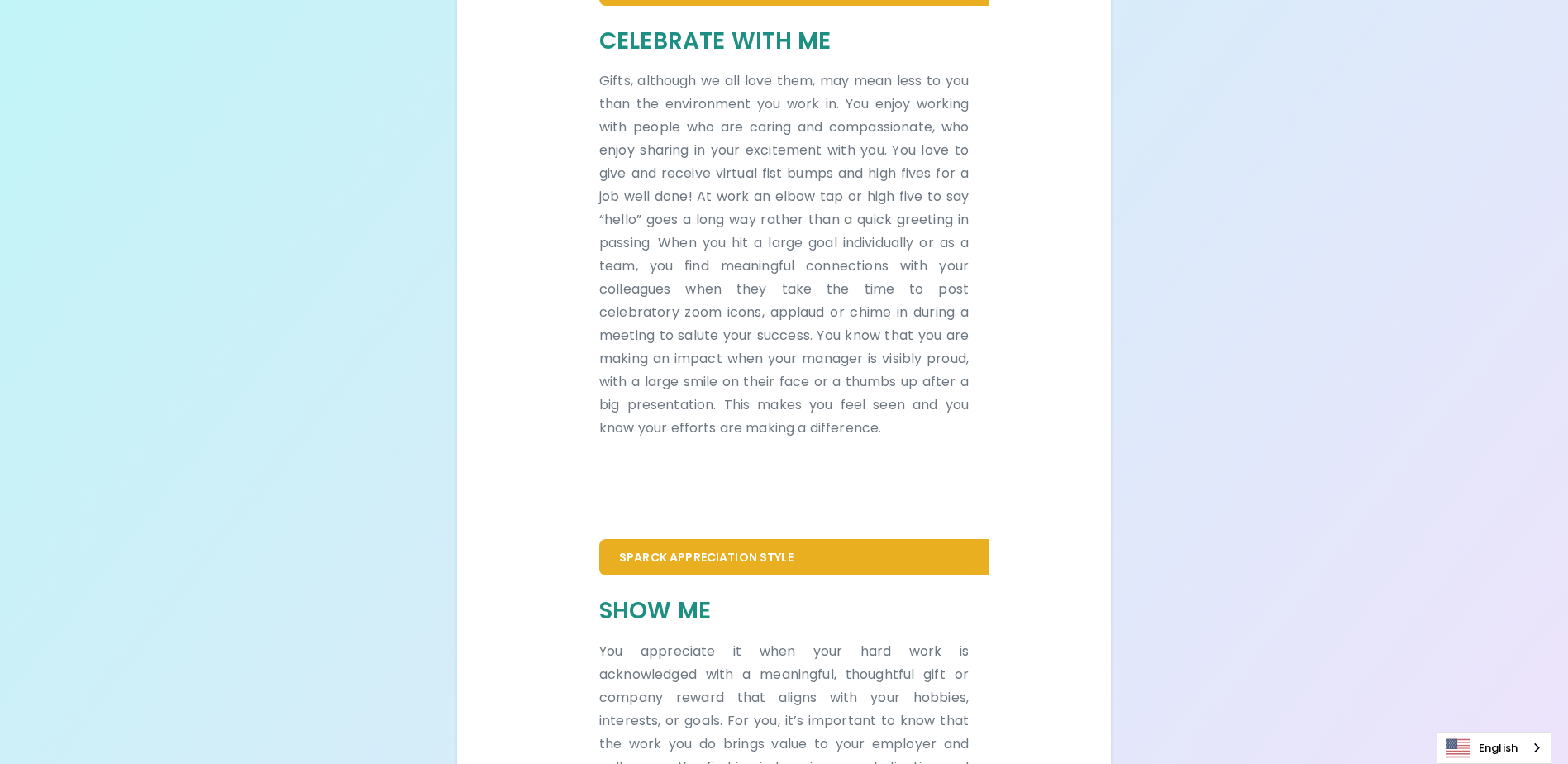
scroll to position [802, 0]
